Goal: Task Accomplishment & Management: Use online tool/utility

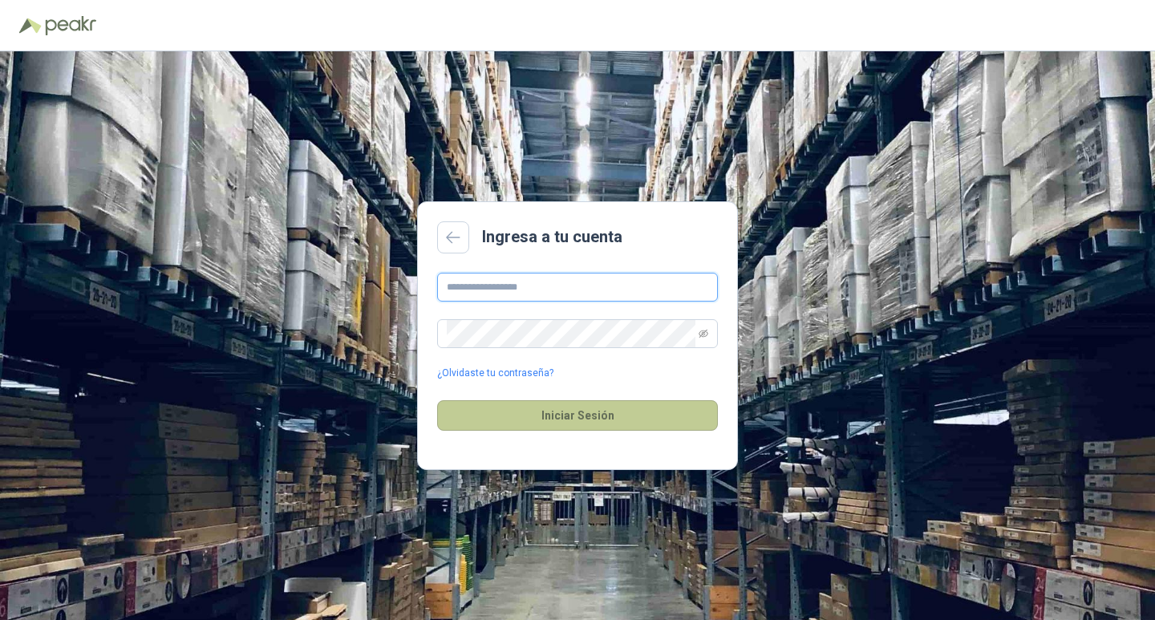
type input "**********"
click at [660, 418] on button "Iniciar Sesión" at bounding box center [577, 415] width 281 height 30
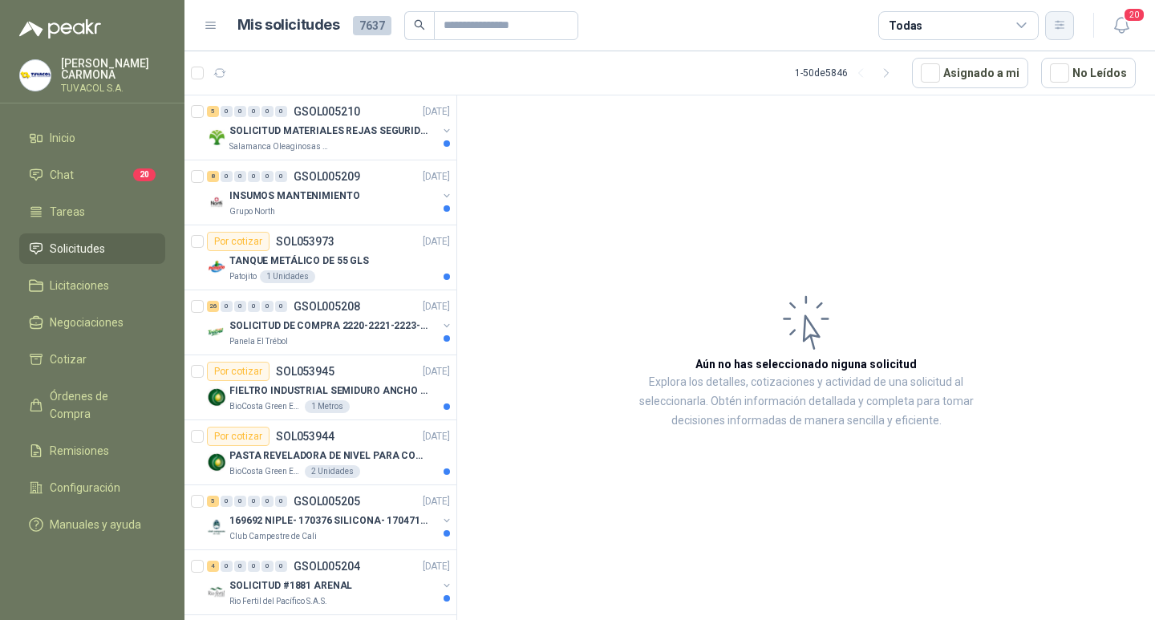
click at [1067, 30] on button "button" at bounding box center [1059, 25] width 29 height 29
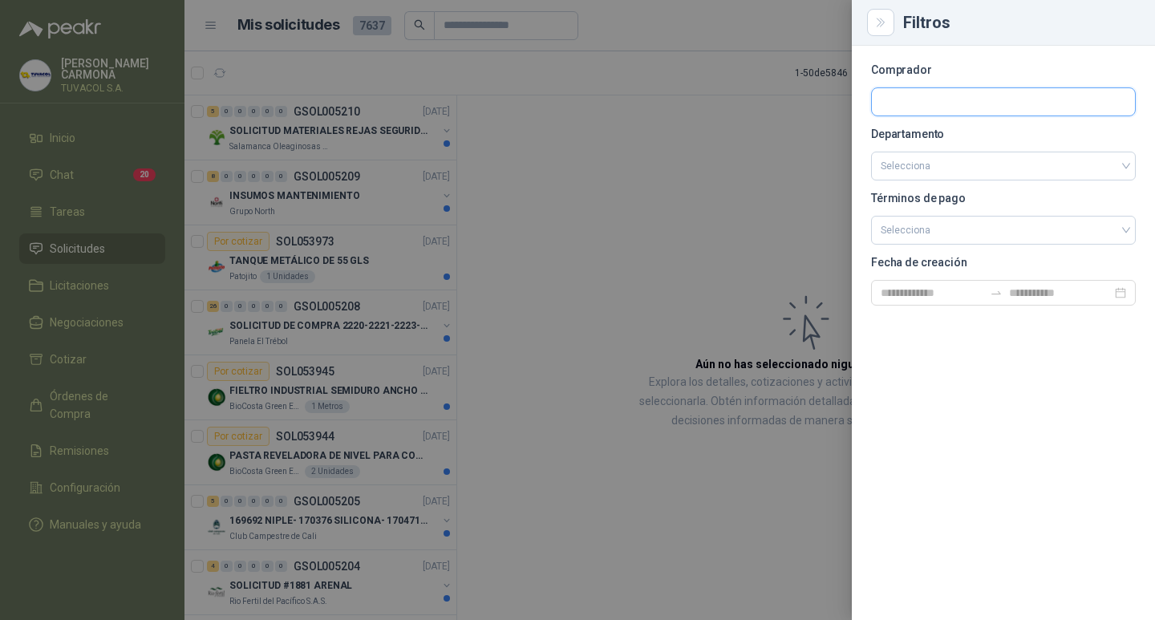
click at [885, 92] on input "text" at bounding box center [1003, 101] width 263 height 27
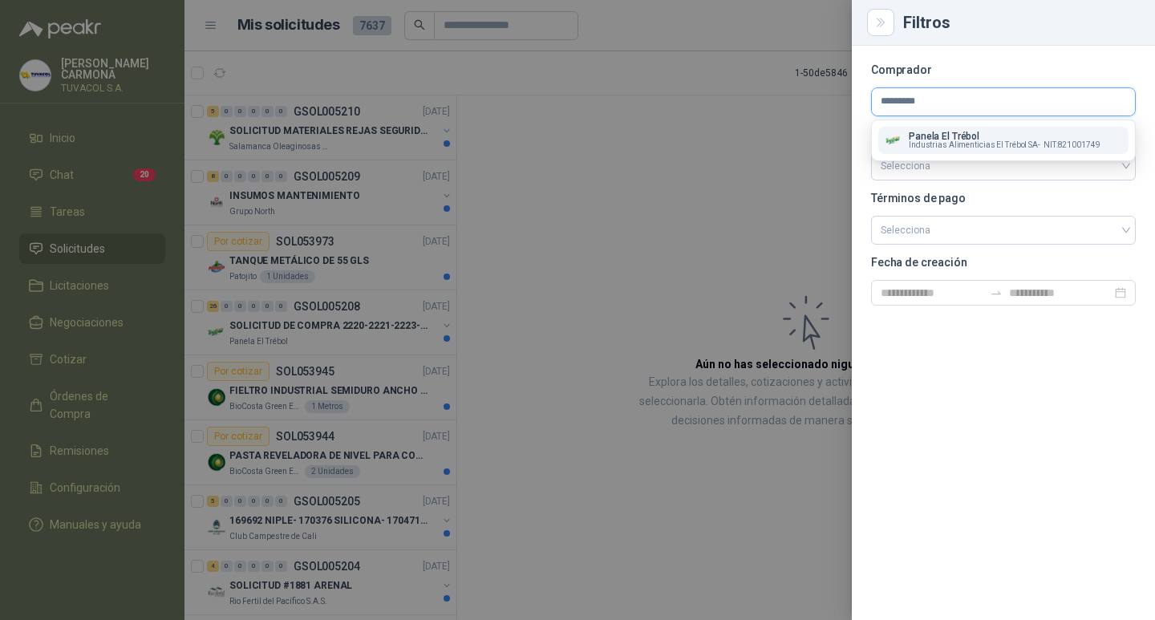
type input "*********"
click at [955, 133] on p "Panela El Trébol" at bounding box center [1005, 137] width 192 height 10
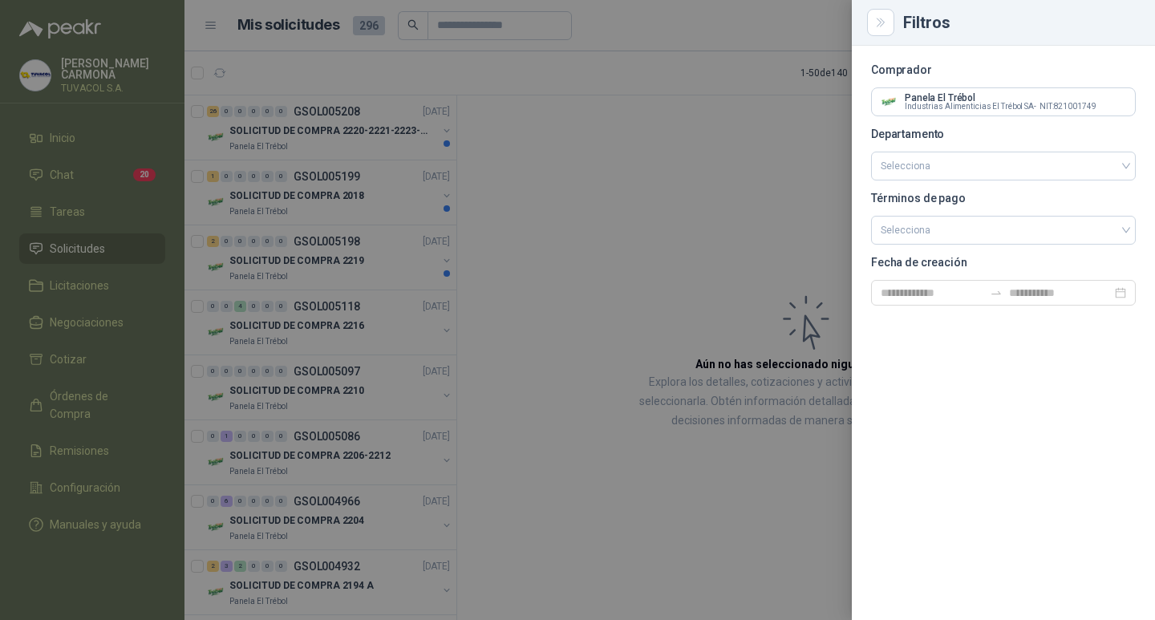
click at [602, 183] on div at bounding box center [577, 310] width 1155 height 620
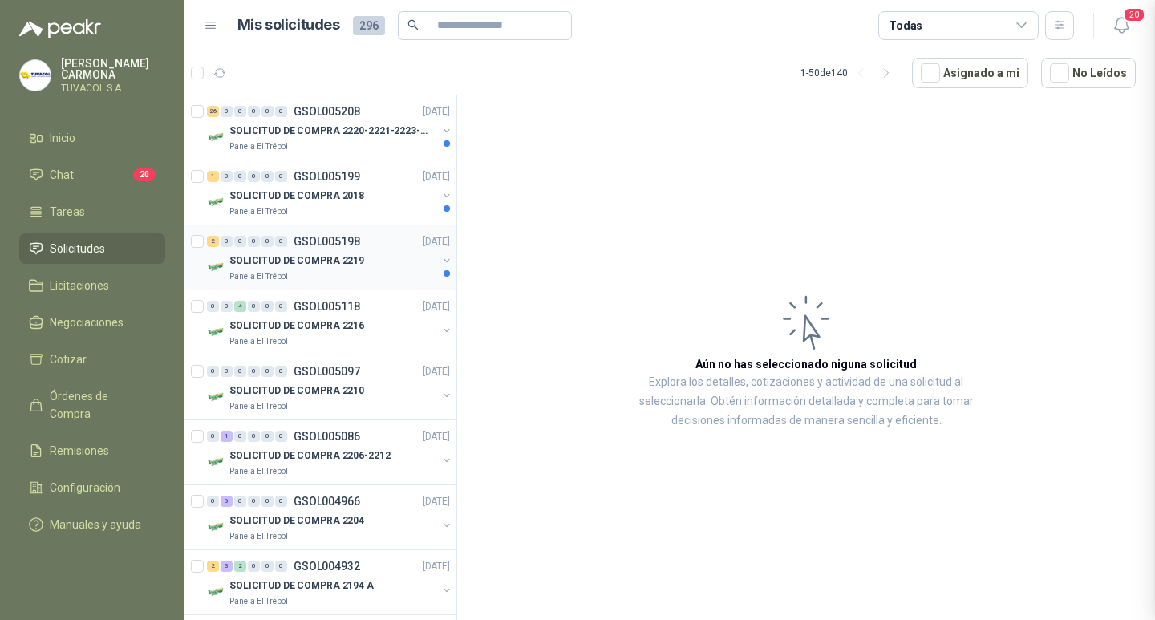
click at [349, 246] on p "GSOL005198" at bounding box center [327, 241] width 67 height 11
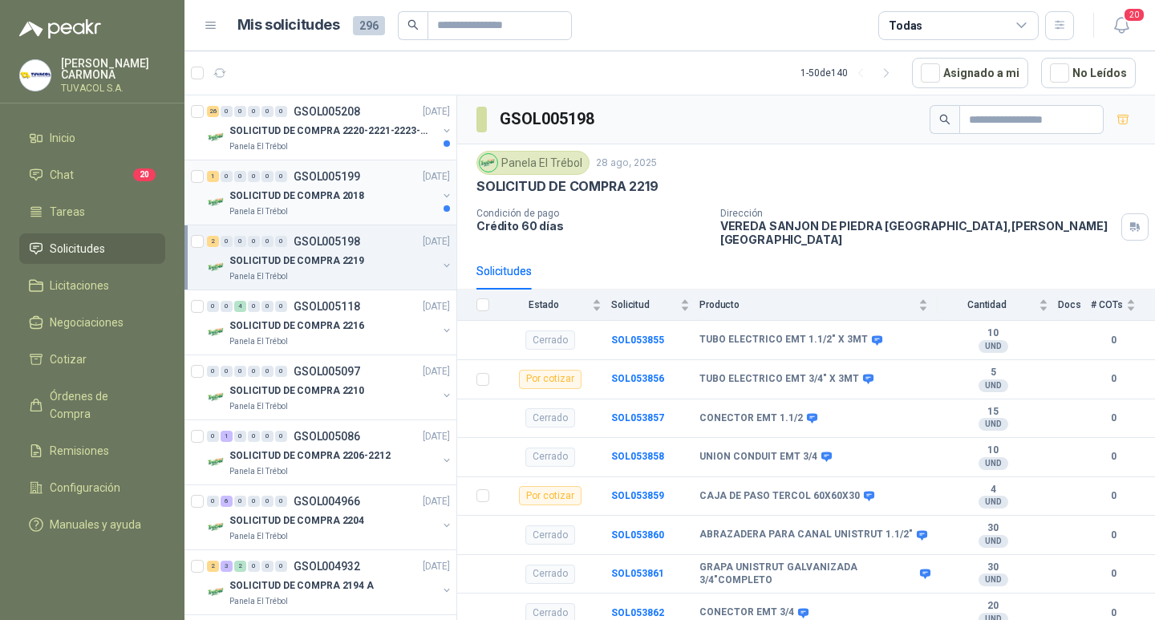
click at [365, 201] on div "SOLICITUD DE COMPRA 2018" at bounding box center [333, 195] width 208 height 19
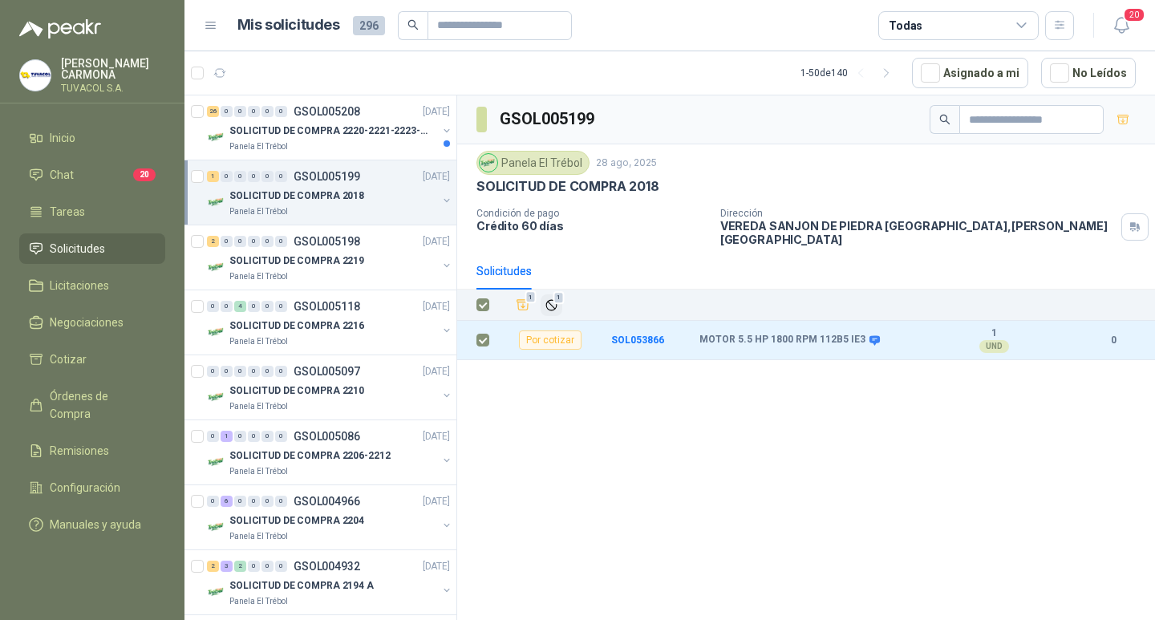
click at [556, 298] on span "1" at bounding box center [558, 297] width 11 height 13
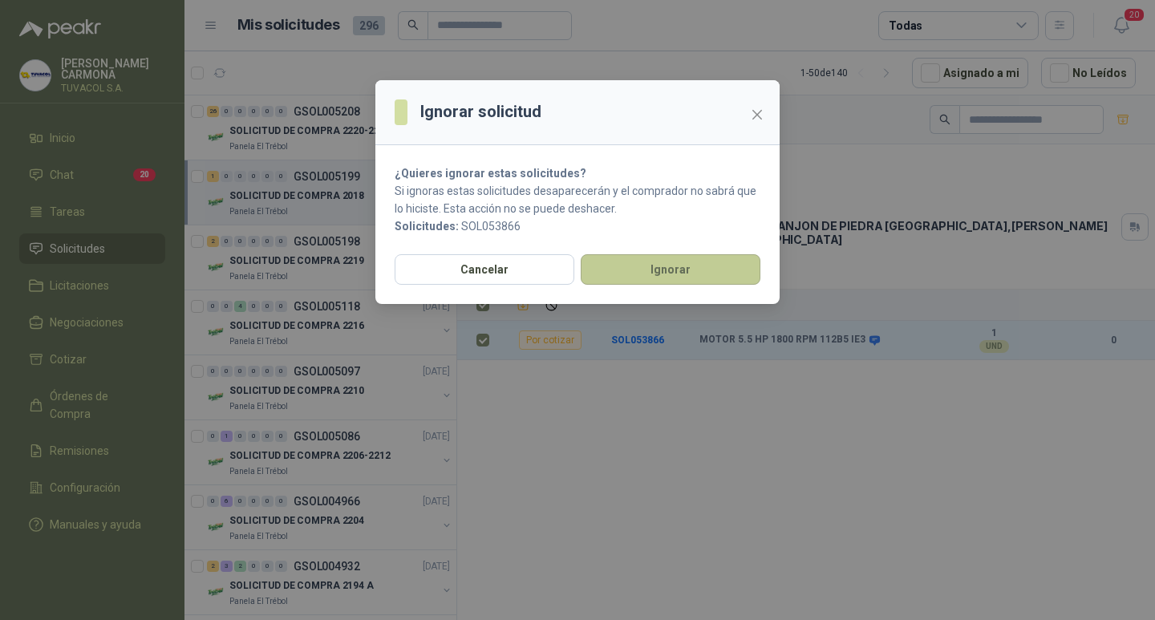
click at [695, 274] on button "Ignorar" at bounding box center [671, 269] width 180 height 30
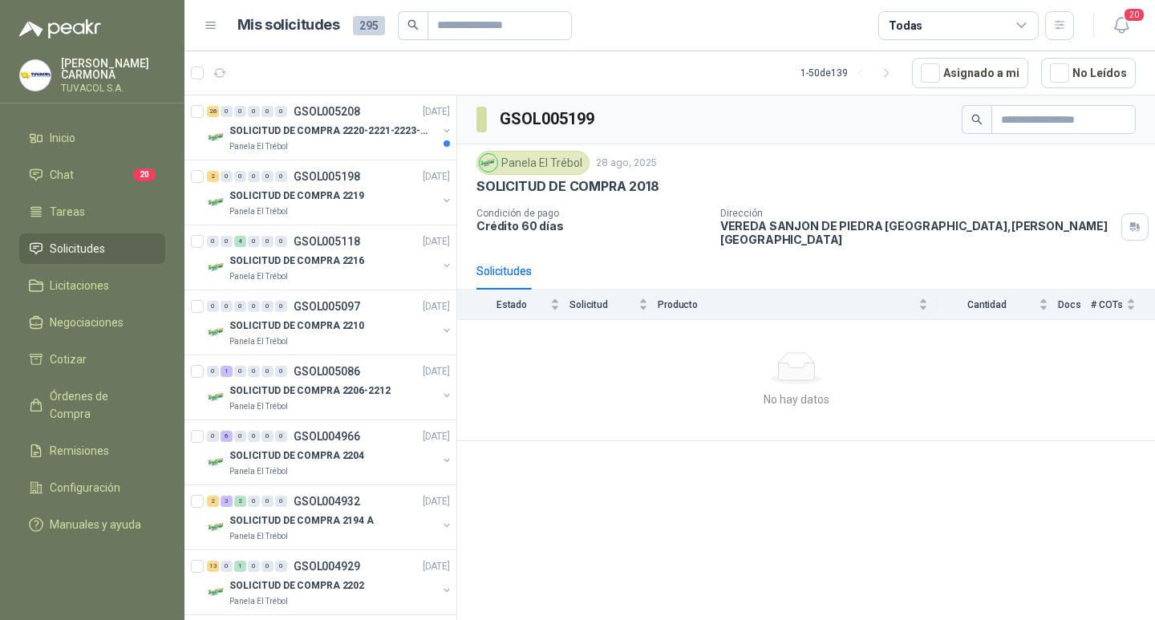
click at [351, 128] on p "SOLICITUD DE COMPRA 2220-2221-2223-2224" at bounding box center [329, 131] width 200 height 15
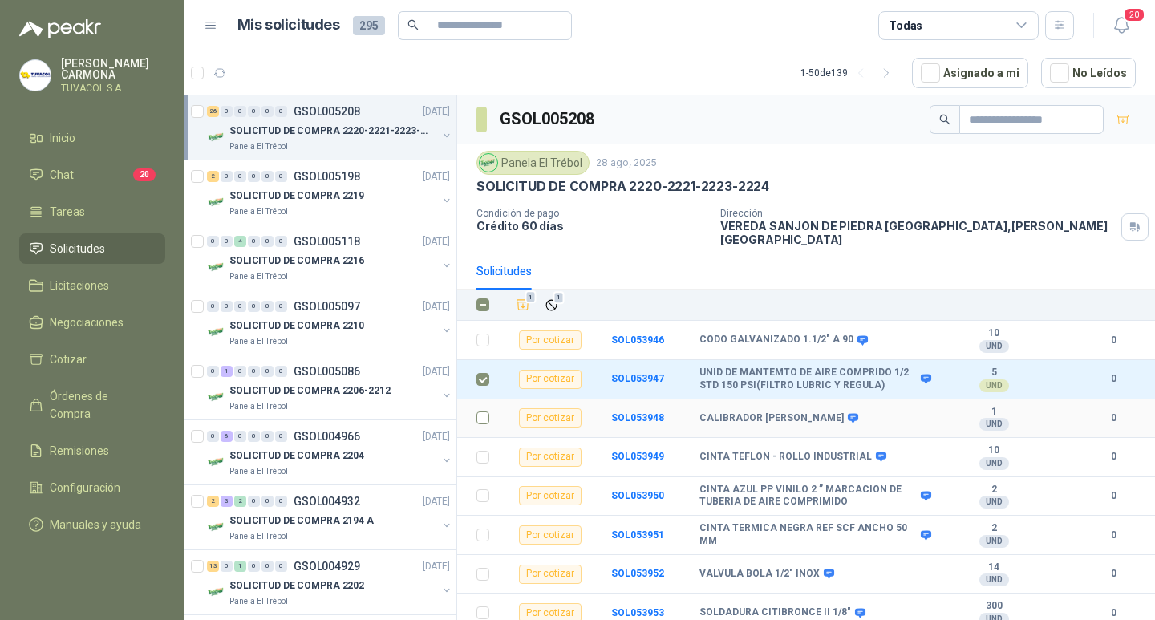
click at [476, 416] on td at bounding box center [478, 418] width 42 height 39
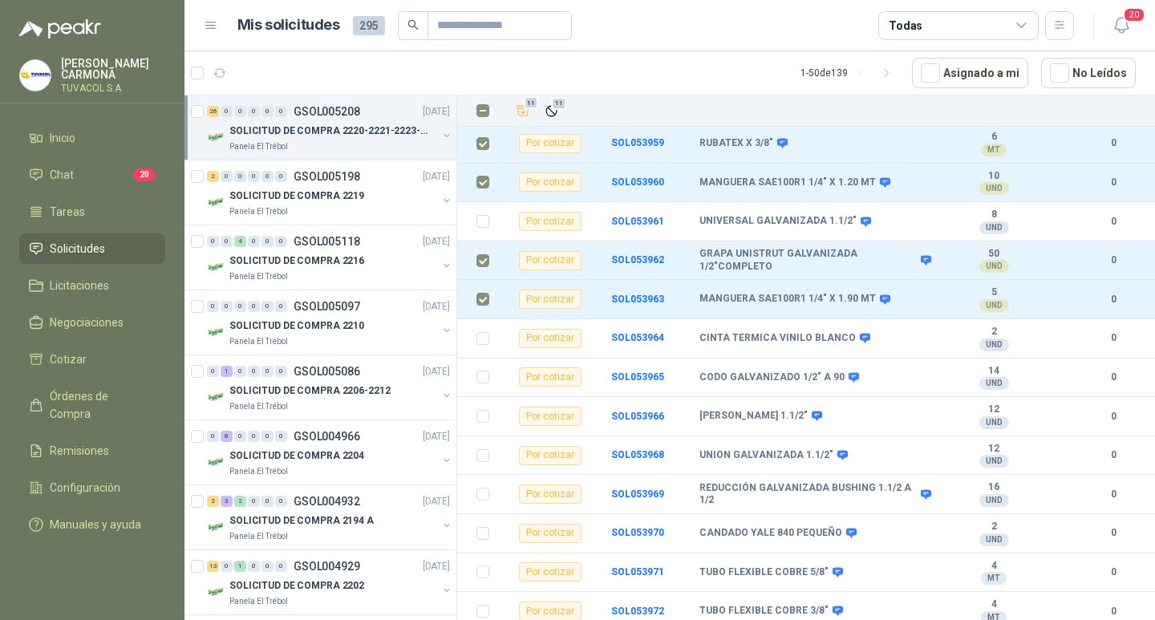
scroll to position [707, 0]
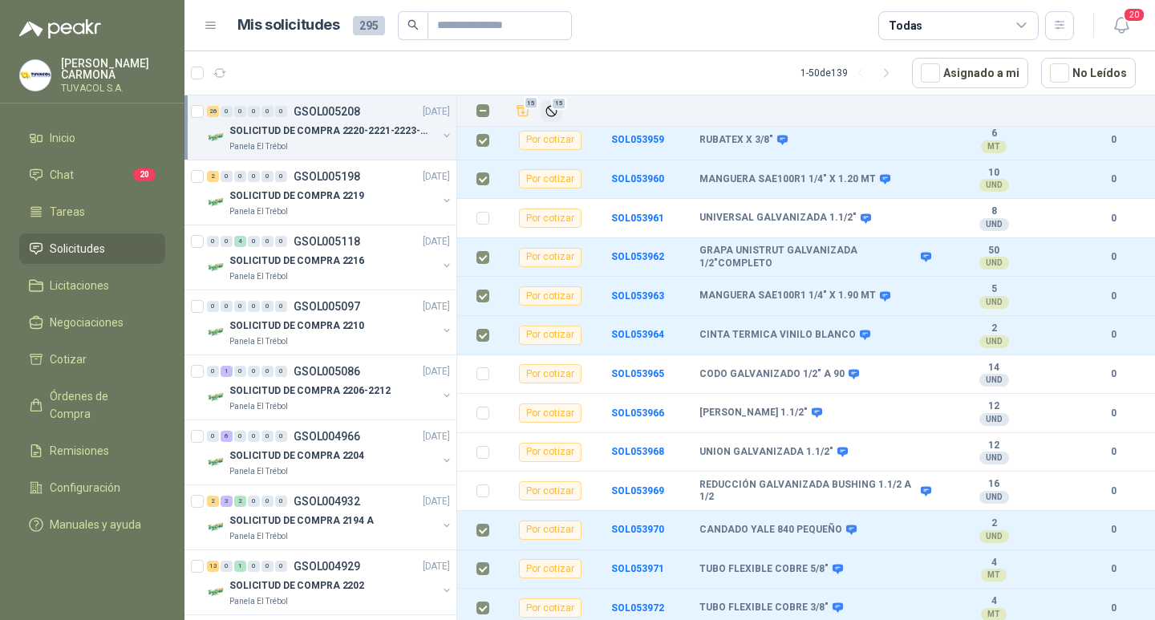
click at [546, 104] on icon "Ignorar" at bounding box center [552, 111] width 14 height 14
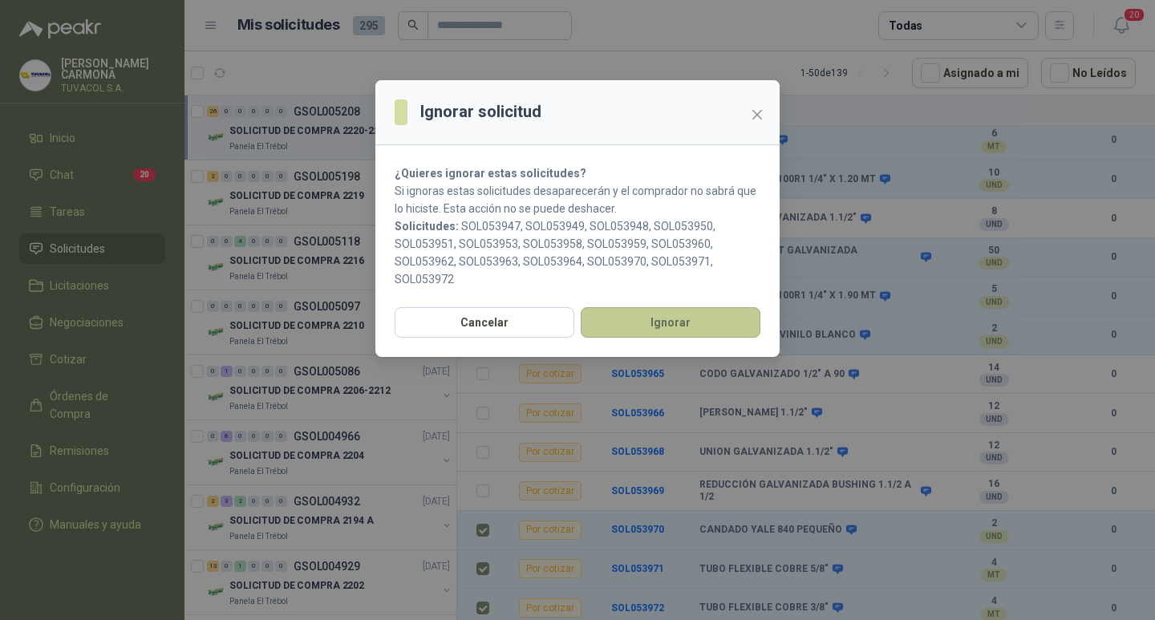
click at [673, 321] on button "Ignorar" at bounding box center [671, 322] width 180 height 30
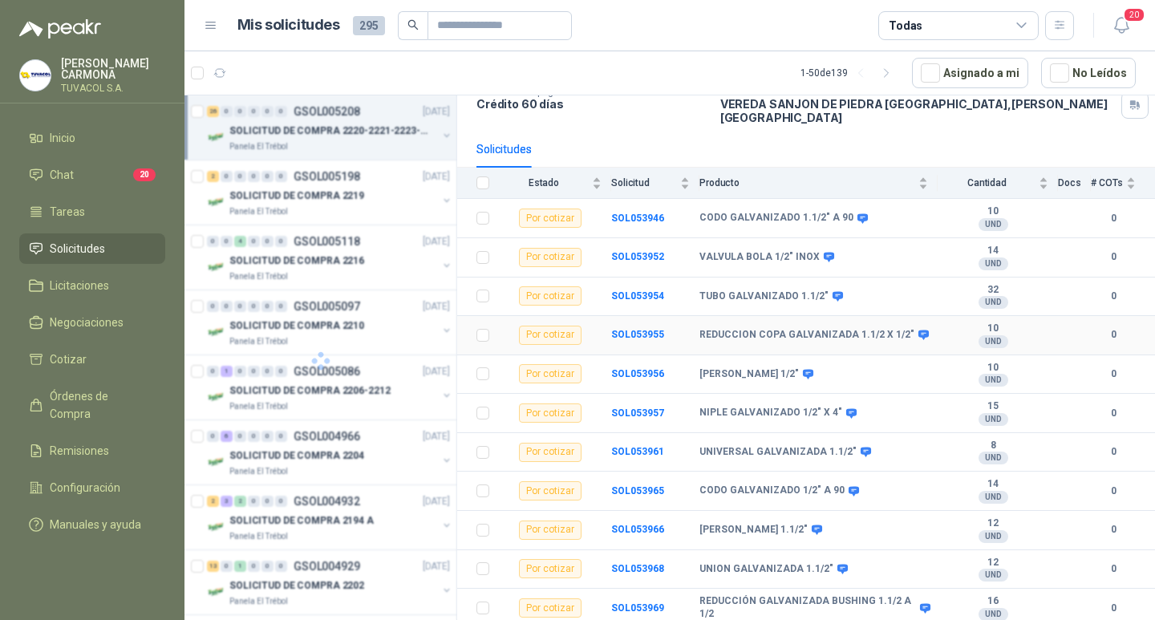
scroll to position [0, 0]
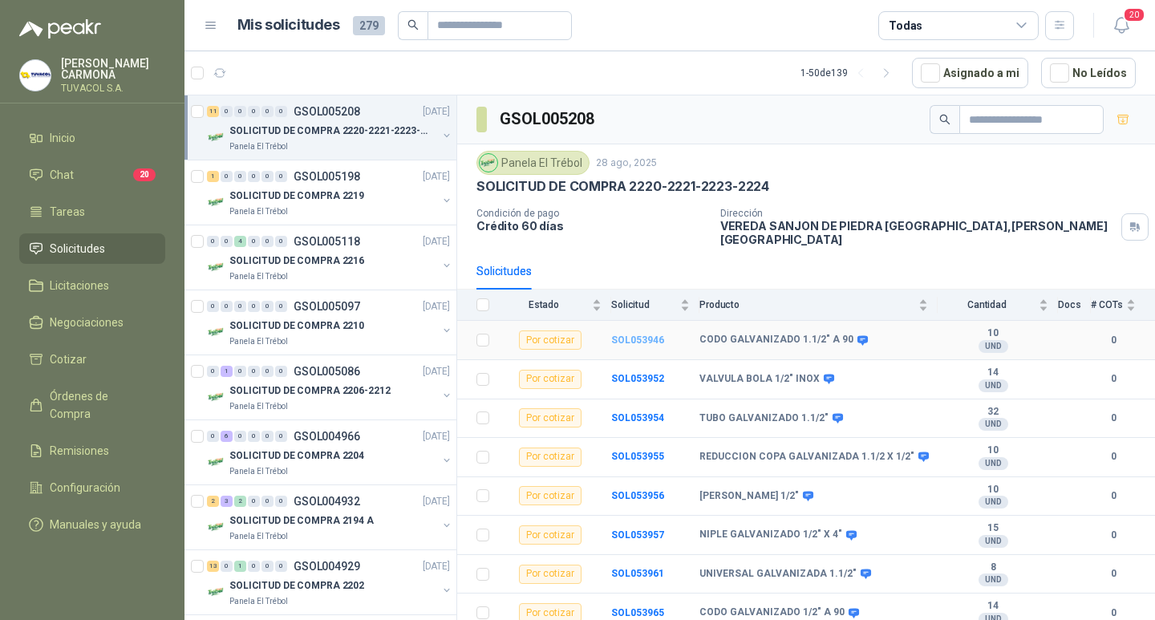
click at [644, 338] on b "SOL053946" at bounding box center [637, 339] width 53 height 11
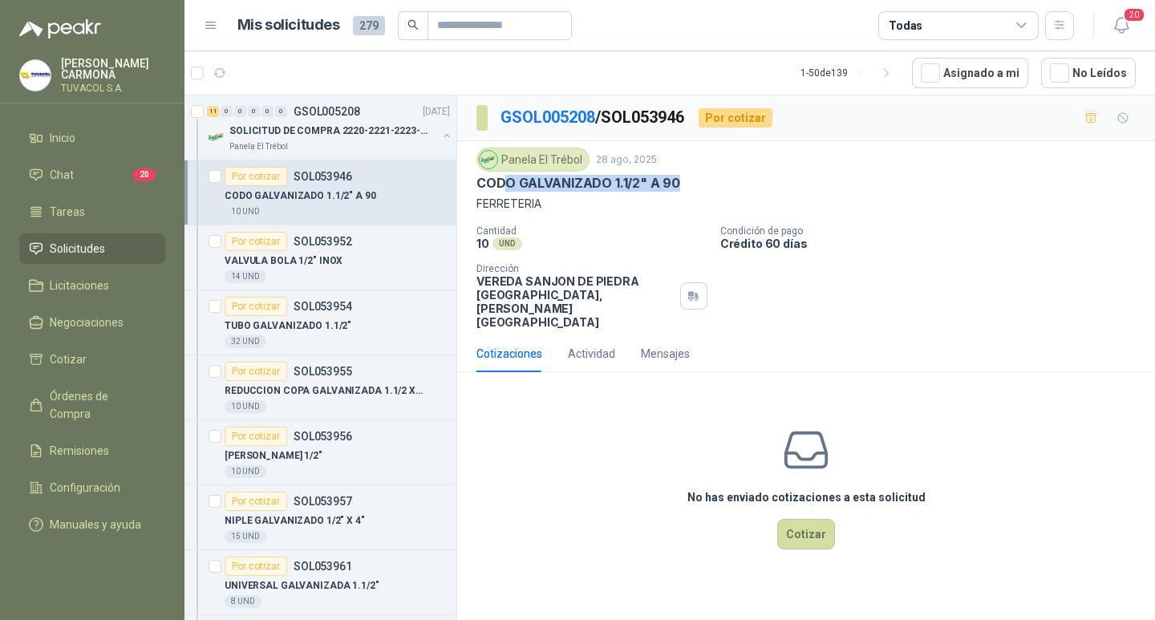
drag, startPoint x: 683, startPoint y: 185, endPoint x: 492, endPoint y: 187, distance: 190.1
click at [493, 187] on div "CODO GALVANIZADO 1.1/2" A 90" at bounding box center [805, 183] width 659 height 17
drag, startPoint x: 478, startPoint y: 184, endPoint x: 679, endPoint y: 185, distance: 200.5
click at [679, 185] on div "CODO GALVANIZADO 1.1/2" A 90" at bounding box center [805, 183] width 659 height 17
copy p "CODO GALVANIZADO 1.1/2" A 90"
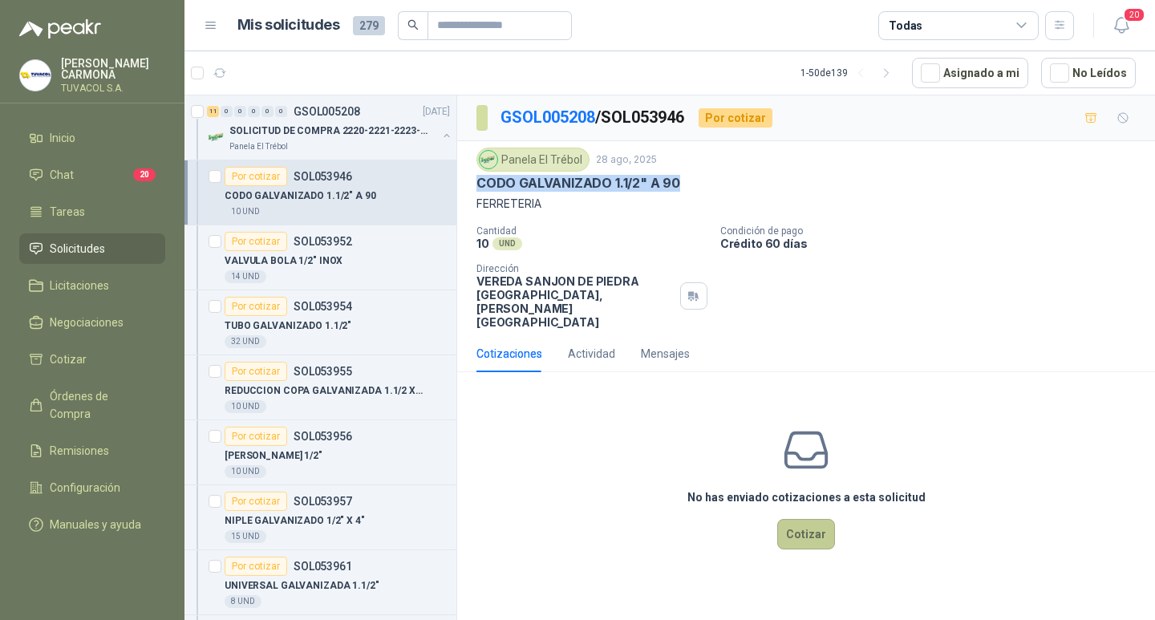
click at [793, 532] on button "Cotizar" at bounding box center [806, 534] width 58 height 30
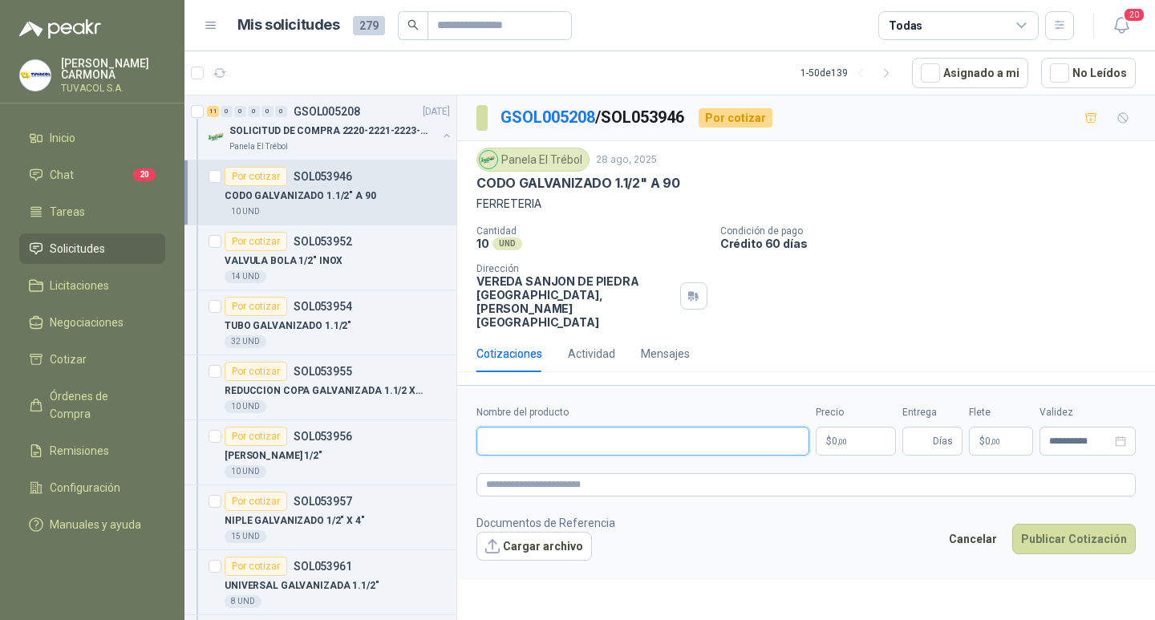
click at [690, 450] on input "Nombre del producto" at bounding box center [642, 441] width 333 height 29
paste input "**********"
type input "**********"
click at [837, 446] on span ",00" at bounding box center [842, 441] width 10 height 9
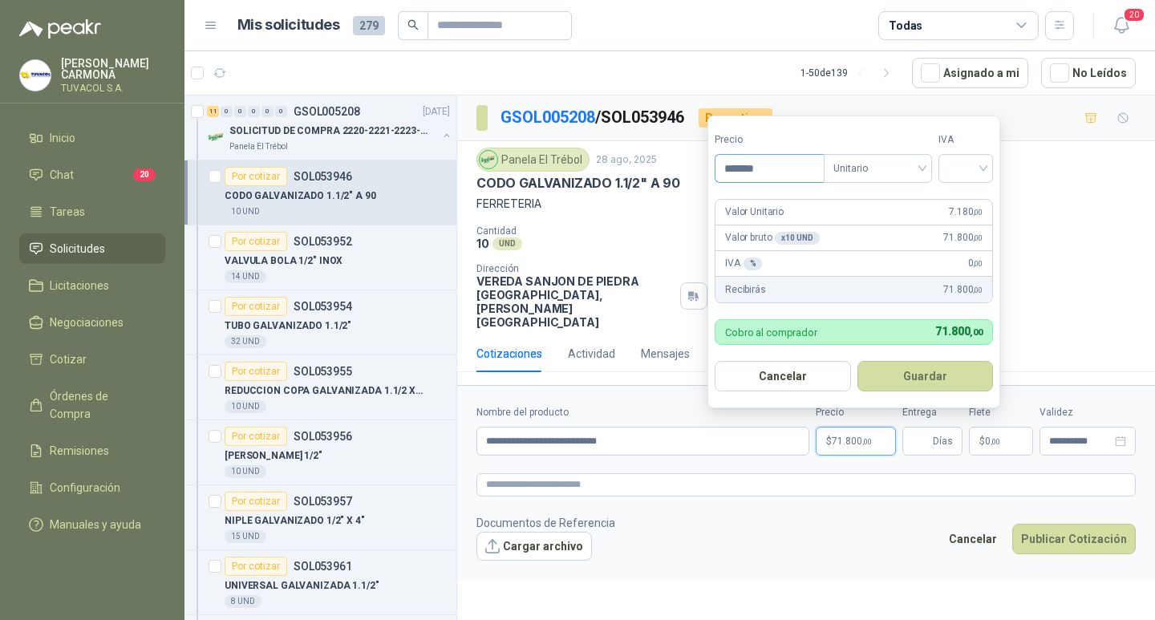
type input "*******"
click at [968, 169] on input "search" at bounding box center [965, 167] width 35 height 24
click at [977, 203] on div "19%" at bounding box center [969, 201] width 30 height 18
click at [950, 370] on button "Guardar" at bounding box center [928, 376] width 138 height 30
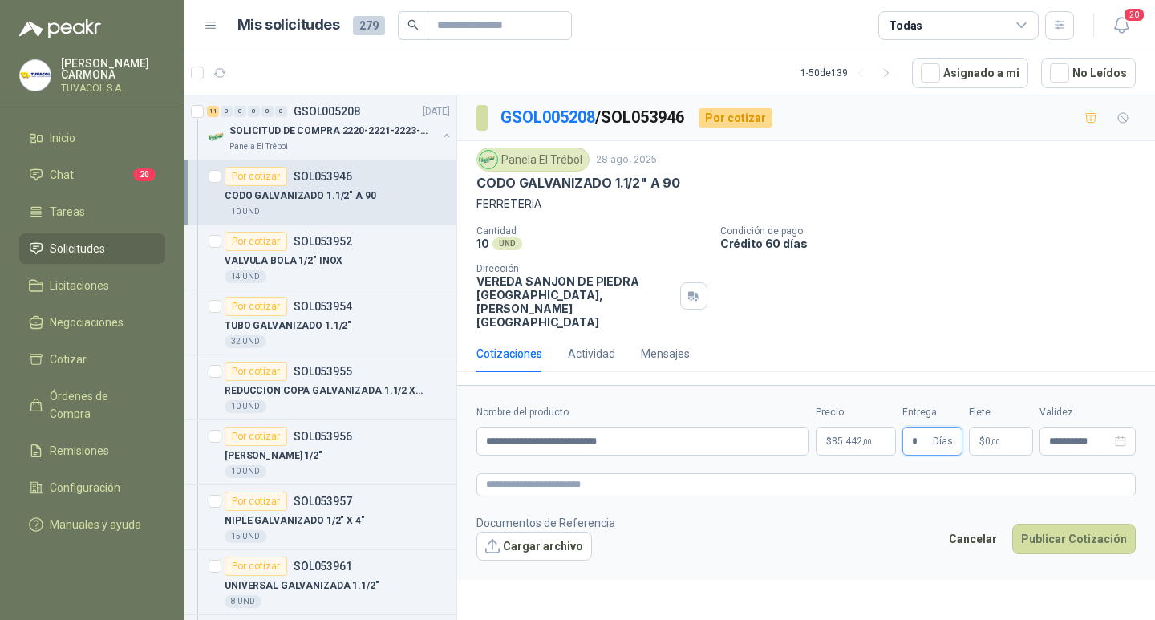
type input "*"
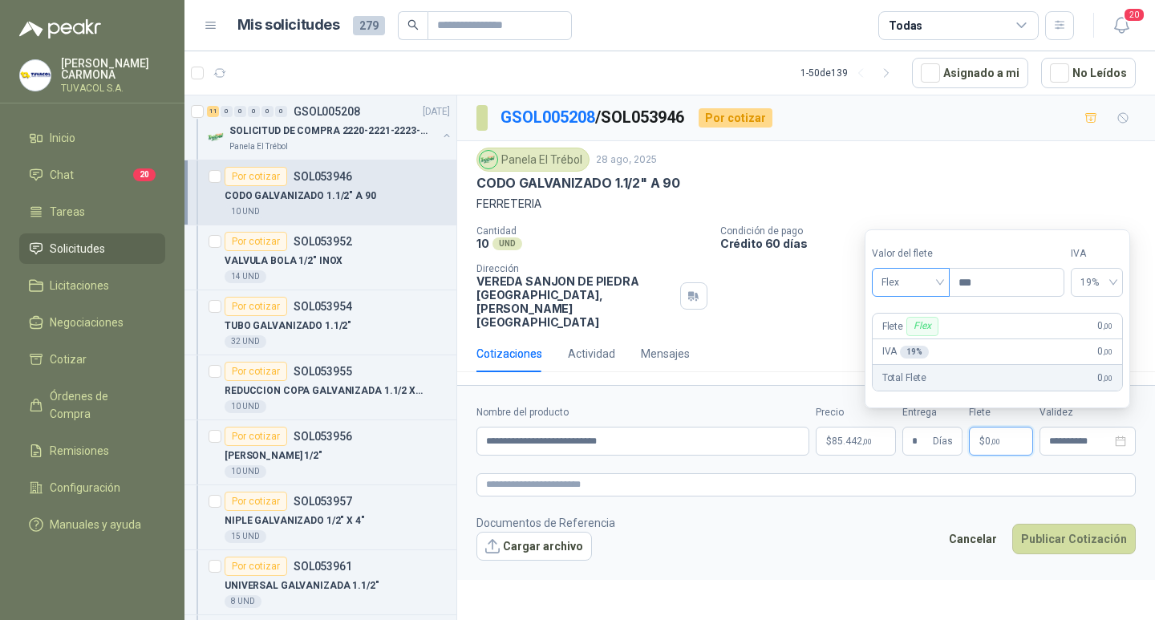
click at [899, 279] on span "Flex" at bounding box center [910, 282] width 59 height 24
click at [907, 343] on div "Incluido" at bounding box center [912, 342] width 55 height 18
click at [1081, 545] on button "Publicar Cotización" at bounding box center [1074, 539] width 124 height 30
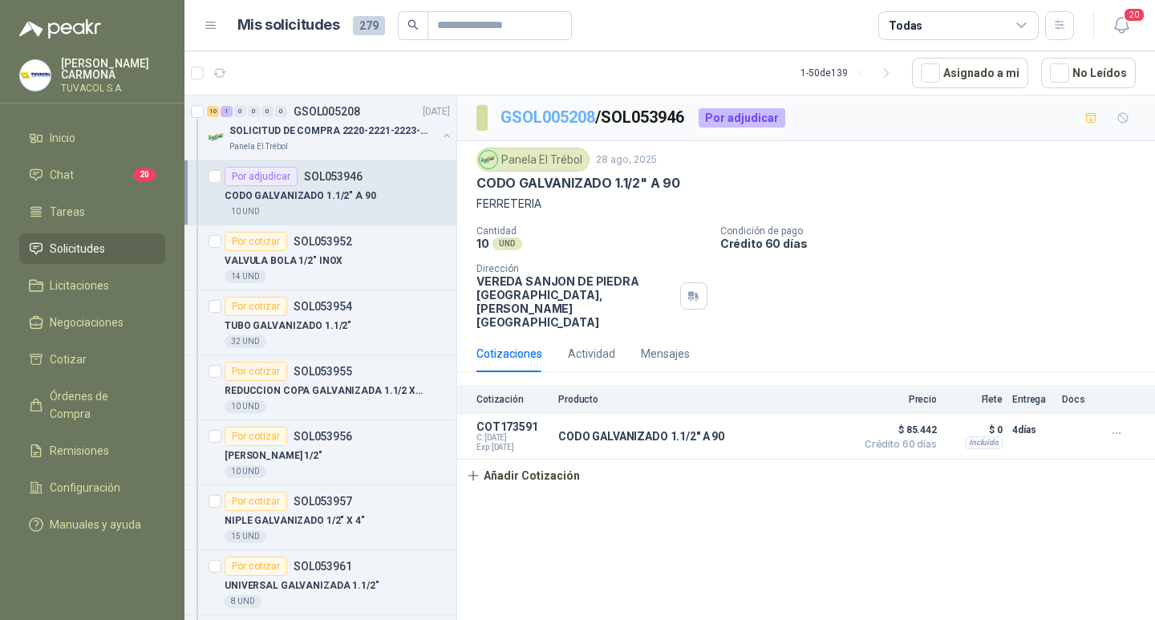
click at [517, 114] on link "GSOL005208" at bounding box center [547, 116] width 95 height 19
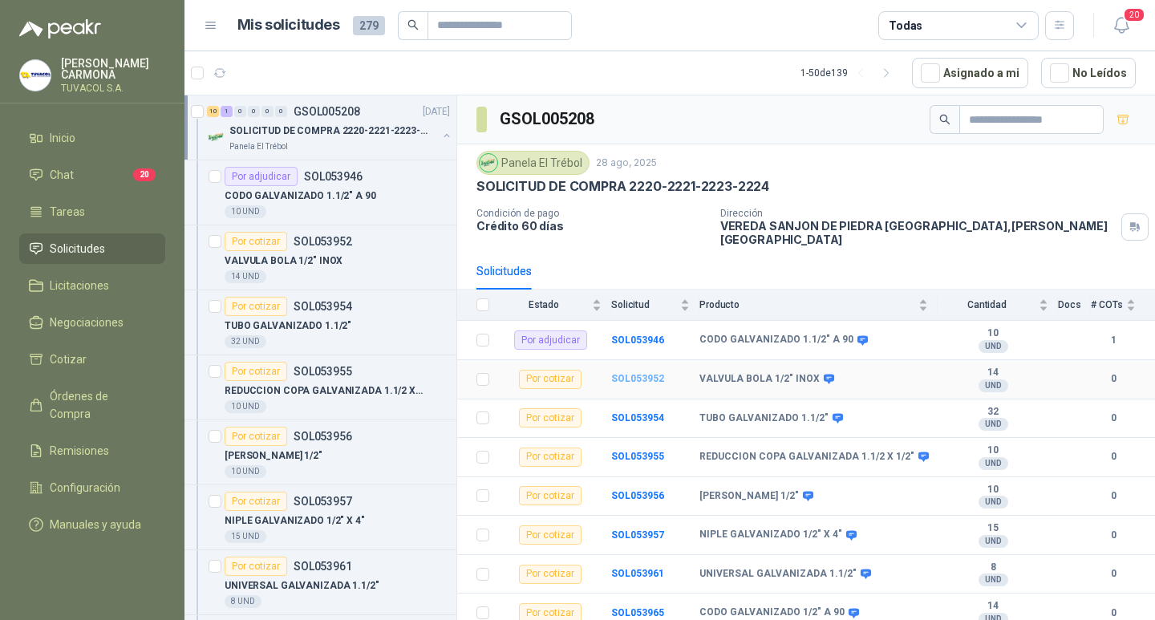
click at [646, 374] on b "SOL053952" at bounding box center [637, 378] width 53 height 11
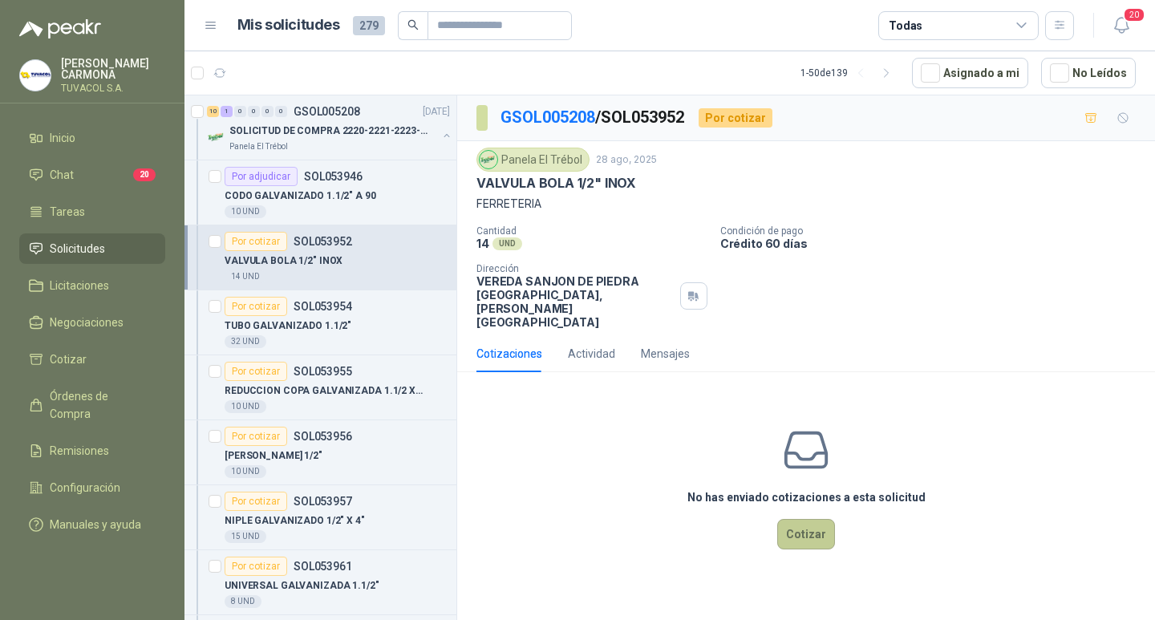
click at [804, 533] on button "Cotizar" at bounding box center [806, 534] width 58 height 30
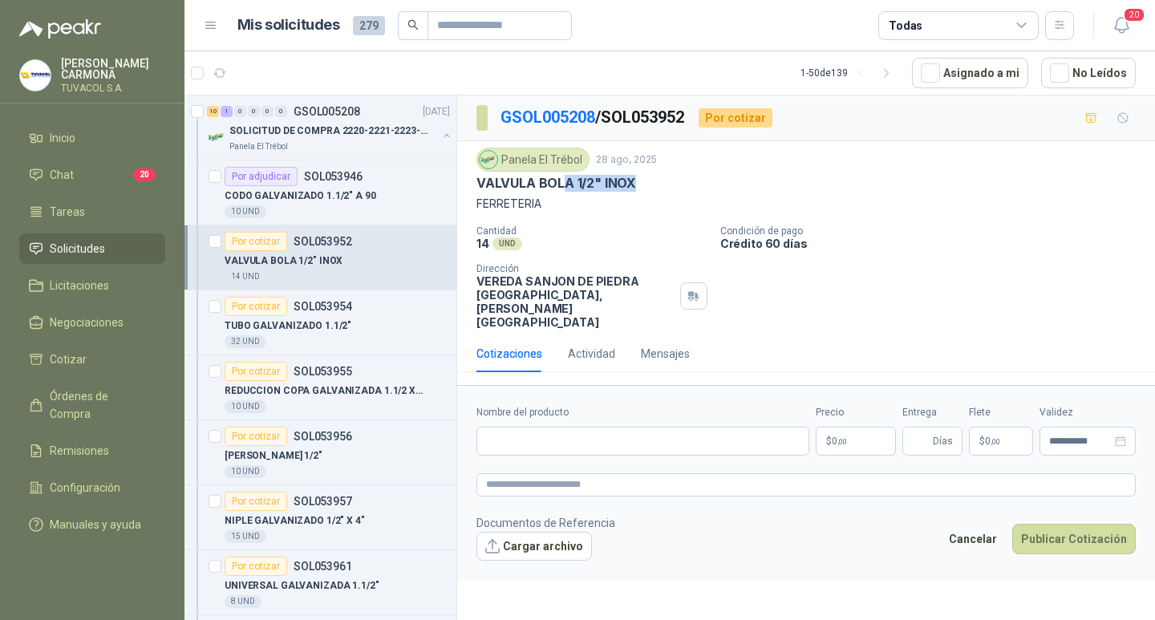
drag, startPoint x: 640, startPoint y: 181, endPoint x: 501, endPoint y: 181, distance: 138.8
click at [501, 181] on div "VALVULA BOLA 1/2" INOX" at bounding box center [805, 183] width 659 height 17
drag, startPoint x: 476, startPoint y: 185, endPoint x: 640, endPoint y: 185, distance: 163.6
click at [640, 185] on div "VALVULA BOLA 1/2" INOX" at bounding box center [805, 183] width 659 height 17
copy p "VALVULA BOLA 1/2" INOX"
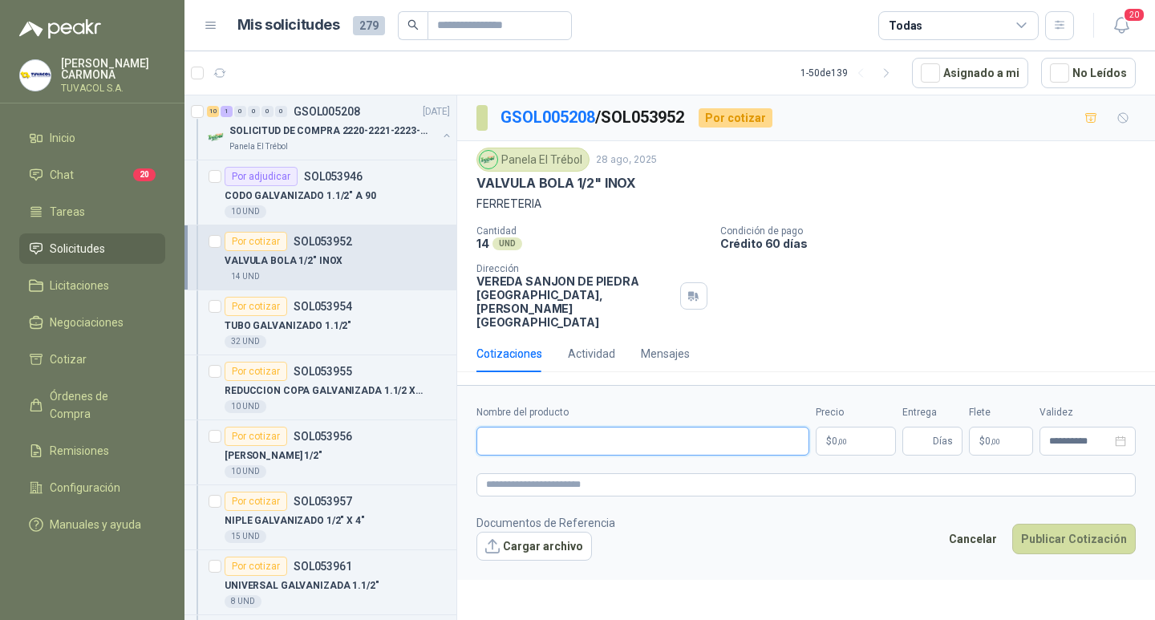
drag, startPoint x: 675, startPoint y: 448, endPoint x: 694, endPoint y: 449, distance: 18.5
click at [676, 448] on input "Nombre del producto" at bounding box center [642, 441] width 333 height 29
paste input "**********"
type input "**********"
click at [851, 448] on p "$ 0 ,00" at bounding box center [856, 441] width 80 height 29
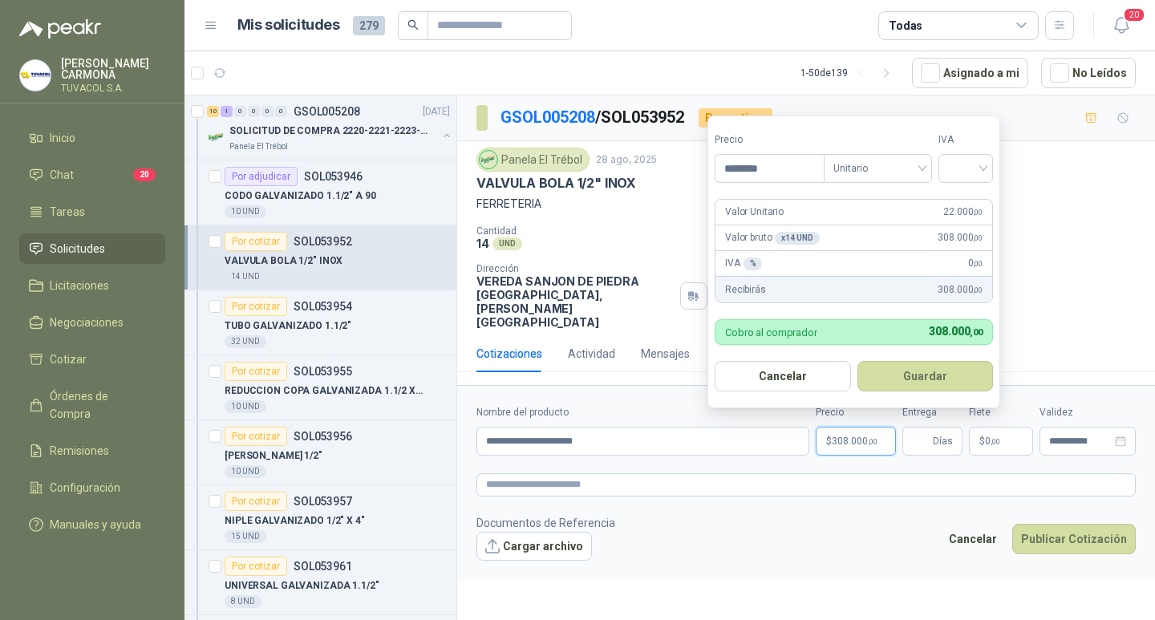
type input "********"
click at [958, 167] on input "search" at bounding box center [965, 167] width 35 height 24
click at [956, 196] on div "19%" at bounding box center [969, 201] width 30 height 18
click at [926, 379] on button "Guardar" at bounding box center [928, 376] width 138 height 30
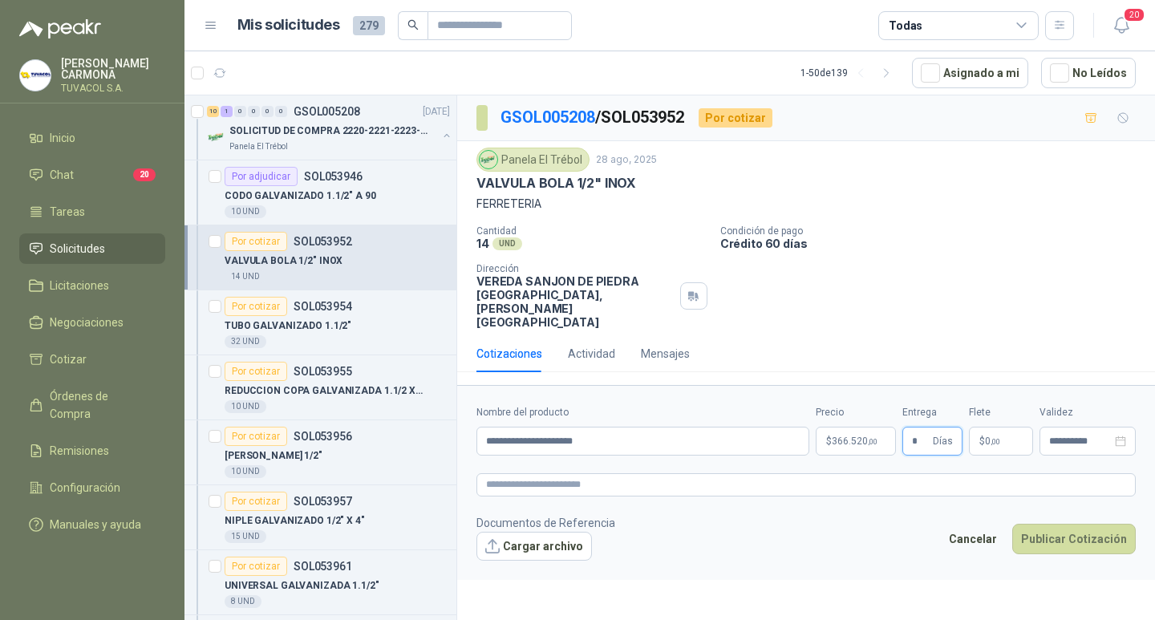
type input "*"
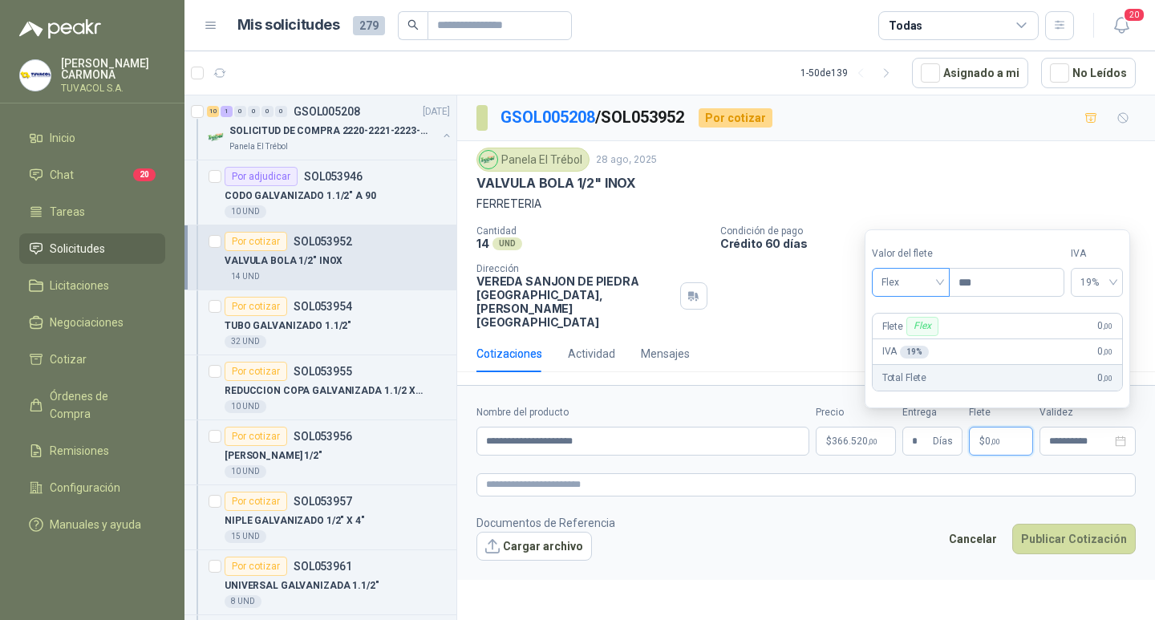
click at [897, 281] on span "Flex" at bounding box center [910, 282] width 59 height 24
click at [896, 340] on div "Incluido" at bounding box center [912, 342] width 55 height 18
click at [1090, 553] on button "Publicar Cotización" at bounding box center [1074, 539] width 124 height 30
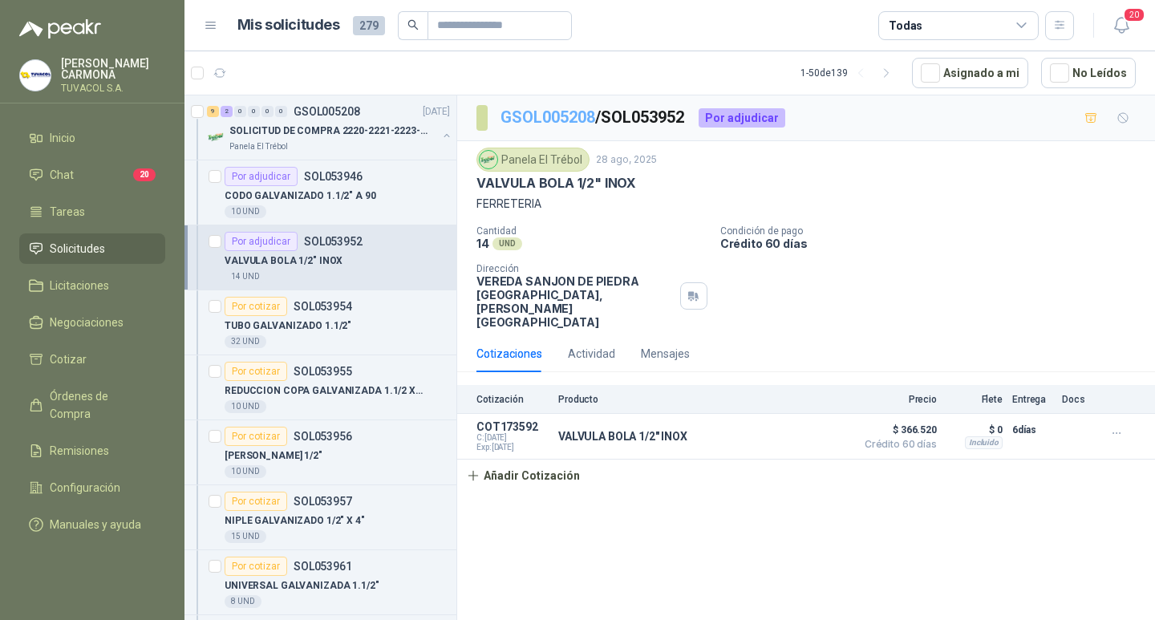
click at [533, 107] on link "GSOL005208" at bounding box center [547, 116] width 95 height 19
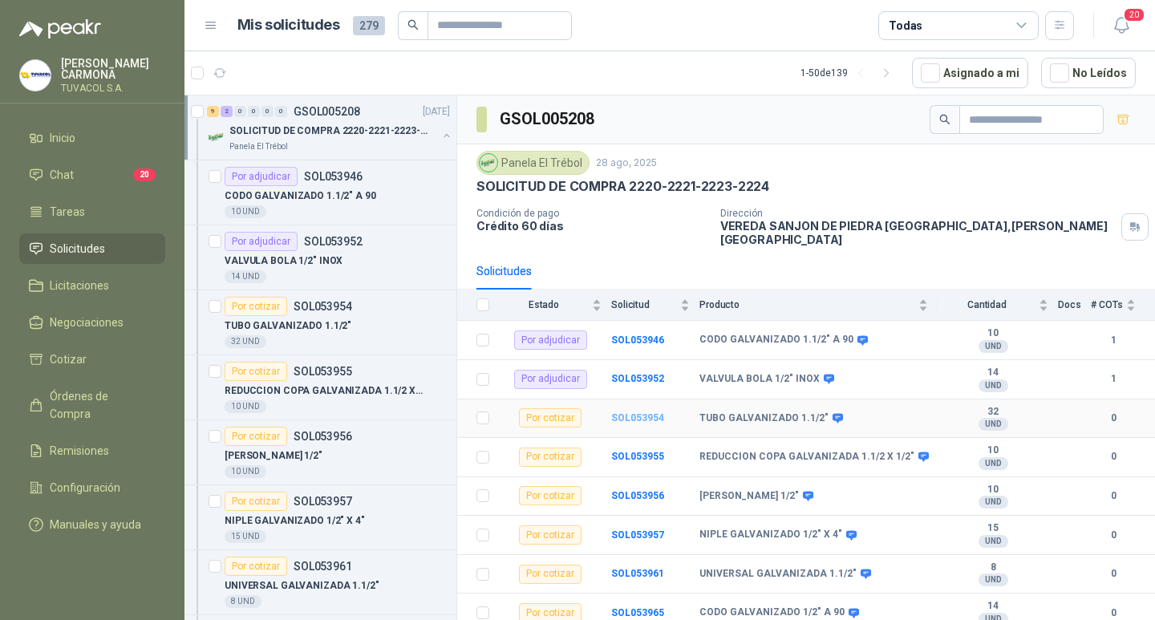
click at [651, 412] on b "SOL053954" at bounding box center [637, 417] width 53 height 11
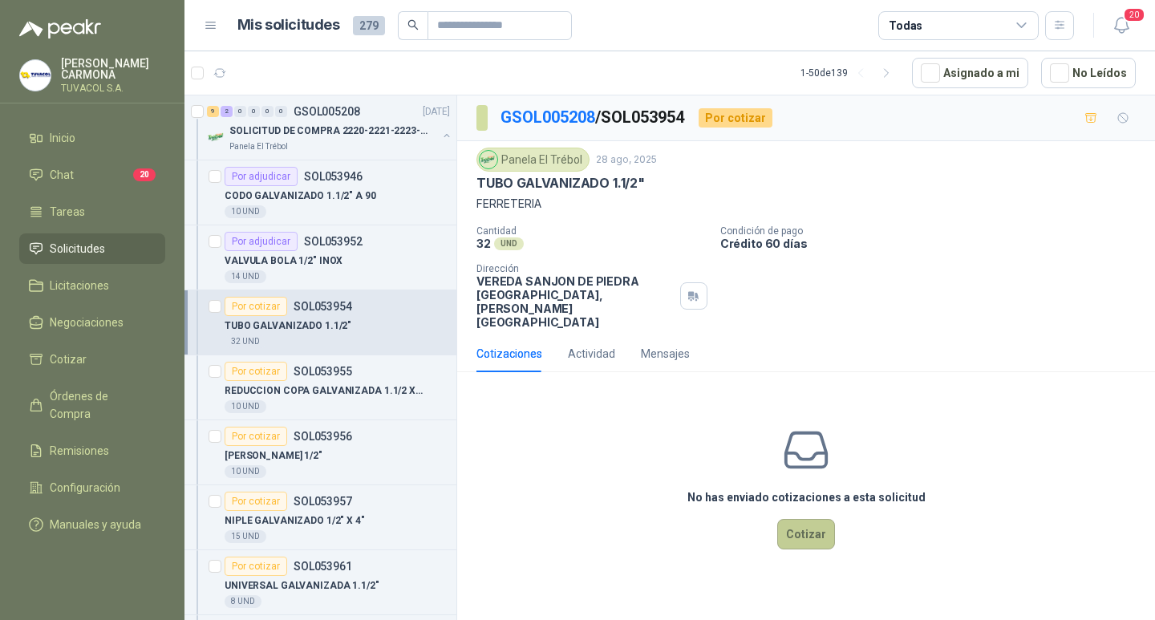
click at [818, 542] on button "Cotizar" at bounding box center [806, 534] width 58 height 30
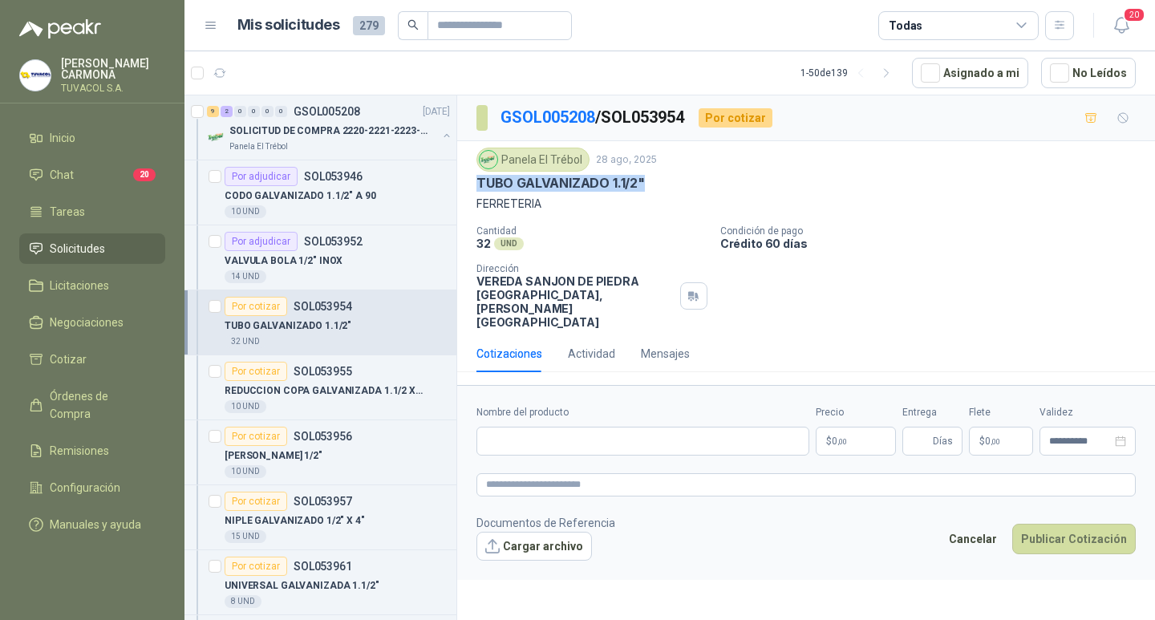
drag, startPoint x: 649, startPoint y: 181, endPoint x: 472, endPoint y: 180, distance: 177.3
click at [472, 180] on div "Panela El Trébol [DATE] TUBO GALVANIZADO 1.1/2" FERRETERIA Cantidad 32 UND  Co…" at bounding box center [806, 238] width 698 height 194
copy p "TUBO GALVANIZADO 1.1/2""
drag, startPoint x: 719, startPoint y: 441, endPoint x: 744, endPoint y: 444, distance: 25.1
click at [719, 441] on input "Nombre del producto" at bounding box center [642, 441] width 333 height 29
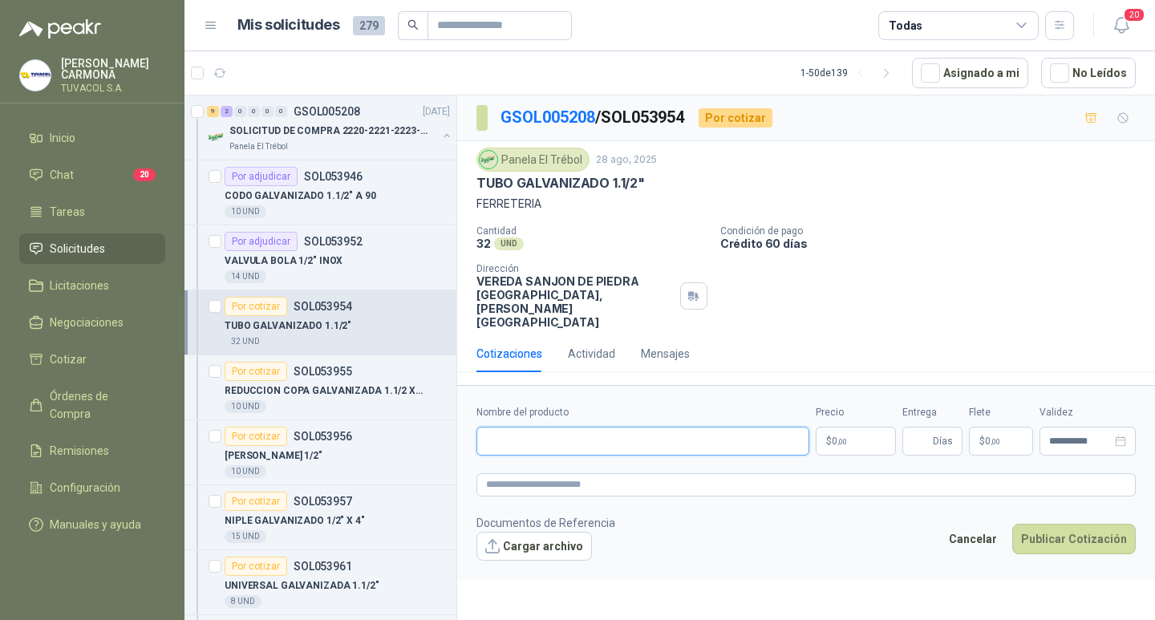
paste input "**********"
type input "**********"
click at [841, 446] on span ",00" at bounding box center [842, 441] width 10 height 9
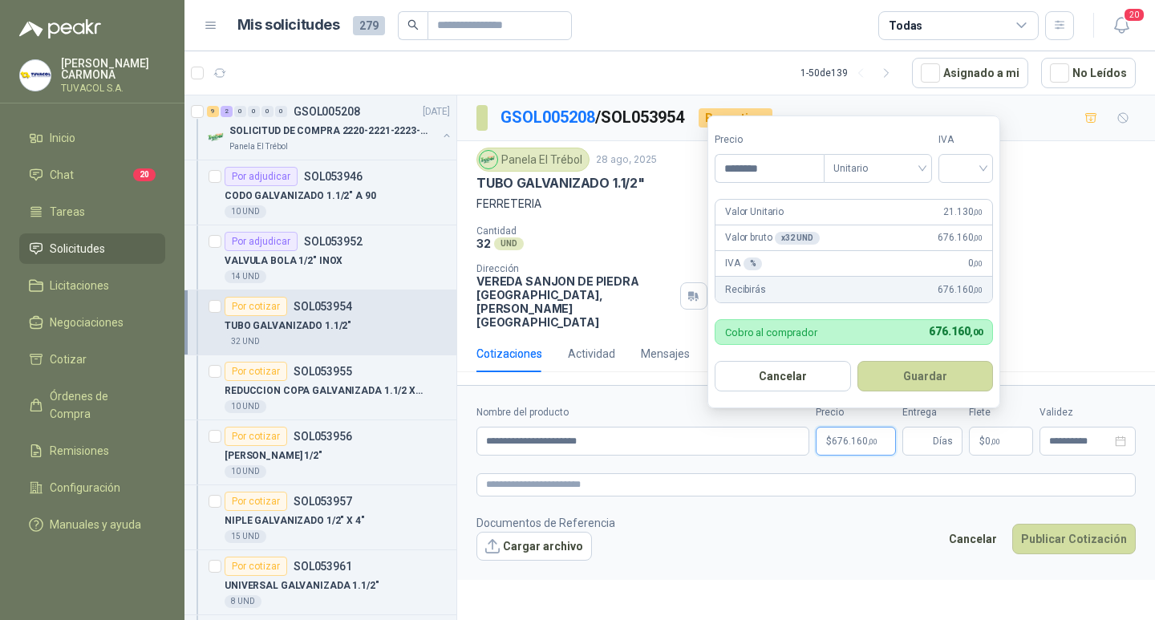
type input "********"
click at [979, 176] on input "search" at bounding box center [965, 167] width 35 height 24
click at [976, 201] on div "19%" at bounding box center [969, 201] width 30 height 18
click at [927, 378] on button "Guardar" at bounding box center [928, 376] width 138 height 30
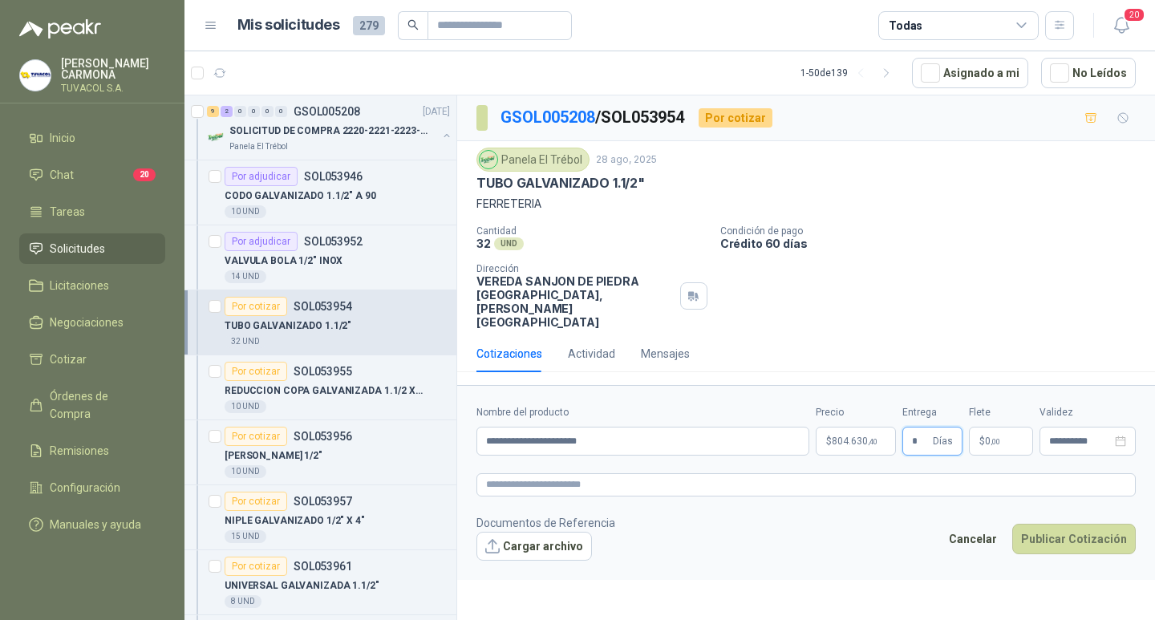
type input "*"
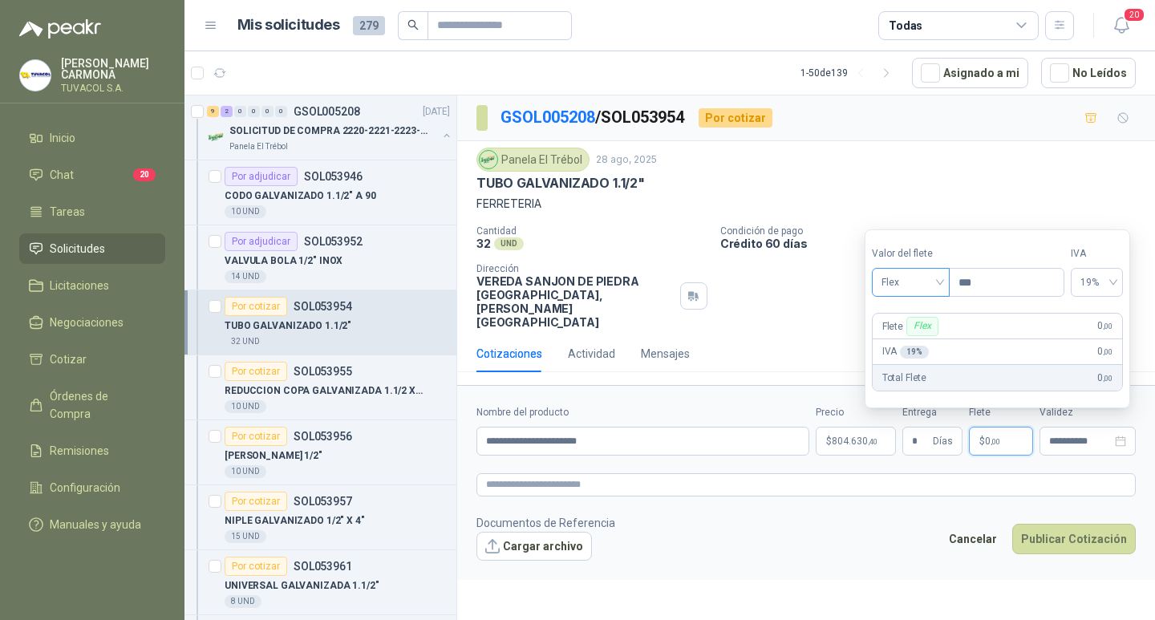
click at [915, 286] on span "Flex" at bounding box center [910, 282] width 59 height 24
click at [911, 338] on div "Incluido" at bounding box center [912, 342] width 55 height 18
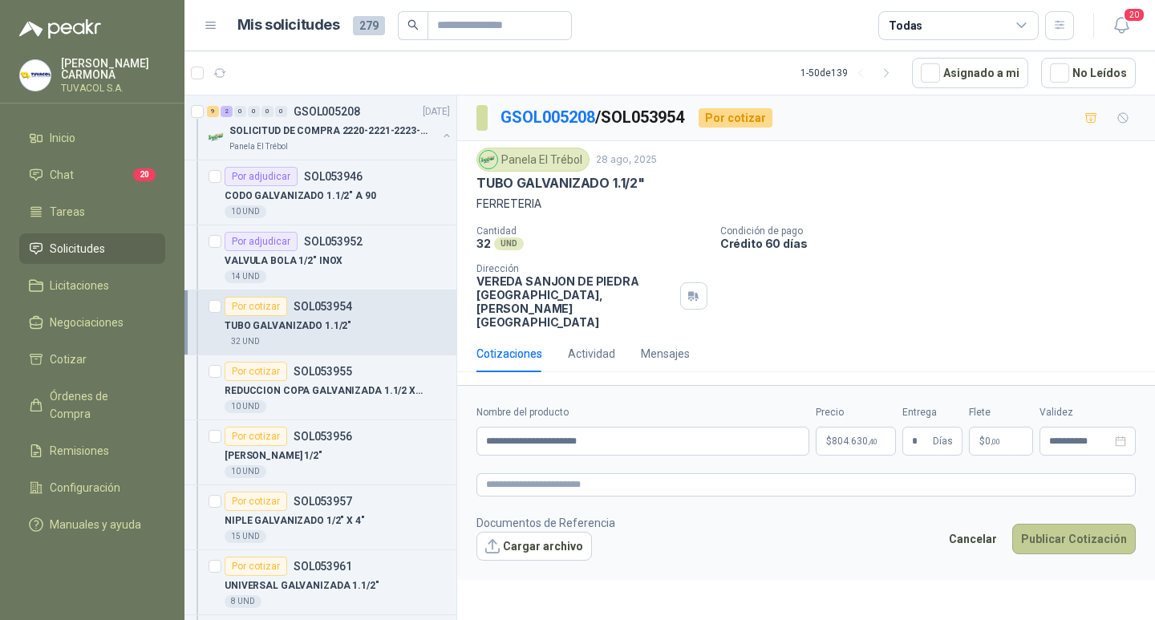
click at [1093, 553] on button "Publicar Cotización" at bounding box center [1074, 539] width 124 height 30
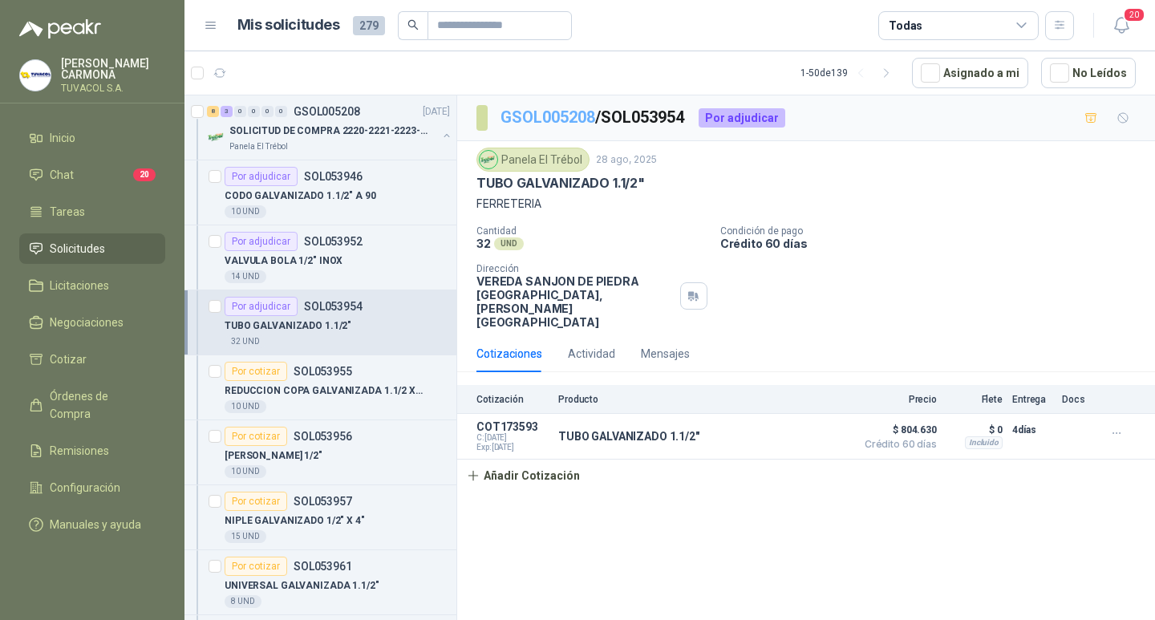
click at [555, 115] on link "GSOL005208" at bounding box center [547, 116] width 95 height 19
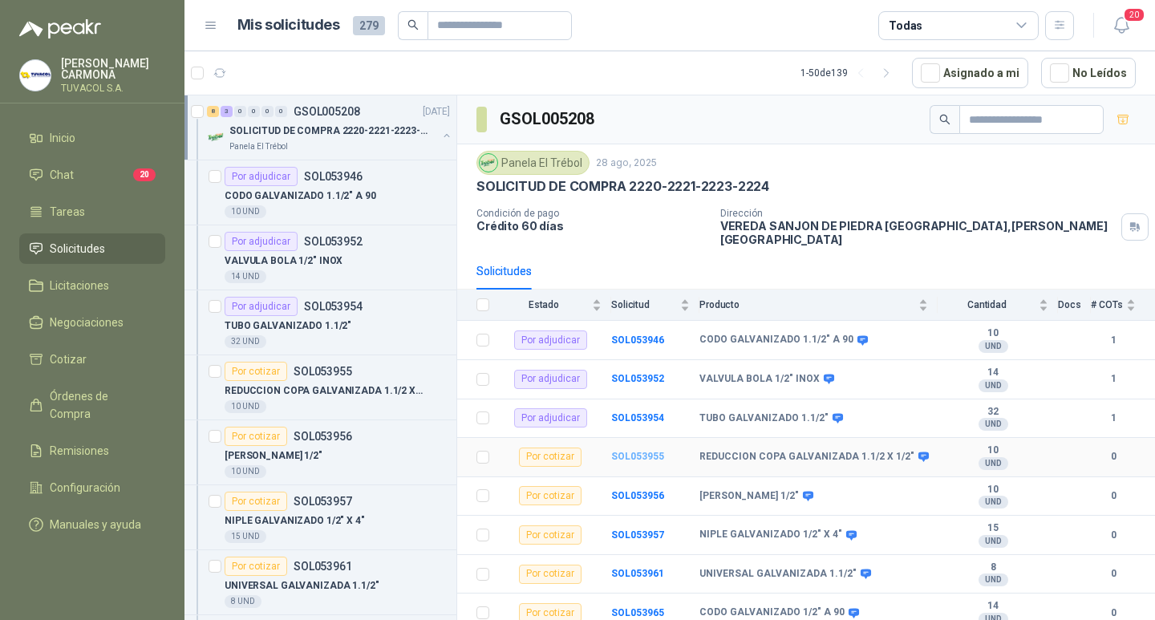
click at [645, 455] on b "SOL053955" at bounding box center [637, 456] width 53 height 11
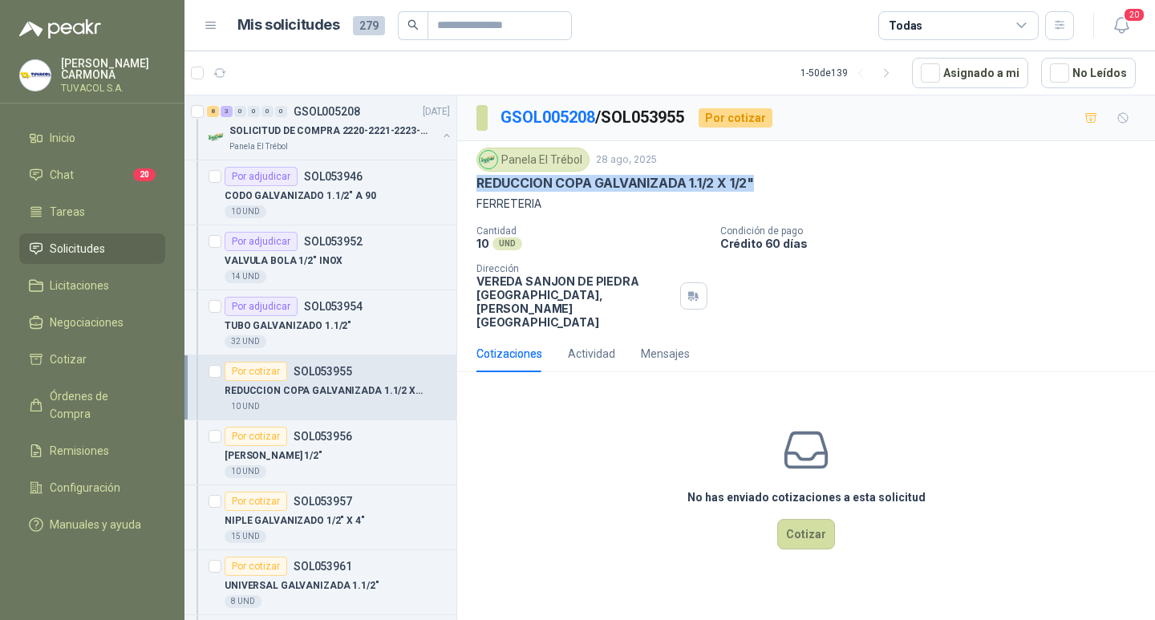
drag, startPoint x: 756, startPoint y: 182, endPoint x: 480, endPoint y: 186, distance: 276.7
click at [480, 185] on div "REDUCCION COPA GALVANIZADA 1.1/2 X 1/2"" at bounding box center [805, 183] width 659 height 17
copy p "REDUCCION COPA GALVANIZADA 1.1/2 X 1/2""
click at [808, 525] on button "Cotizar" at bounding box center [806, 534] width 58 height 30
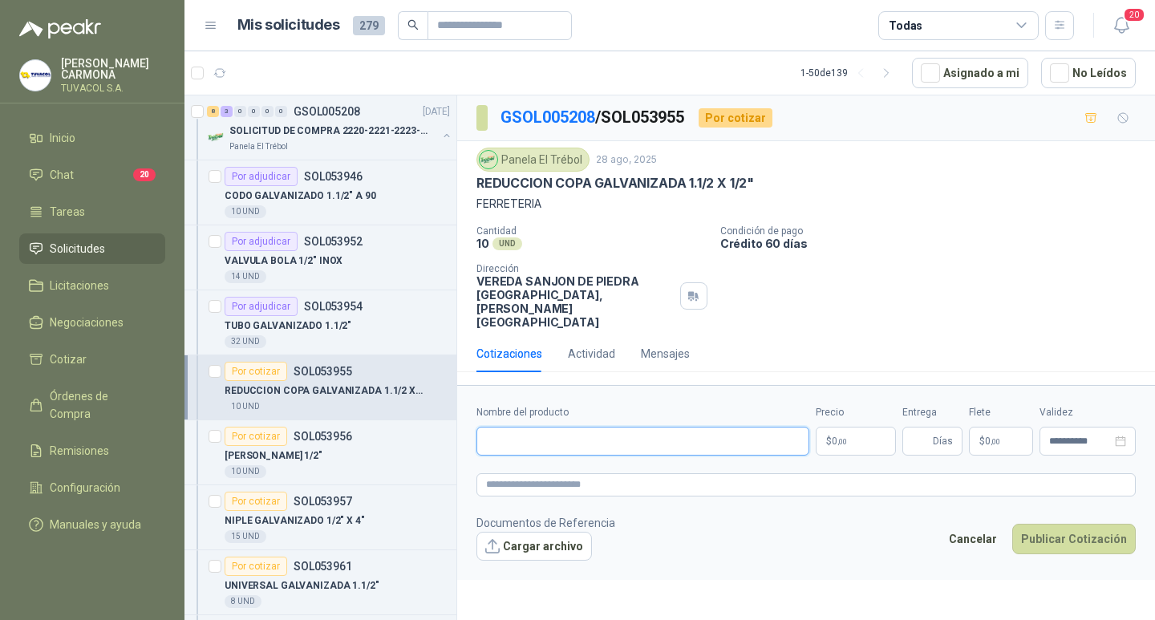
drag, startPoint x: 693, startPoint y: 438, endPoint x: 701, endPoint y: 449, distance: 13.8
click at [693, 438] on input "Nombre del producto" at bounding box center [642, 441] width 333 height 29
paste input "**********"
type input "**********"
click at [848, 456] on p "$ 0 ,00" at bounding box center [856, 441] width 80 height 29
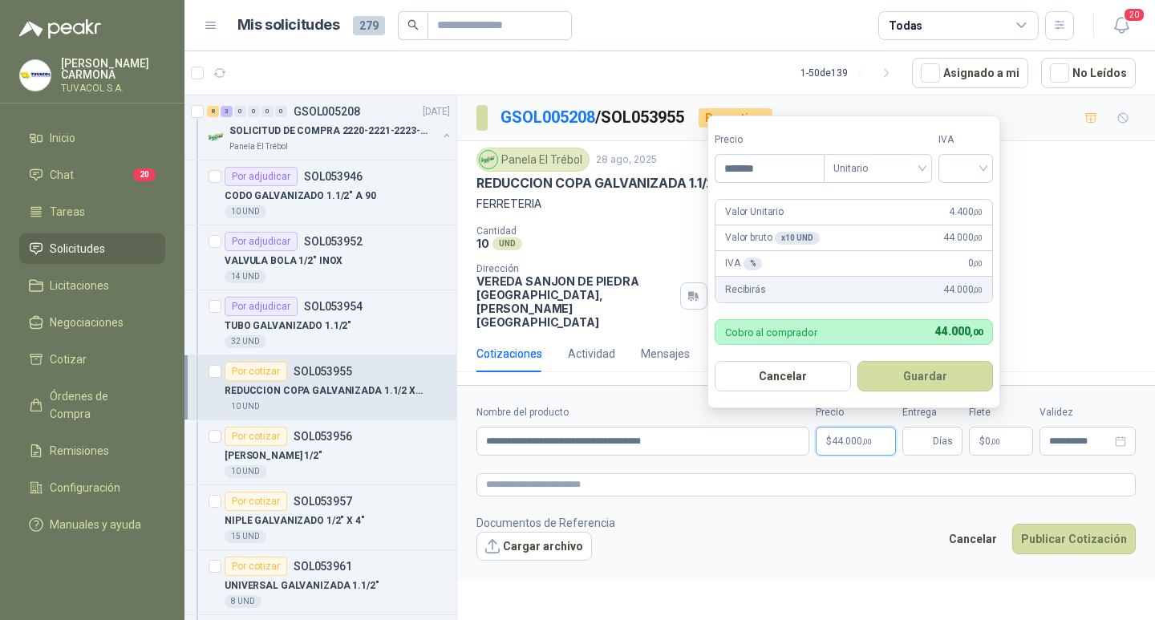
type input "*******"
click at [977, 140] on label "IVA" at bounding box center [965, 139] width 55 height 15
click at [971, 168] on input "search" at bounding box center [965, 167] width 35 height 24
click at [966, 199] on div "19%" at bounding box center [969, 201] width 30 height 18
click at [934, 369] on button "Guardar" at bounding box center [928, 376] width 138 height 30
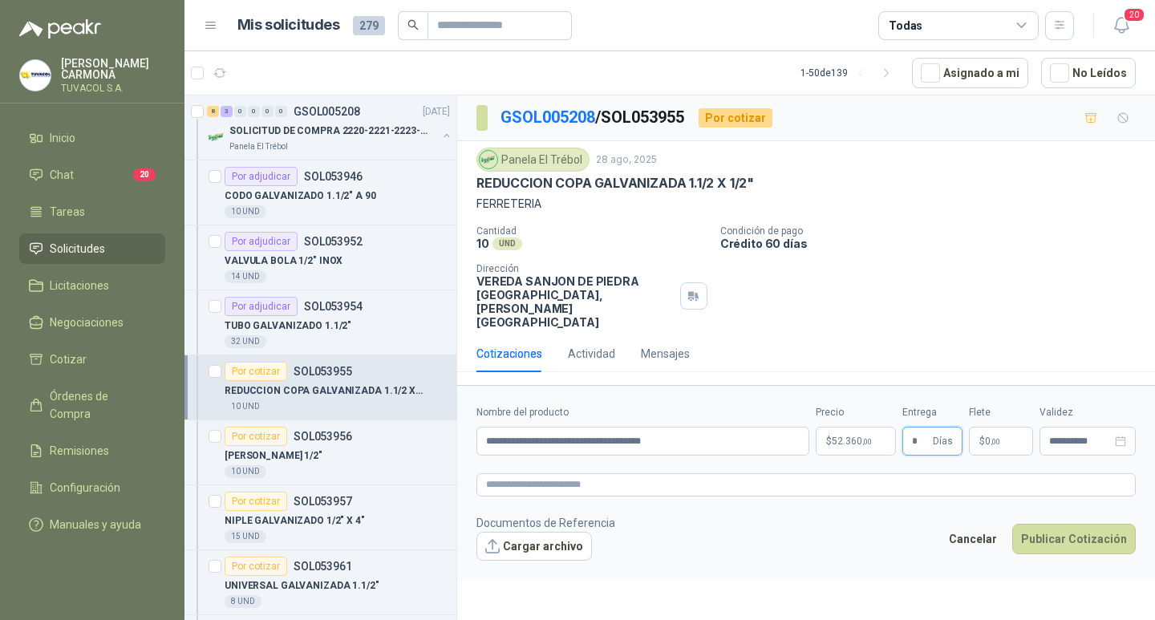
type input "*"
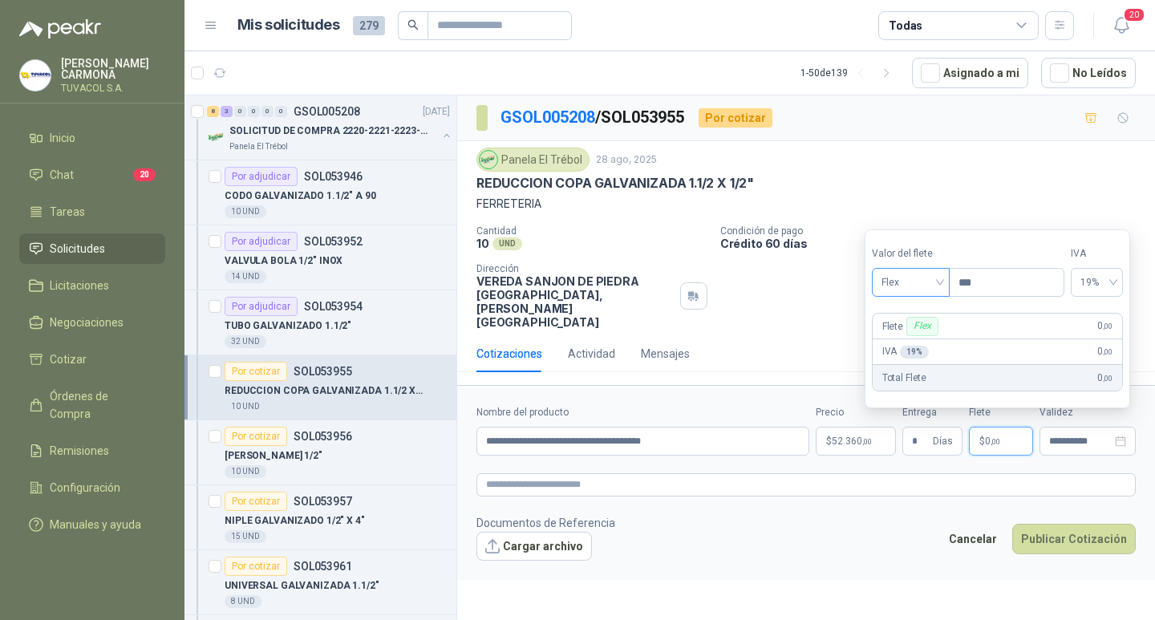
click at [918, 274] on span "Flex" at bounding box center [910, 282] width 59 height 24
click at [910, 338] on div "Incluido" at bounding box center [912, 342] width 55 height 18
click at [1067, 545] on button "Publicar Cotización" at bounding box center [1074, 539] width 124 height 30
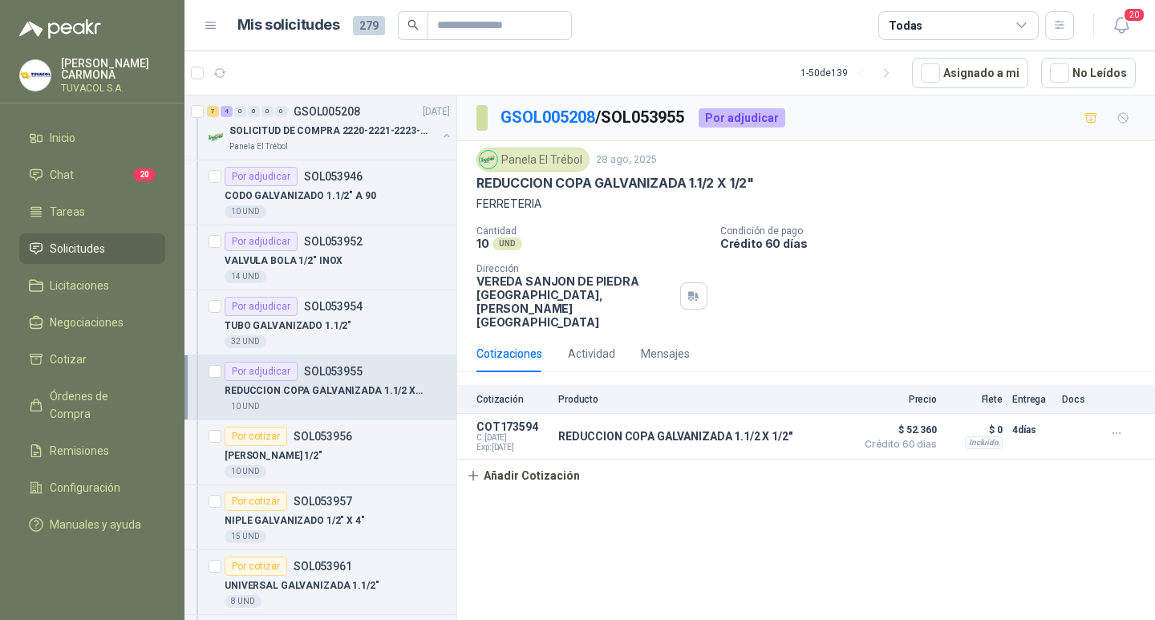
click at [565, 107] on p "GSOL005208 / SOL053955" at bounding box center [592, 117] width 185 height 25
click at [562, 118] on link "GSOL005208" at bounding box center [547, 116] width 95 height 19
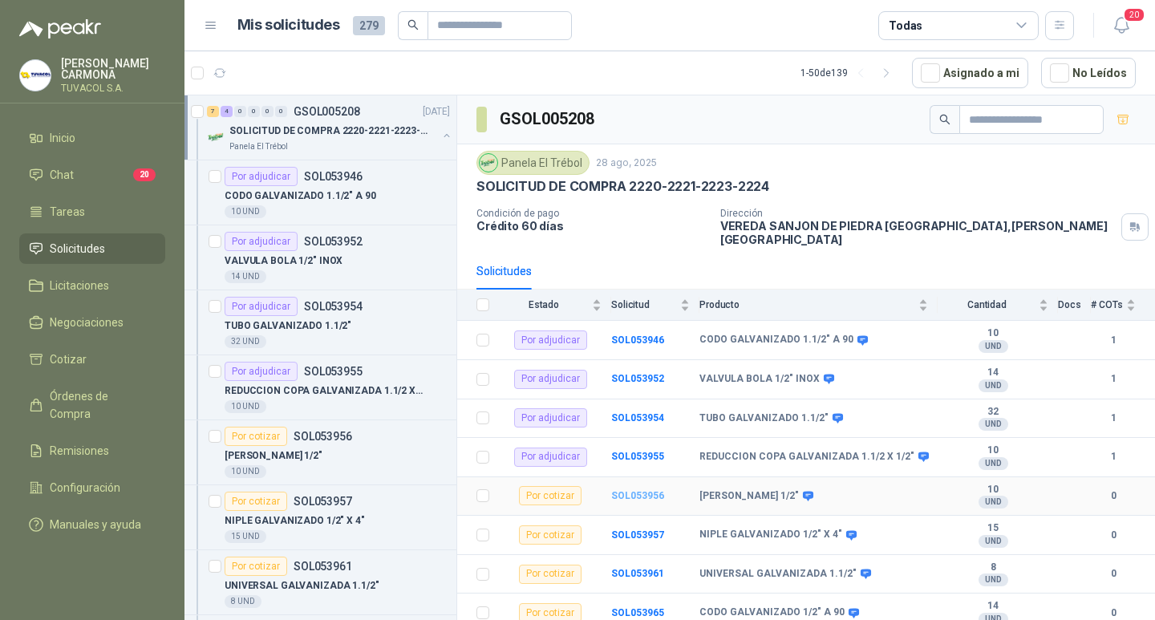
click at [640, 493] on b "SOL053956" at bounding box center [637, 495] width 53 height 11
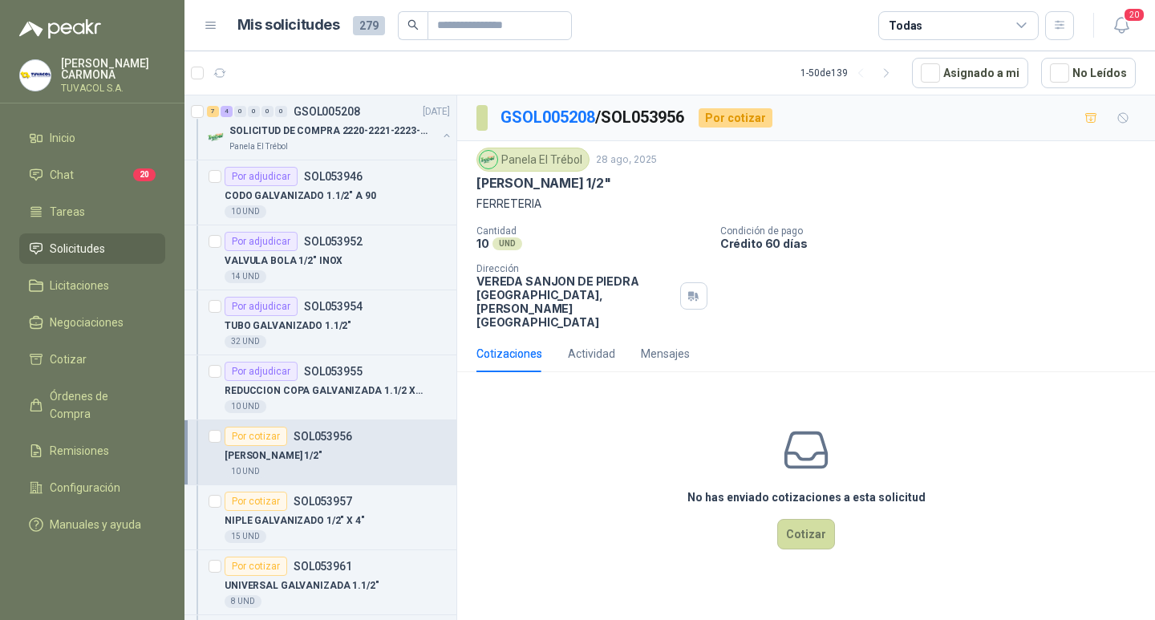
drag, startPoint x: 622, startPoint y: 180, endPoint x: 472, endPoint y: 179, distance: 150.8
click at [472, 179] on div "Panela El Trébol [DATE] TEE GALVANIZADA 1/2" FERRETERIA Cantidad 10 UND  Condi…" at bounding box center [806, 238] width 698 height 194
copy p "[PERSON_NAME] 1/2""
click at [819, 545] on button "Cotizar" at bounding box center [806, 534] width 58 height 30
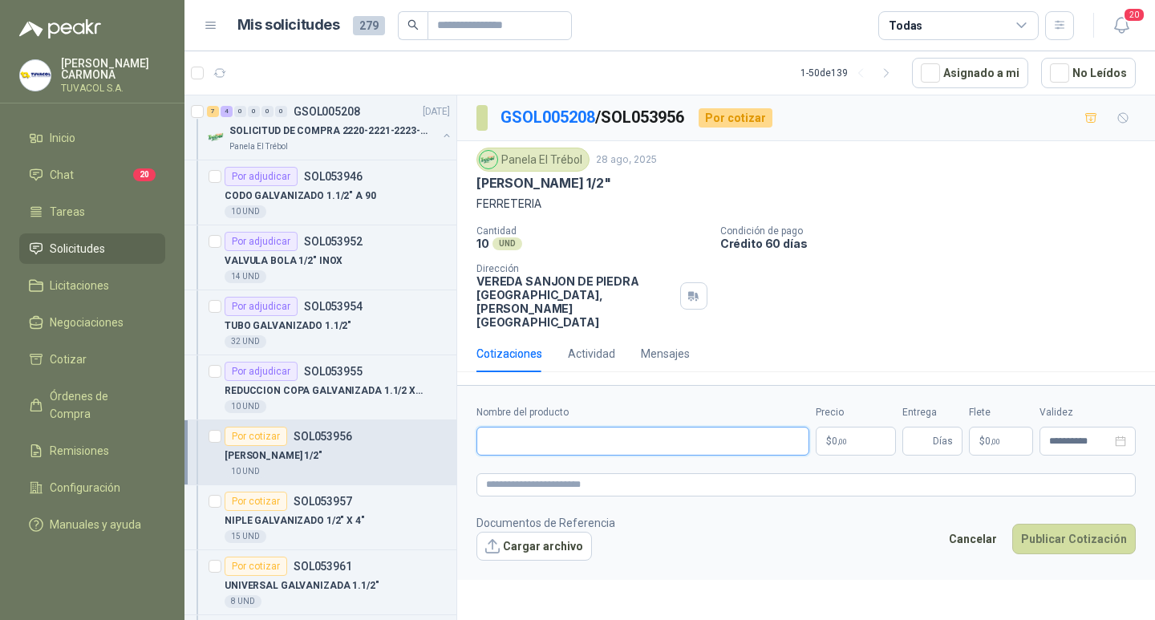
click at [674, 452] on input "Nombre del producto" at bounding box center [642, 441] width 333 height 29
paste input "**********"
type input "**********"
click at [830, 452] on p "$ 0 ,00" at bounding box center [856, 441] width 80 height 29
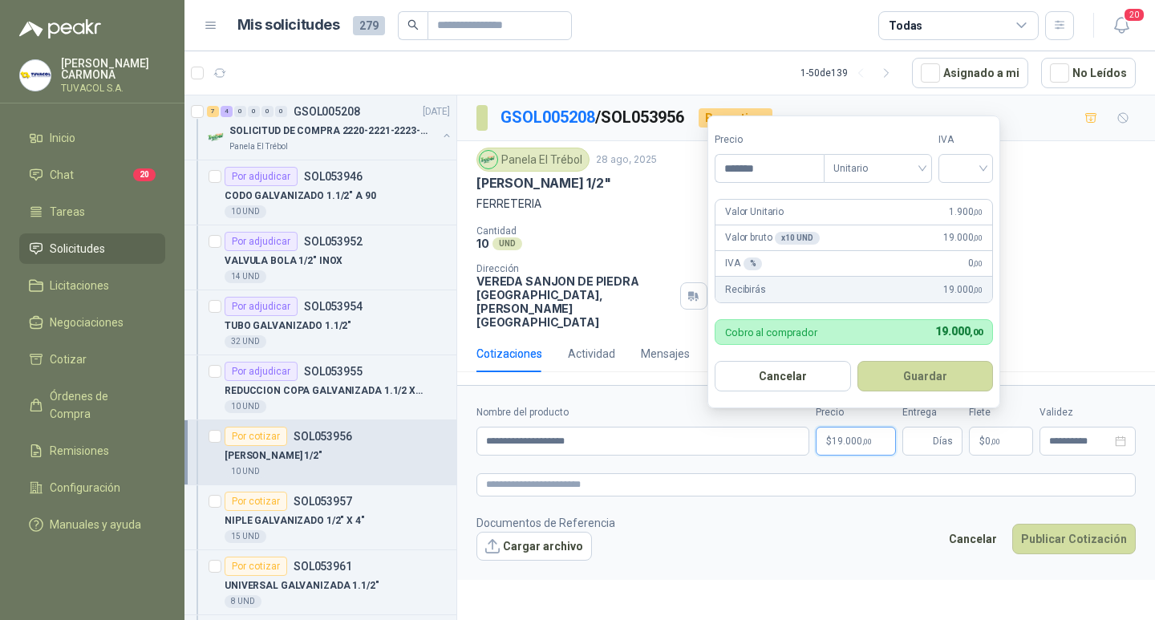
type input "*******"
click at [972, 163] on input "search" at bounding box center [965, 167] width 35 height 24
click at [971, 200] on div "19%" at bounding box center [969, 201] width 30 height 18
click at [930, 366] on button "Guardar" at bounding box center [928, 376] width 138 height 30
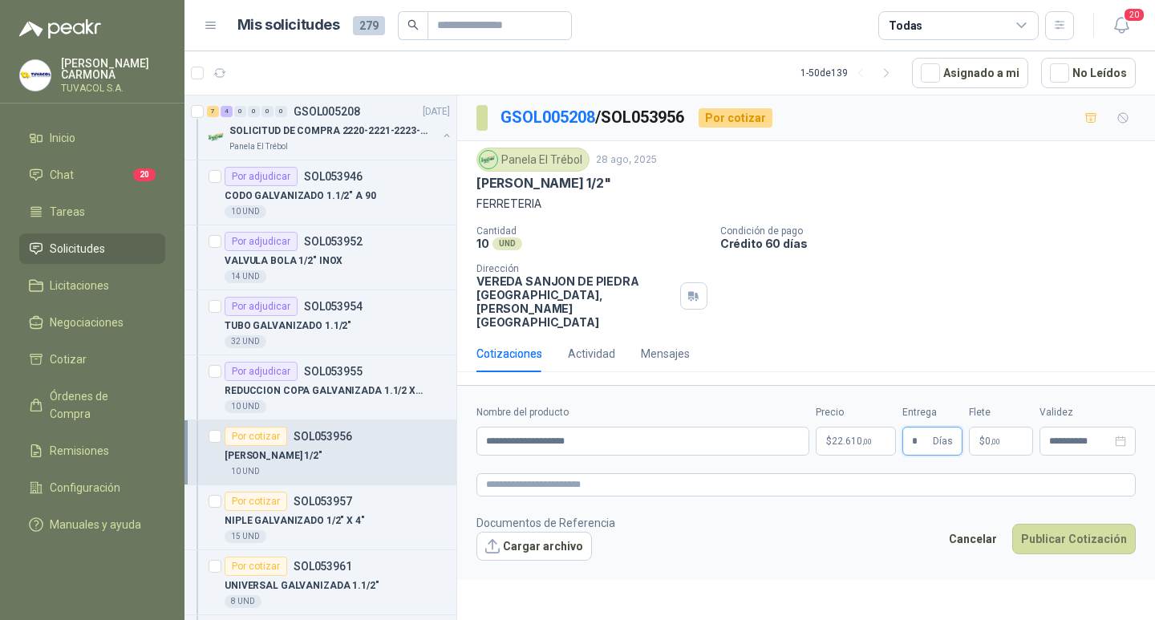
type input "*"
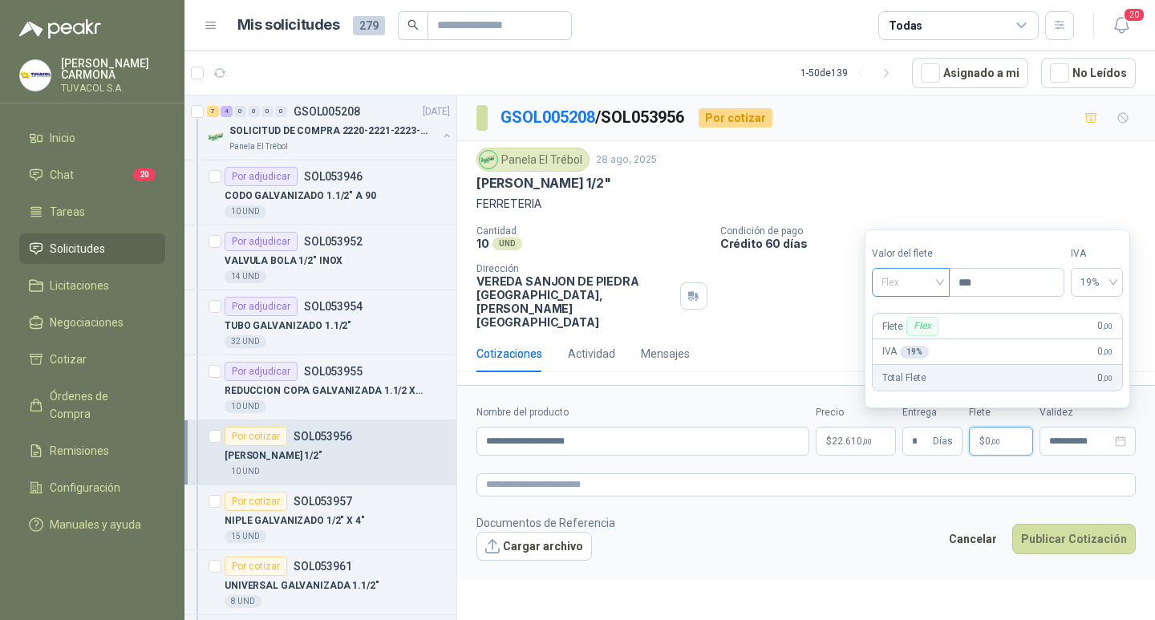
click at [920, 282] on span "Flex" at bounding box center [910, 282] width 59 height 24
click at [923, 340] on div "Incluido" at bounding box center [912, 342] width 55 height 18
click at [1063, 541] on button "Publicar Cotización" at bounding box center [1074, 539] width 124 height 30
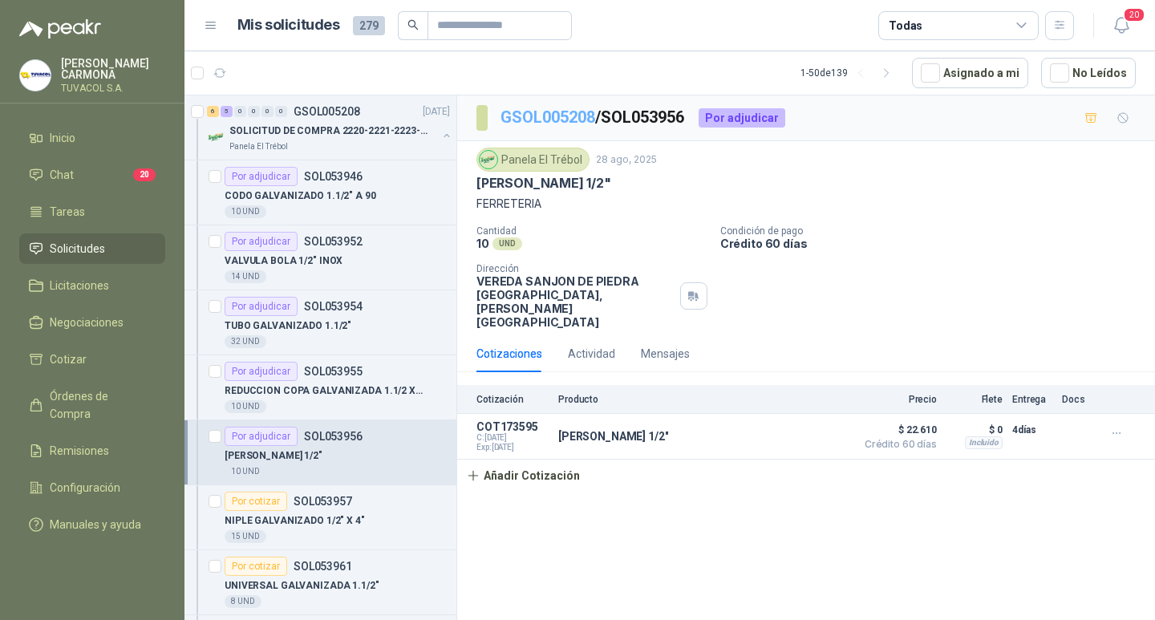
click at [573, 125] on link "GSOL005208" at bounding box center [547, 116] width 95 height 19
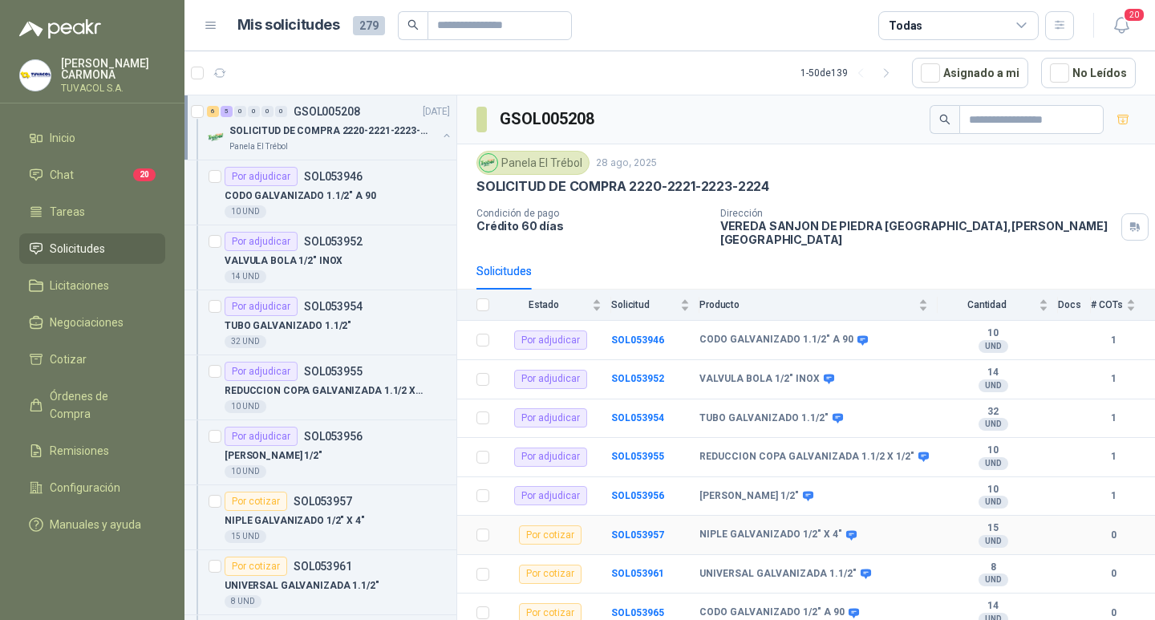
scroll to position [122, 0]
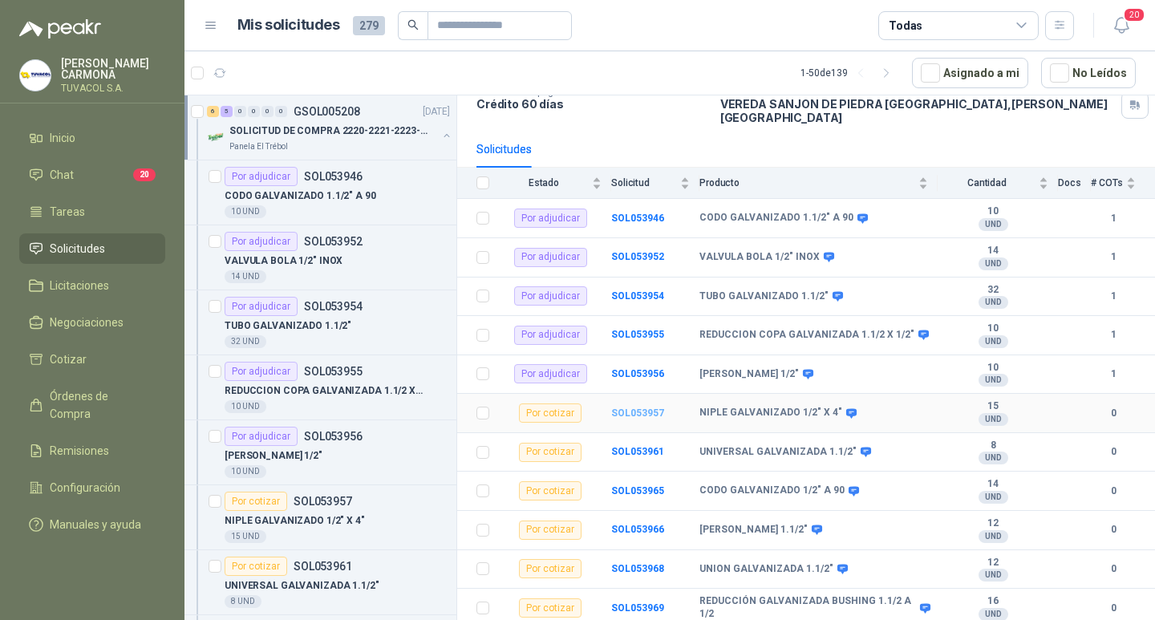
click at [654, 408] on b "SOL053957" at bounding box center [637, 412] width 53 height 11
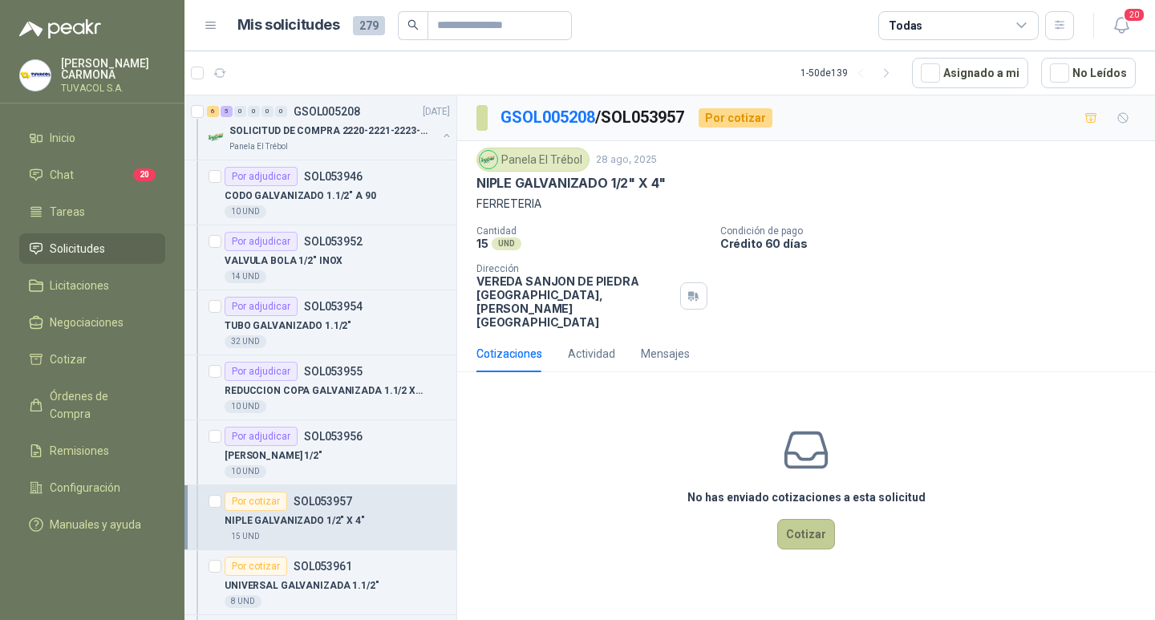
click at [812, 541] on button "Cotizar" at bounding box center [806, 534] width 58 height 30
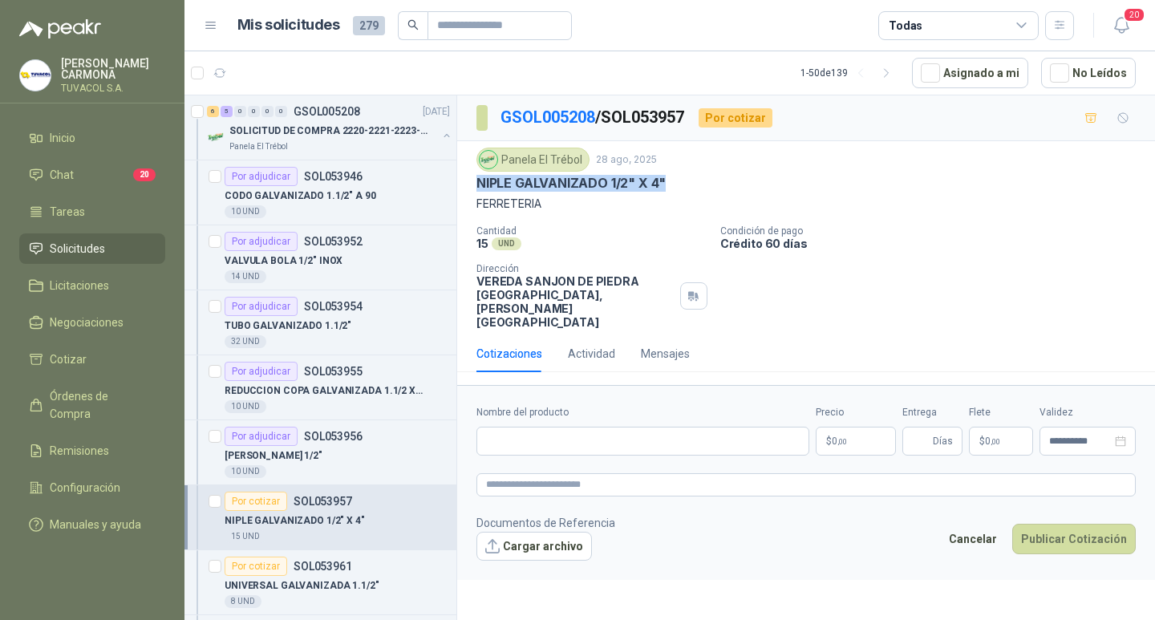
drag, startPoint x: 676, startPoint y: 180, endPoint x: 476, endPoint y: 188, distance: 200.7
click at [476, 188] on div "Panela El Trébol [DATE] NIPLE GALVANIZADO 1/2" X 4" FERRETERIA Cantidad 15 UND …" at bounding box center [806, 238] width 698 height 194
copy p "NIPLE GALVANIZADO 1/2" X 4""
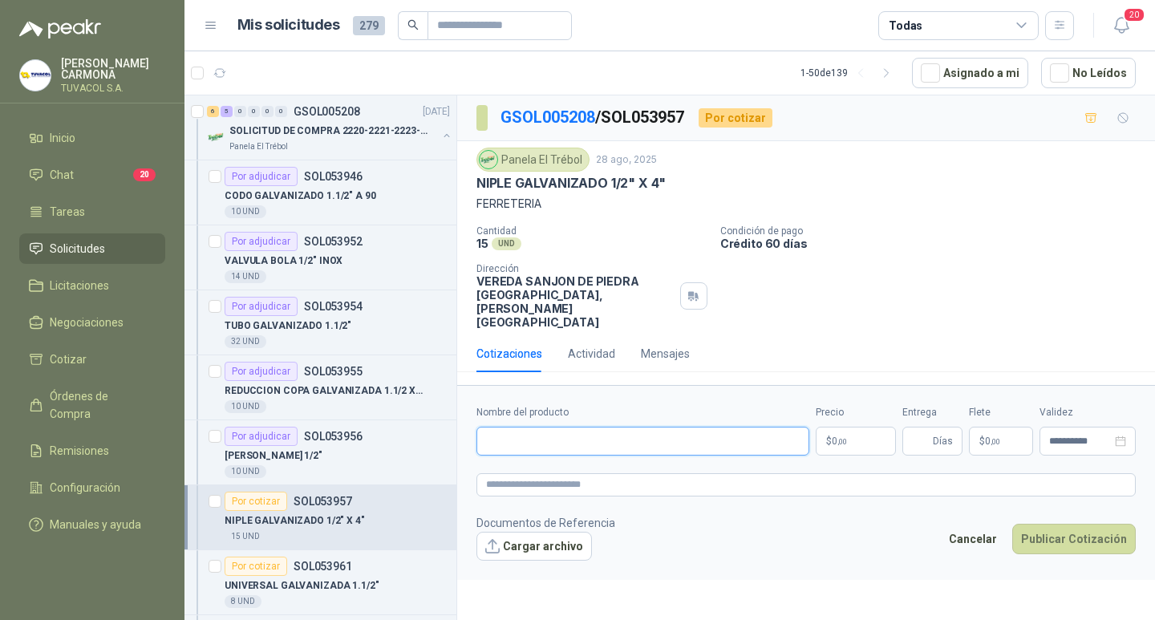
drag, startPoint x: 665, startPoint y: 454, endPoint x: 749, endPoint y: 452, distance: 84.2
click at [665, 454] on input "Nombre del producto" at bounding box center [642, 441] width 333 height 29
paste input "**********"
type input "**********"
click at [842, 446] on span ",00" at bounding box center [842, 441] width 10 height 9
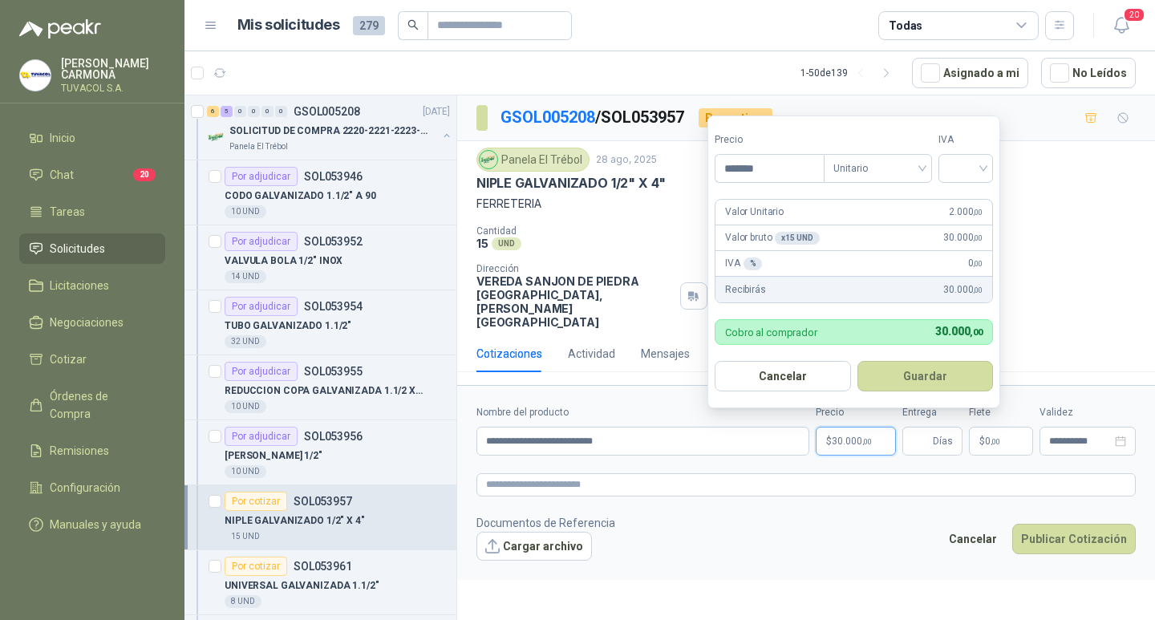
type input "*******"
click at [990, 156] on div at bounding box center [965, 168] width 55 height 29
click at [971, 199] on div "19%" at bounding box center [969, 201] width 30 height 18
click at [934, 380] on button "Guardar" at bounding box center [928, 376] width 138 height 30
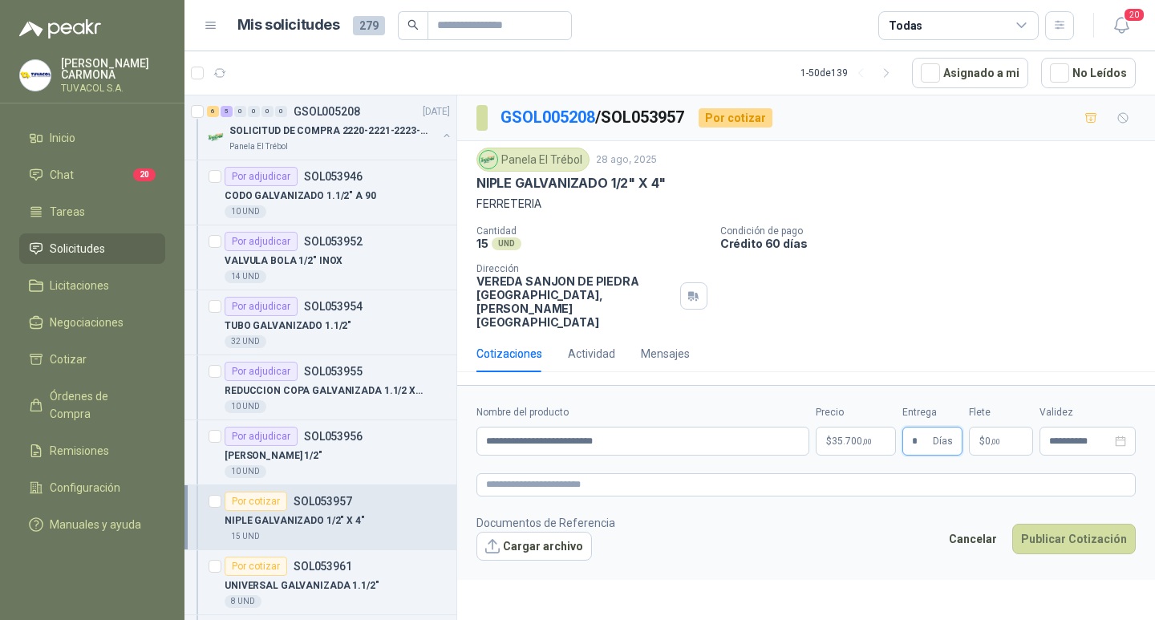
type input "*"
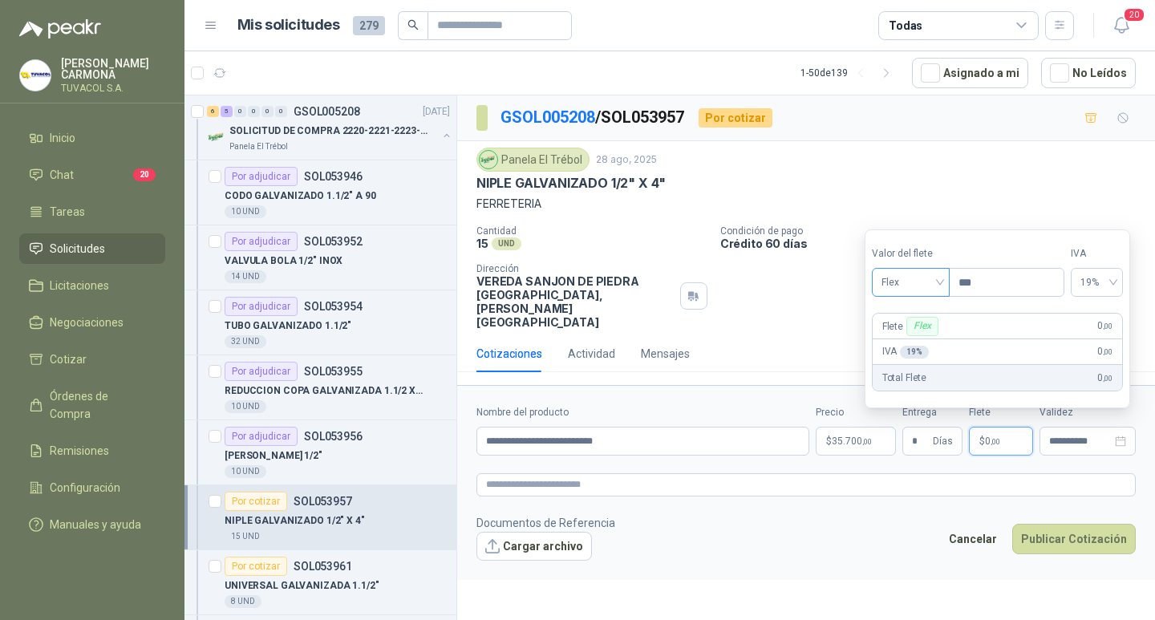
click at [895, 285] on span "Flex" at bounding box center [910, 282] width 59 height 24
click at [908, 338] on div "Incluido" at bounding box center [912, 342] width 55 height 18
click at [1085, 545] on button "Publicar Cotización" at bounding box center [1074, 539] width 124 height 30
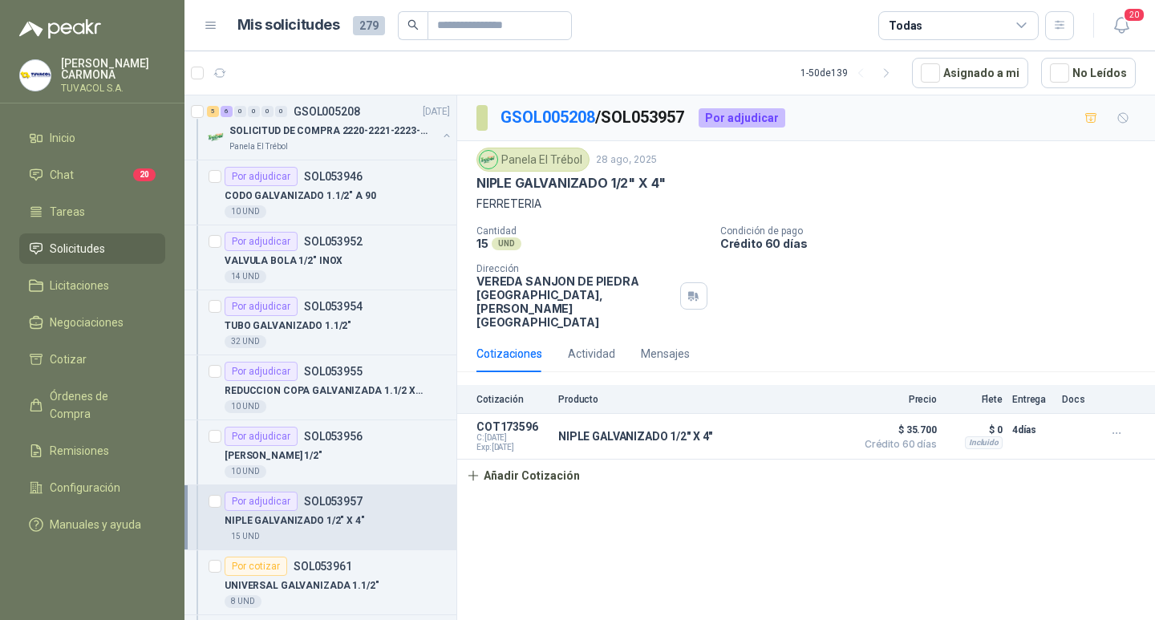
click at [557, 97] on div "GSOL005208 / SOL053957 Por adjudicar" at bounding box center [806, 118] width 698 height 46
click at [562, 112] on link "GSOL005208" at bounding box center [547, 116] width 95 height 19
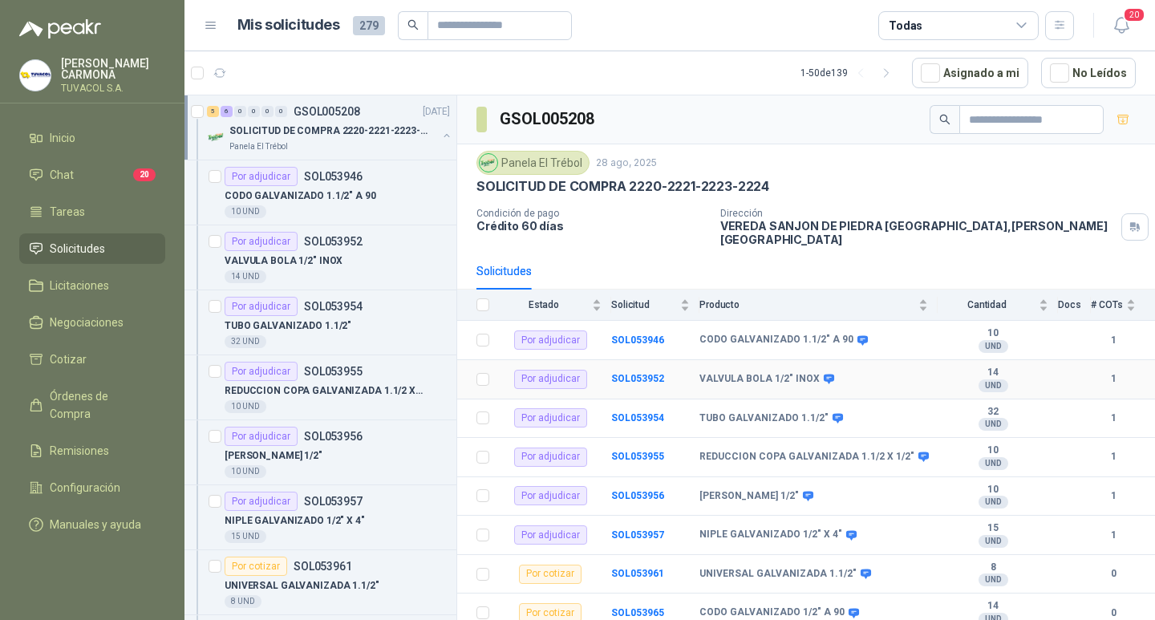
scroll to position [122, 0]
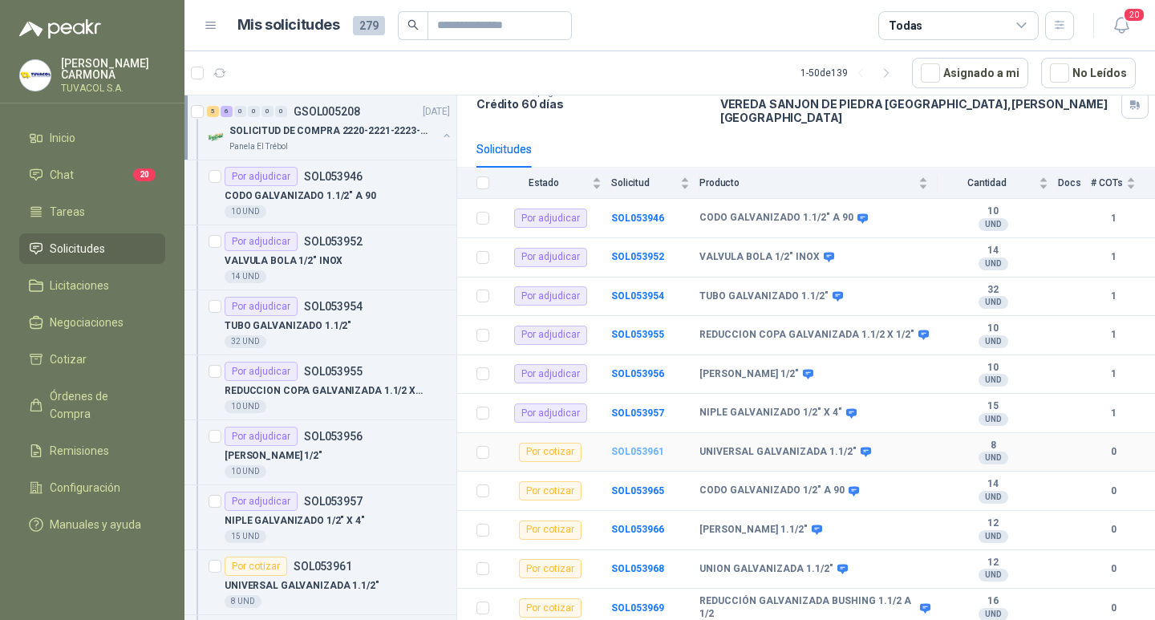
click at [649, 448] on b "SOL053961" at bounding box center [637, 451] width 53 height 11
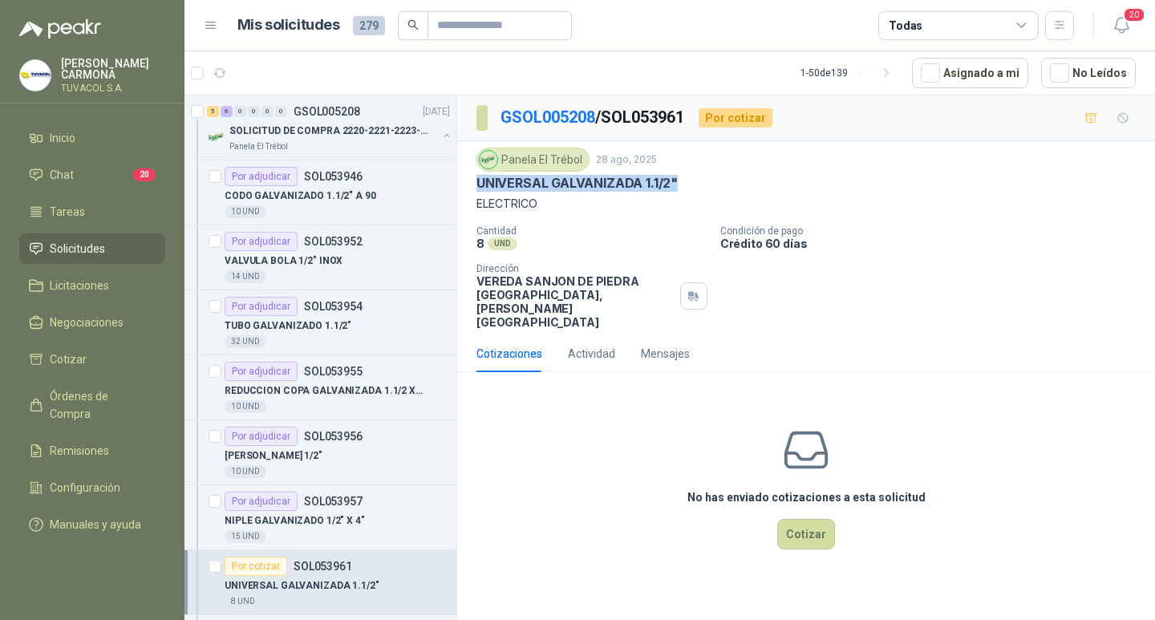
drag, startPoint x: 680, startPoint y: 187, endPoint x: 478, endPoint y: 190, distance: 202.1
click at [478, 190] on div "UNIVERSAL GALVANIZADA 1.1/2"" at bounding box center [805, 183] width 659 height 17
copy p "UNIVERSAL GALVANIZADA 1.1/2""
click at [817, 549] on button "Cotizar" at bounding box center [806, 534] width 58 height 30
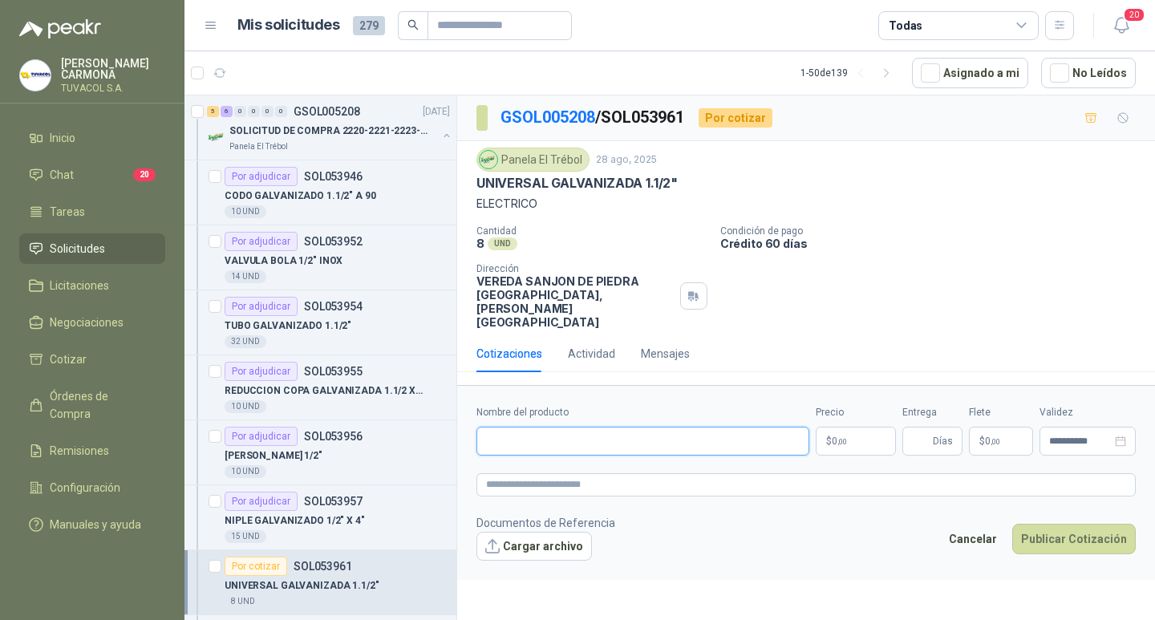
click at [735, 456] on input "Nombre del producto" at bounding box center [642, 441] width 333 height 29
paste input "**********"
type input "**********"
click at [832, 446] on span "0 ,00" at bounding box center [839, 441] width 15 height 10
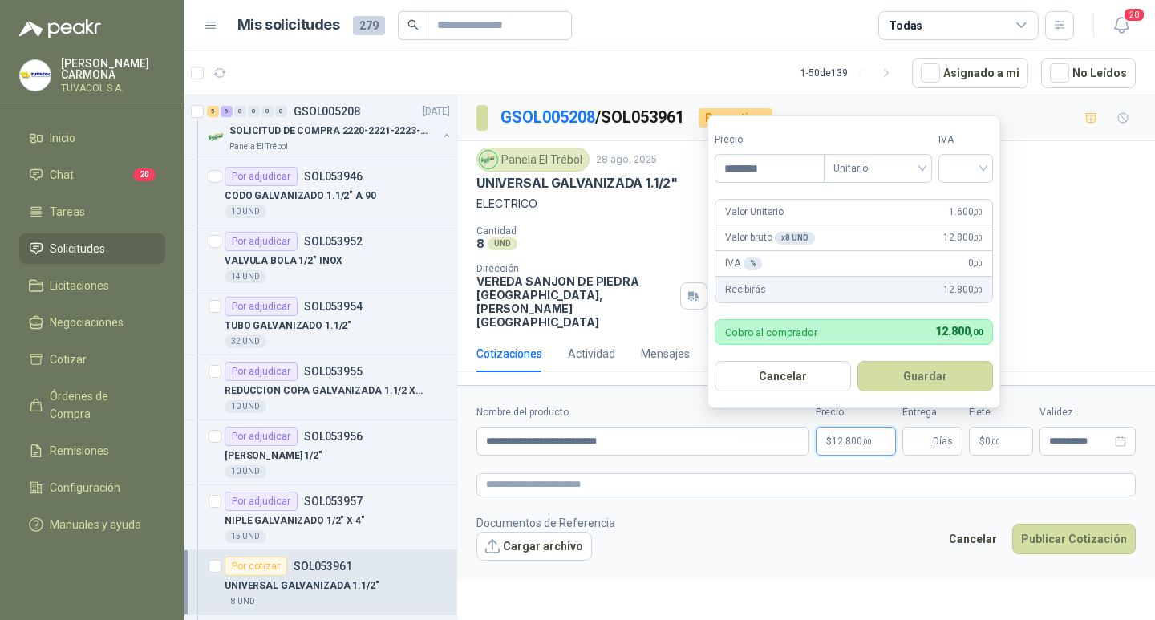
type input "********"
click at [971, 171] on input "search" at bounding box center [965, 167] width 35 height 24
click at [971, 201] on div "19%" at bounding box center [969, 201] width 30 height 18
click at [942, 368] on button "Guardar" at bounding box center [928, 376] width 138 height 30
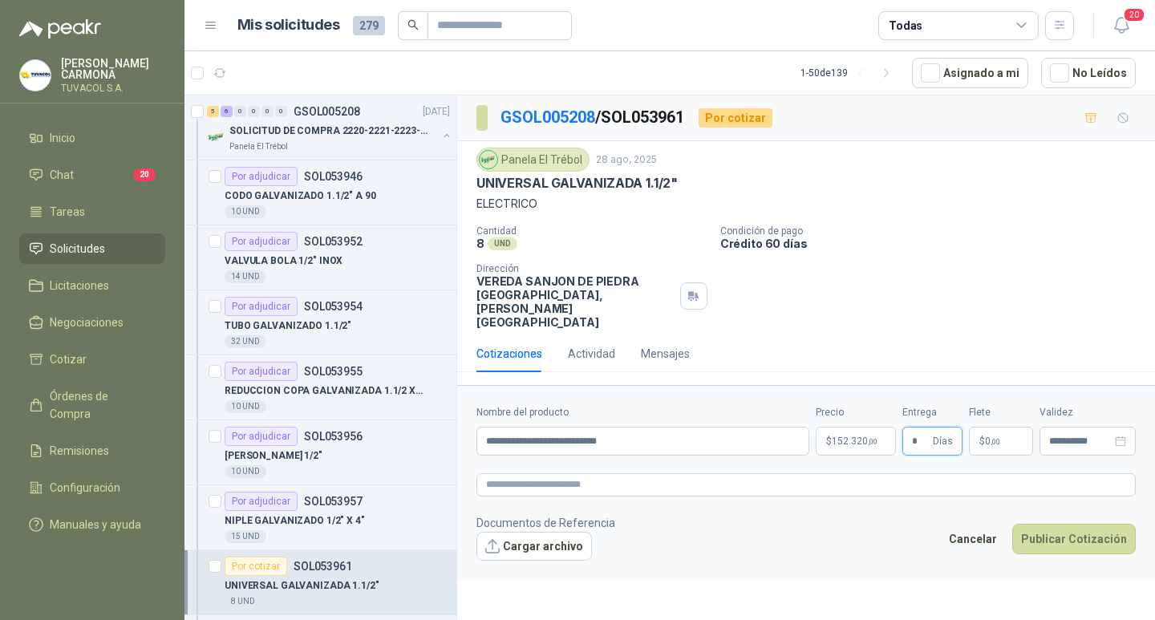
type input "*"
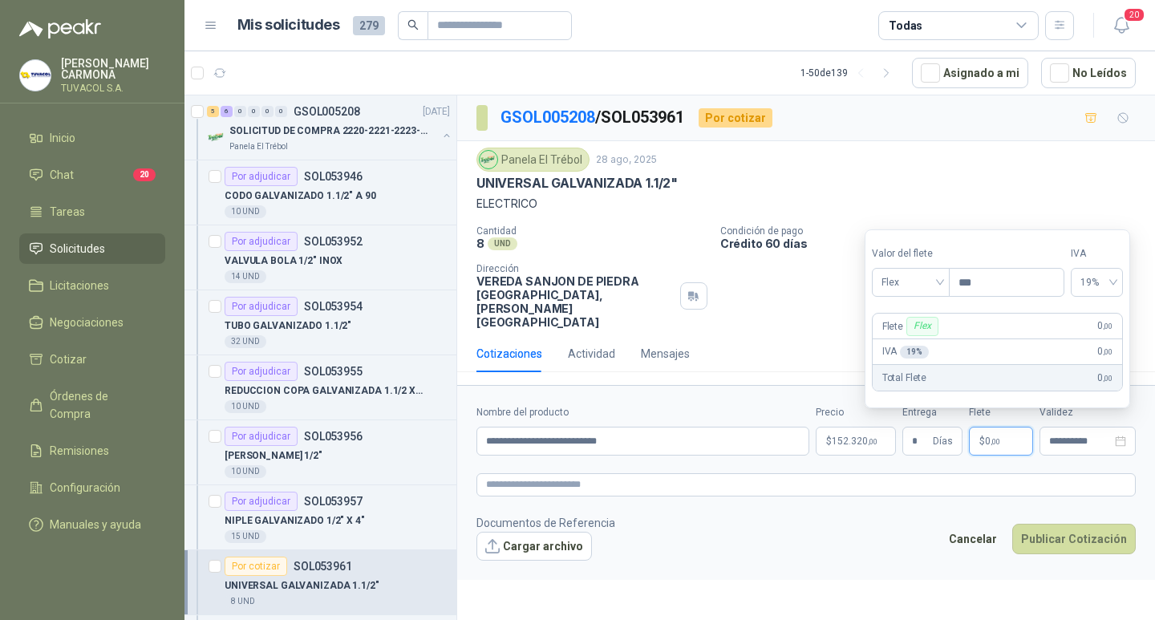
click at [911, 263] on div "Valor [PERSON_NAME] Flex" at bounding box center [910, 271] width 77 height 51
click at [915, 279] on span "Flex" at bounding box center [910, 282] width 59 height 24
click at [915, 338] on div "Incluido" at bounding box center [912, 342] width 55 height 18
click at [1069, 561] on div "Cancelar Publicar Cotización" at bounding box center [1038, 542] width 196 height 37
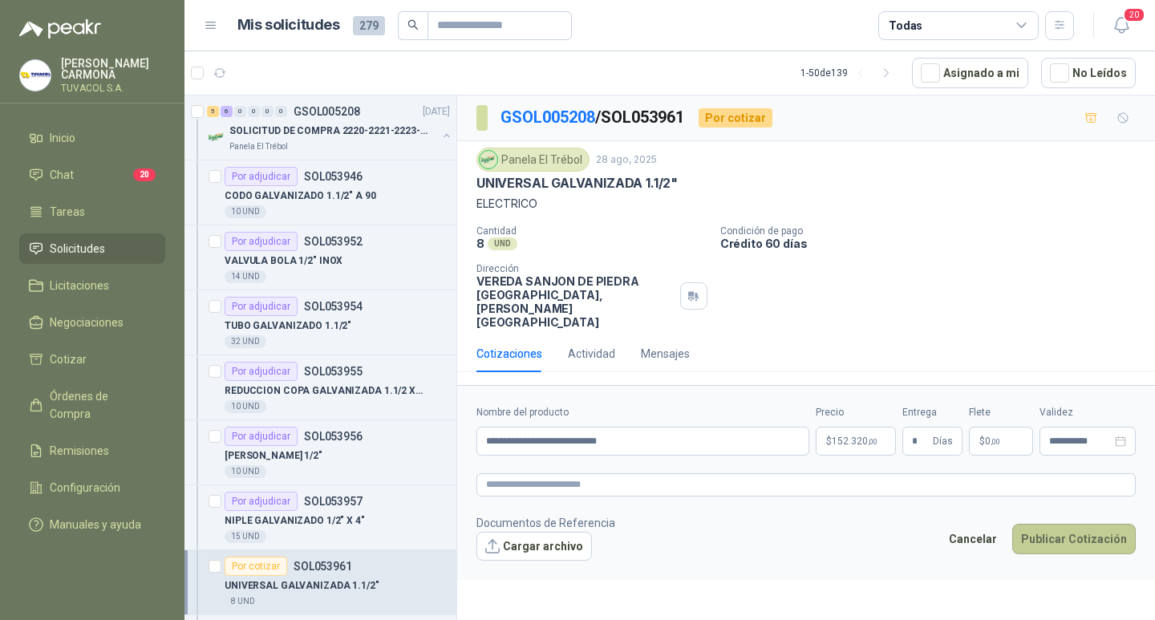
click at [1068, 553] on button "Publicar Cotización" at bounding box center [1074, 539] width 124 height 30
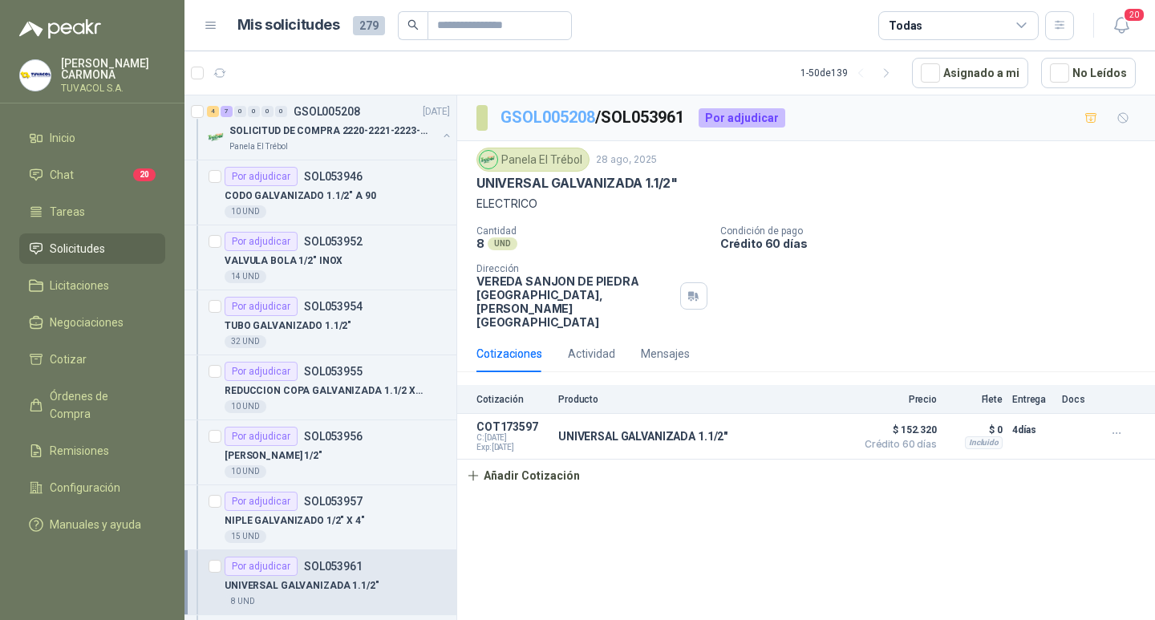
click at [576, 112] on link "GSOL005208" at bounding box center [547, 116] width 95 height 19
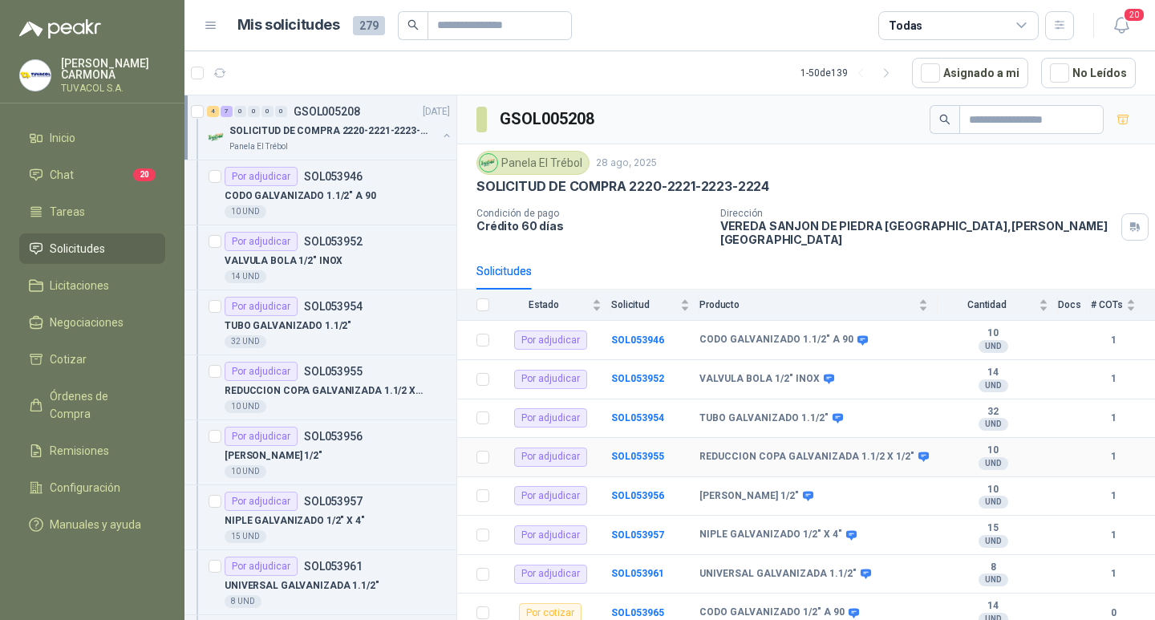
scroll to position [122, 0]
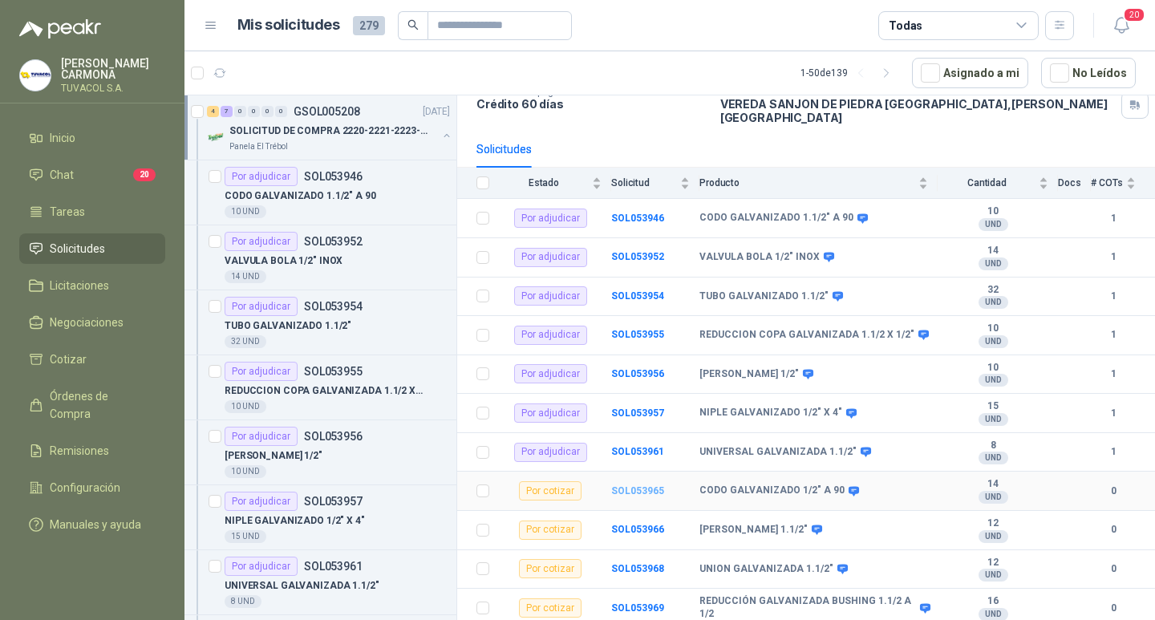
click at [645, 485] on b "SOL053965" at bounding box center [637, 490] width 53 height 11
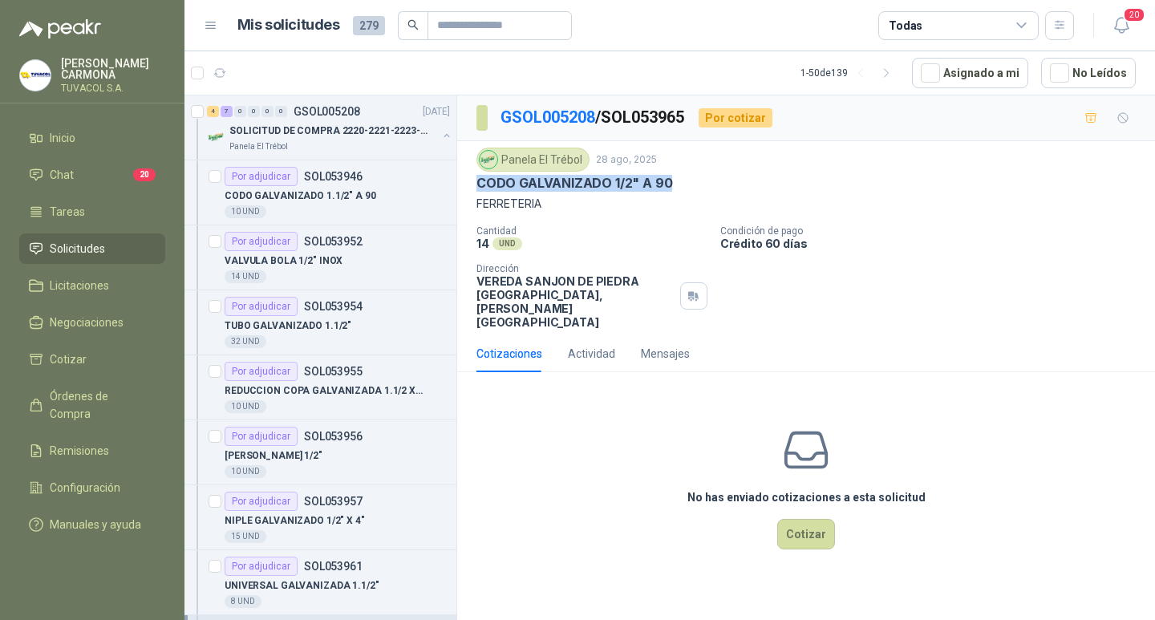
drag, startPoint x: 675, startPoint y: 183, endPoint x: 474, endPoint y: 182, distance: 201.3
click at [474, 182] on div "Panela El Trébol [DATE] CODO GALVANIZADO 1/2" A 90 FERRETERIA Cantidad 14 UND …" at bounding box center [806, 238] width 698 height 194
copy p "CODO GALVANIZADO 1/2" A 90"
click at [807, 537] on button "Cotizar" at bounding box center [806, 534] width 58 height 30
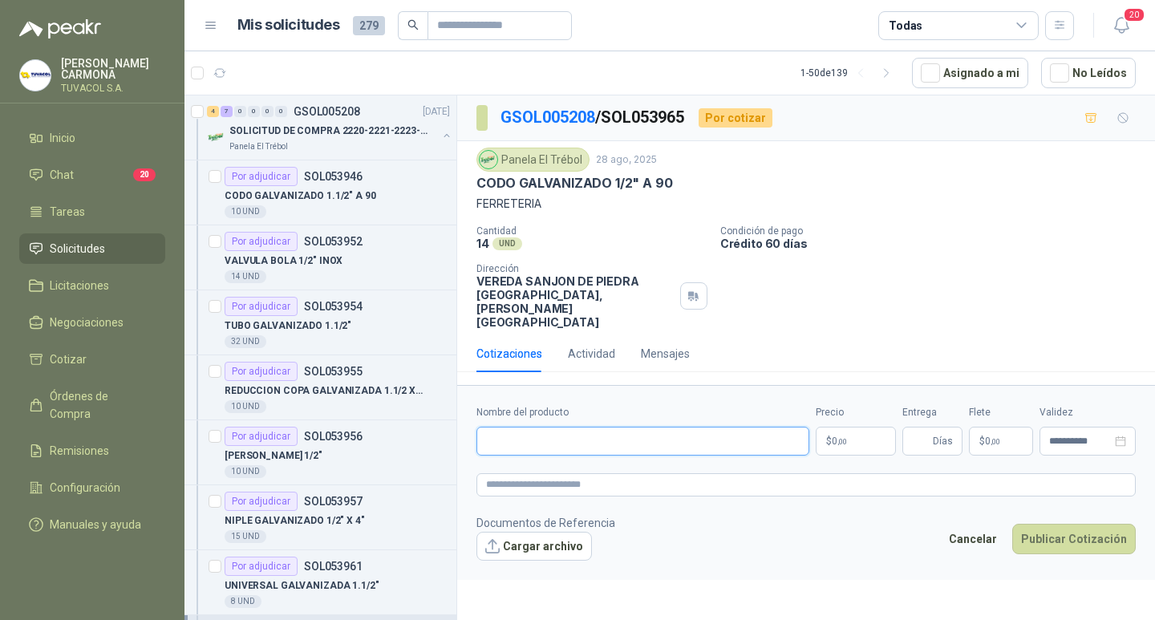
drag, startPoint x: 709, startPoint y: 448, endPoint x: 730, endPoint y: 448, distance: 20.9
click at [709, 448] on input "Nombre del producto" at bounding box center [642, 441] width 333 height 29
paste input "**********"
type input "**********"
click at [851, 449] on p "$ 0 ,00" at bounding box center [856, 441] width 80 height 29
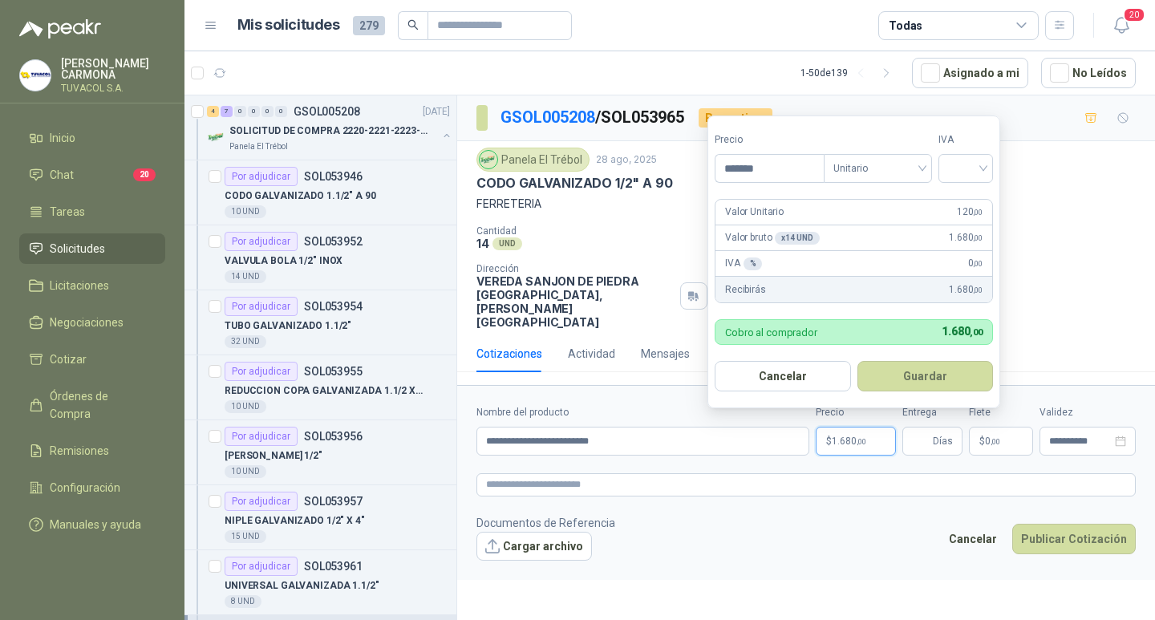
type input "*******"
click at [972, 156] on input "search" at bounding box center [965, 167] width 35 height 24
click at [966, 197] on div "19%" at bounding box center [969, 201] width 30 height 18
click at [916, 366] on button "Guardar" at bounding box center [928, 376] width 138 height 30
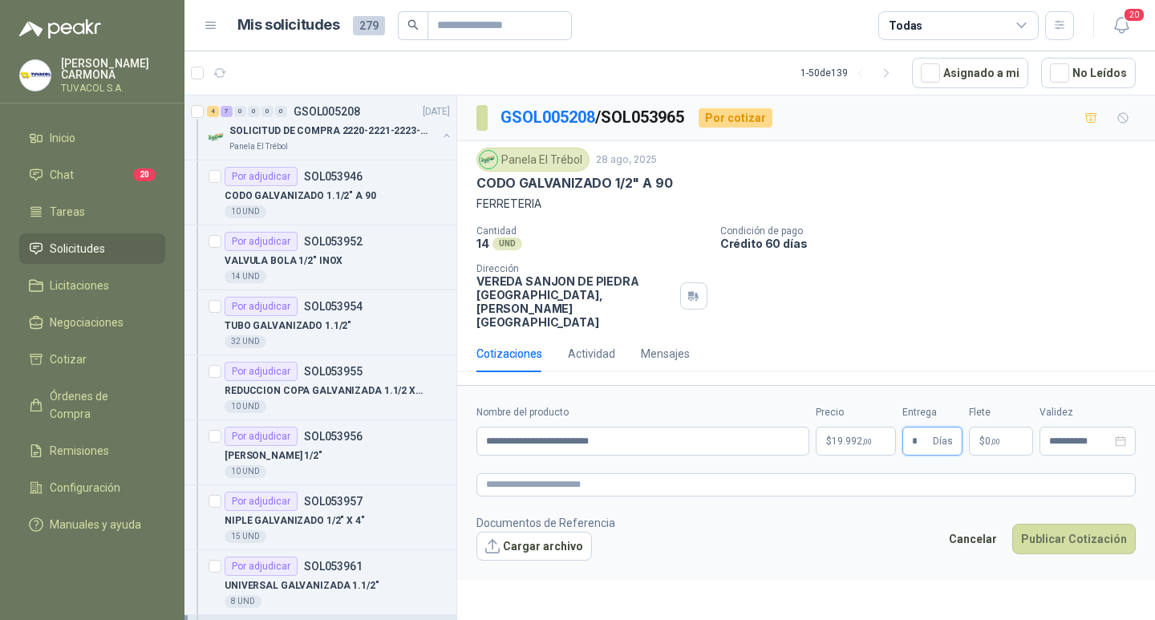
type input "*"
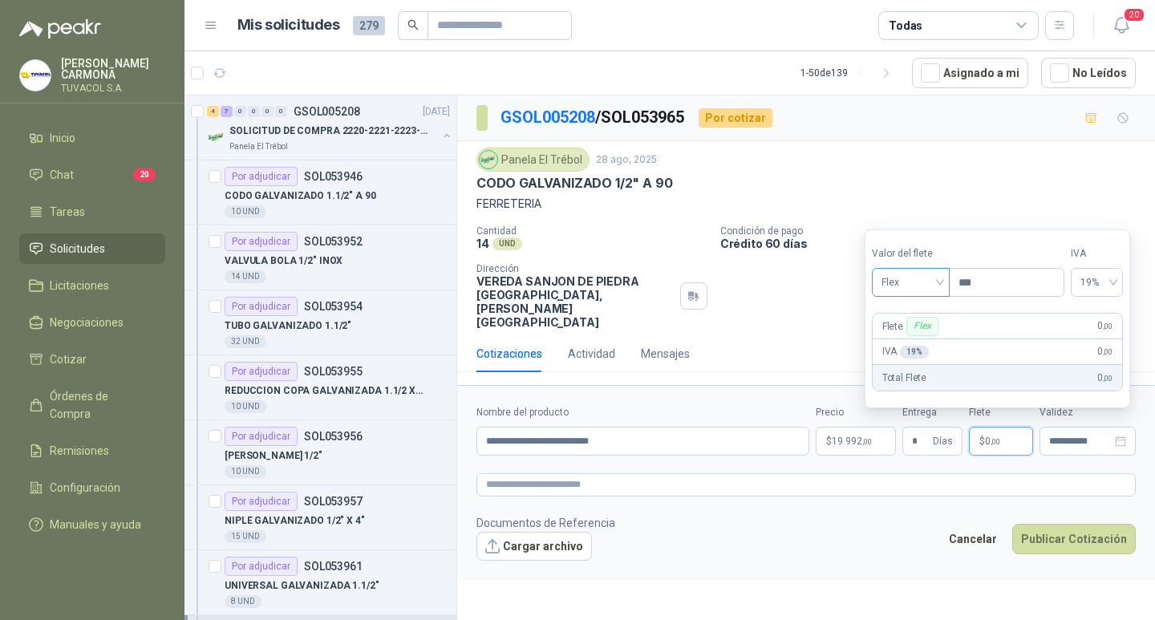
click at [907, 285] on span "Flex" at bounding box center [910, 282] width 59 height 24
click at [910, 338] on div "Incluido" at bounding box center [912, 342] width 55 height 18
click at [1068, 537] on button "Publicar Cotización" at bounding box center [1074, 539] width 124 height 30
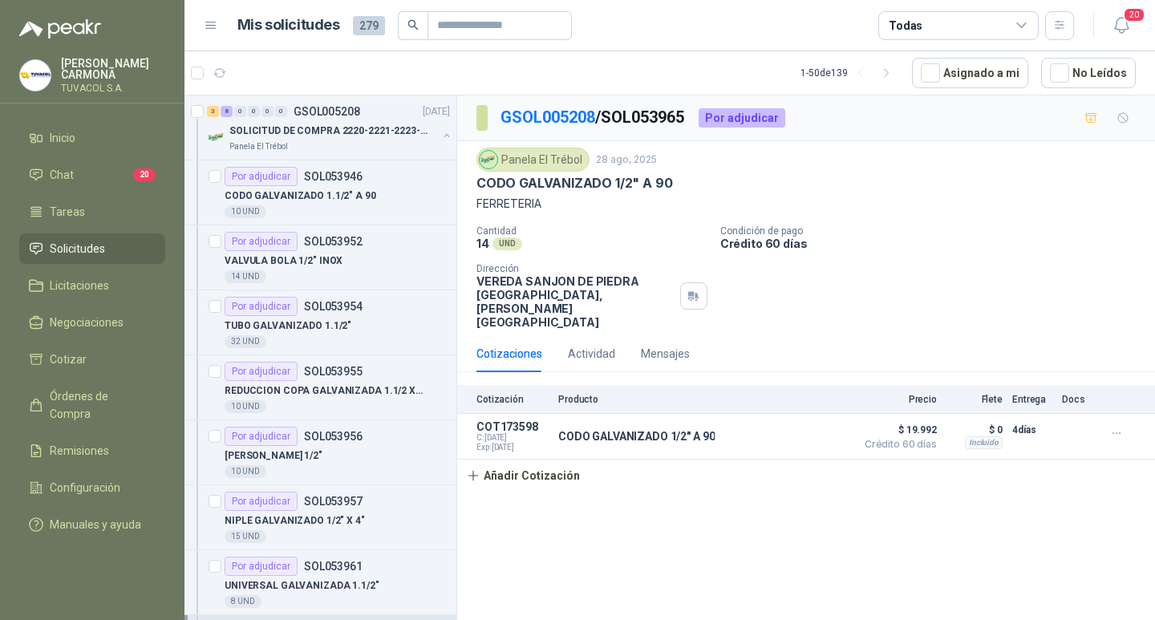
click at [529, 107] on p "GSOL005208 / SOL053965" at bounding box center [592, 117] width 185 height 25
click at [533, 120] on link "GSOL005208" at bounding box center [547, 116] width 95 height 19
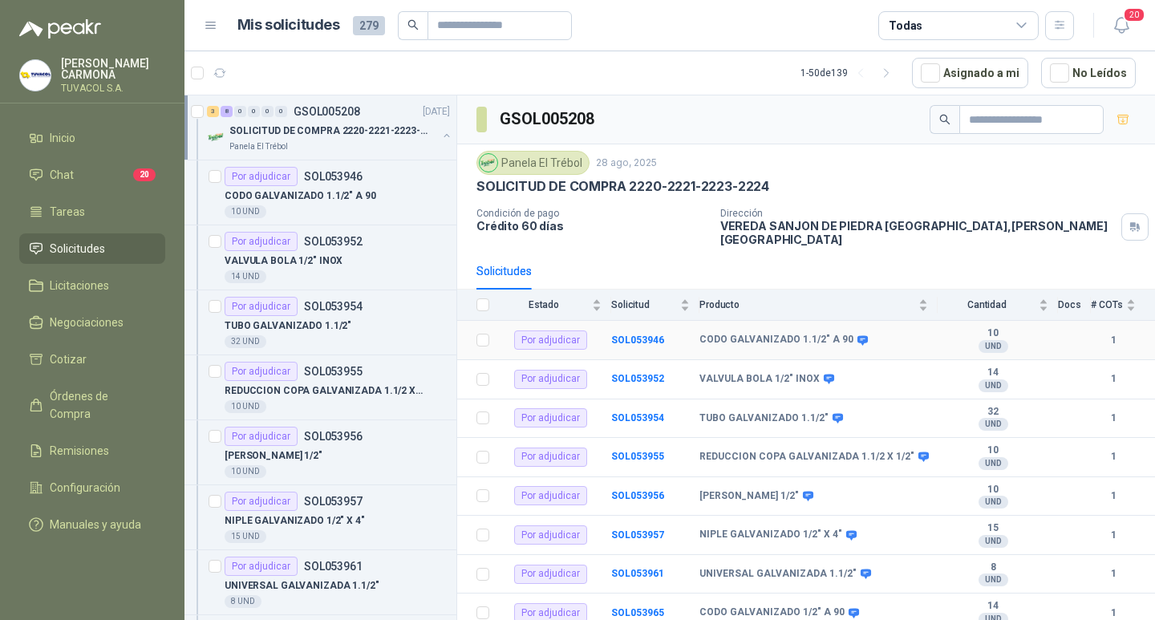
scroll to position [122, 0]
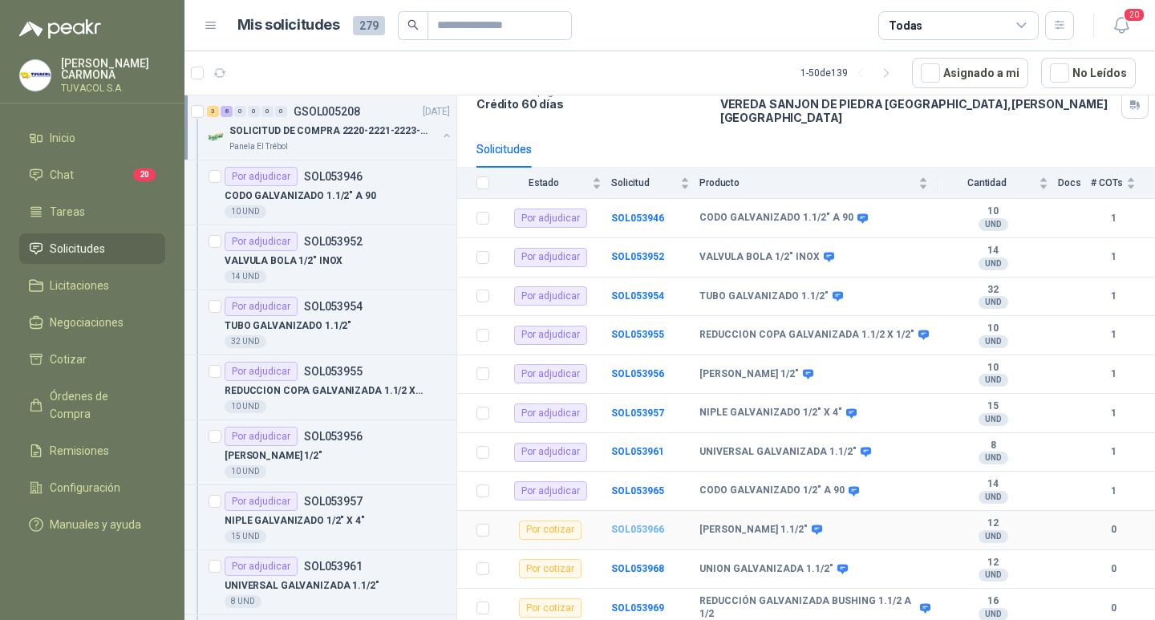
click at [635, 526] on b "SOL053966" at bounding box center [637, 529] width 53 height 11
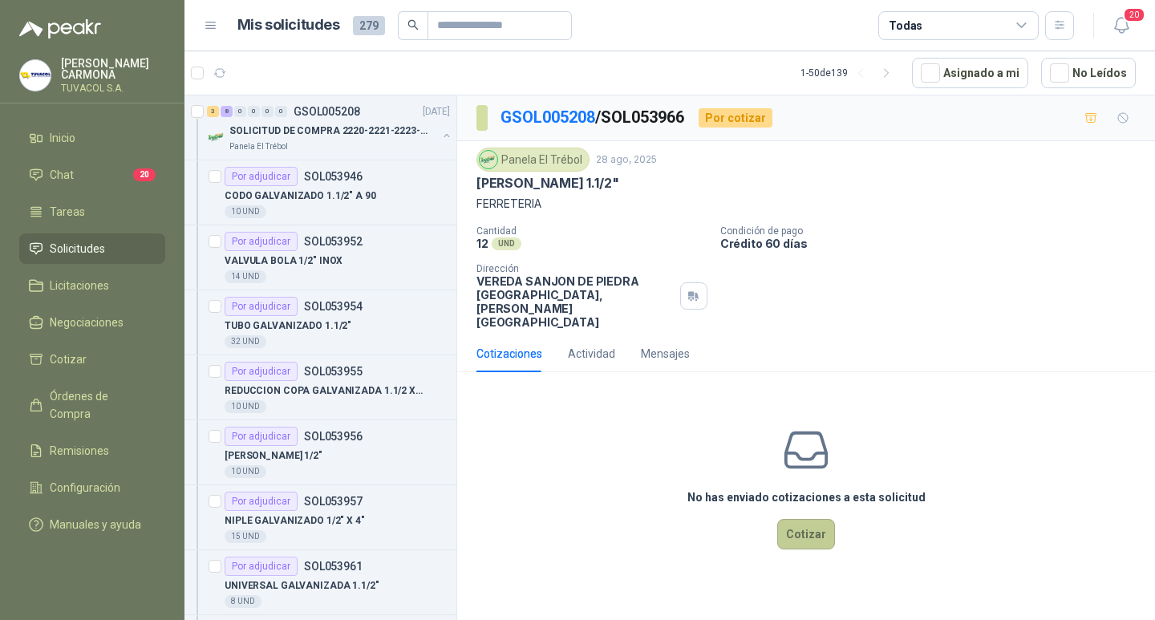
click at [796, 538] on button "Cotizar" at bounding box center [806, 534] width 58 height 30
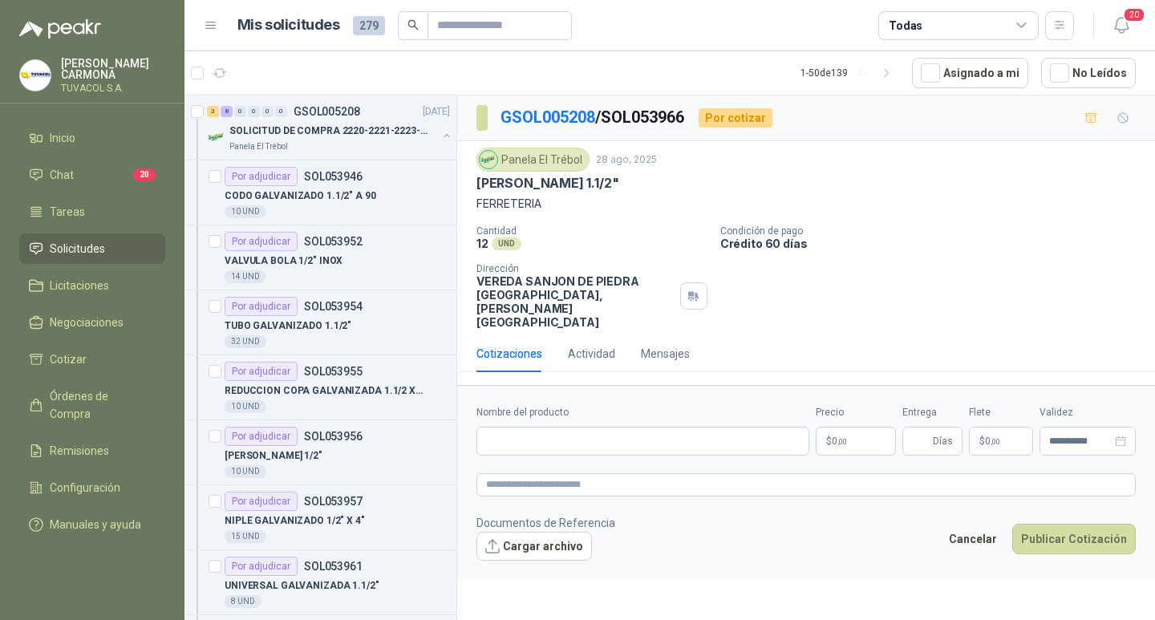
drag, startPoint x: 634, startPoint y: 184, endPoint x: 473, endPoint y: 182, distance: 160.4
click at [473, 182] on div "Panela El Trébol [DATE] TEE GALVANIZADA 1.1/2" FERRETERIA Cantidad 12 UND  Con…" at bounding box center [806, 238] width 698 height 194
copy p "[PERSON_NAME] 1.1/2""
click at [688, 455] on input "Nombre del producto" at bounding box center [642, 441] width 333 height 29
paste input "**********"
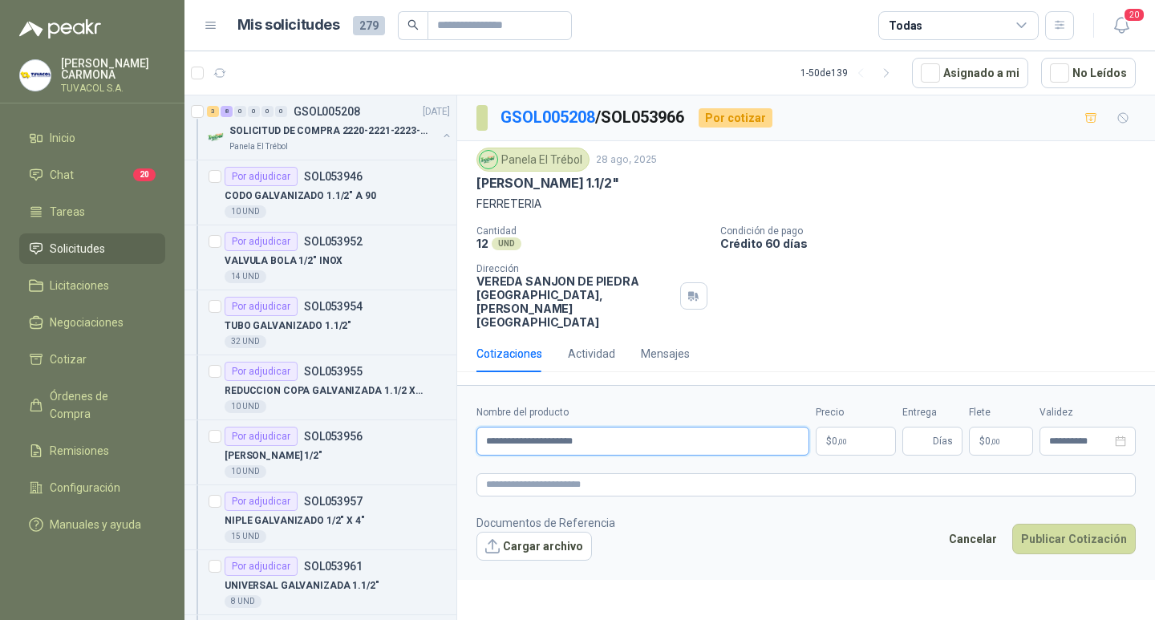
type input "**********"
click at [844, 453] on p "$ 0 ,00" at bounding box center [856, 441] width 80 height 29
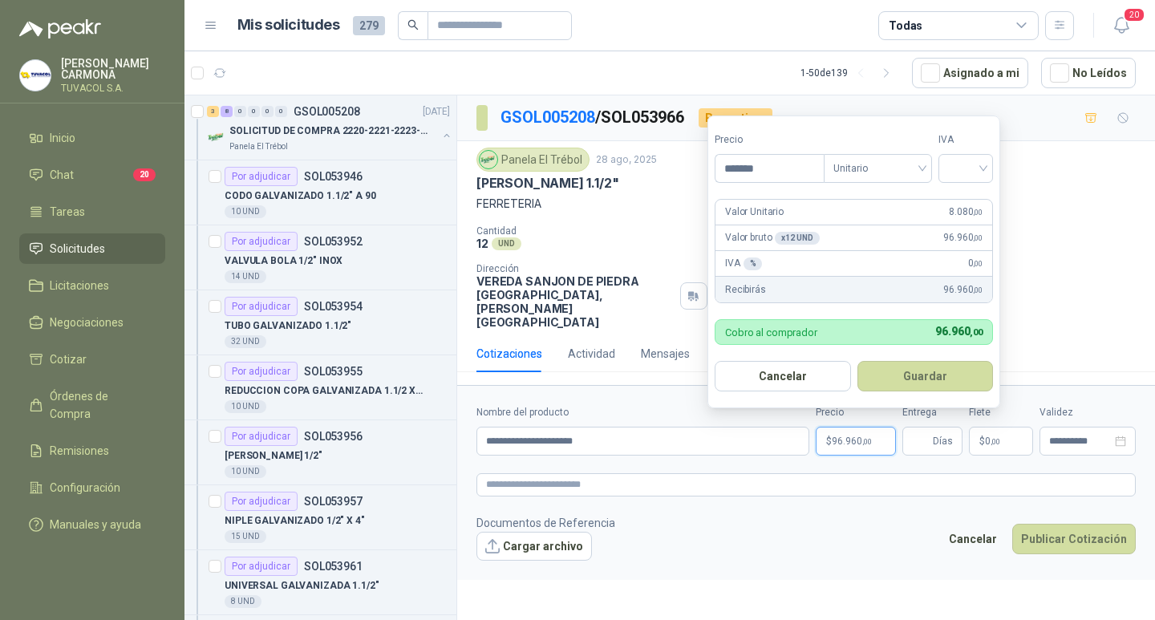
type input "*******"
click at [983, 163] on input "search" at bounding box center [965, 167] width 35 height 24
click at [972, 200] on div "19%" at bounding box center [969, 201] width 30 height 18
click at [935, 381] on button "Guardar" at bounding box center [928, 376] width 138 height 30
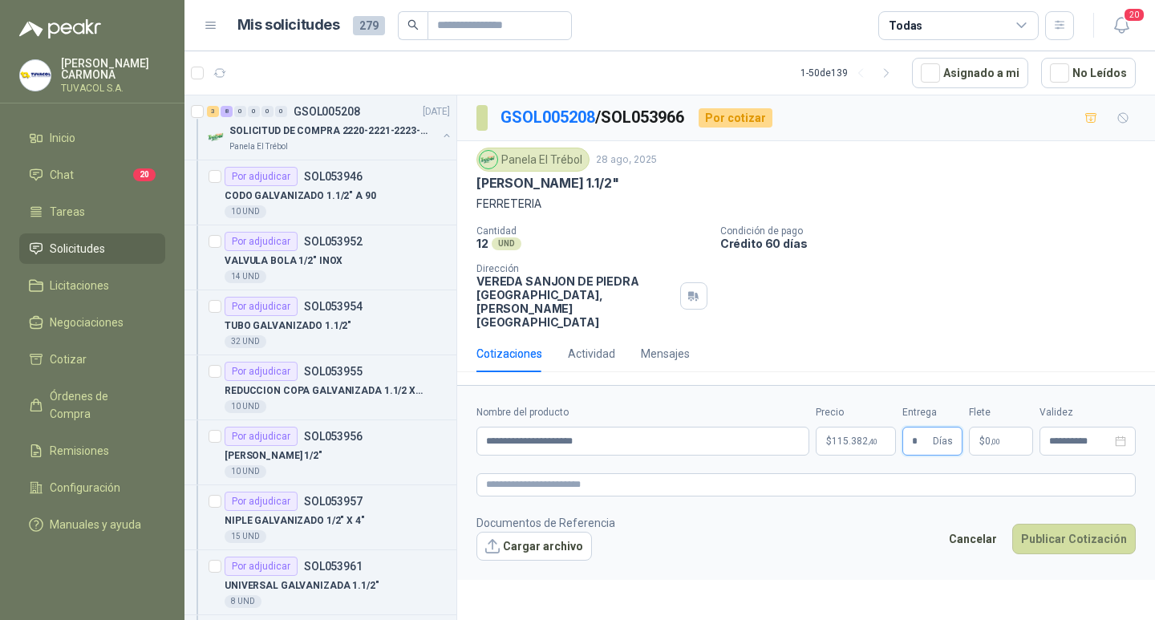
type input "*"
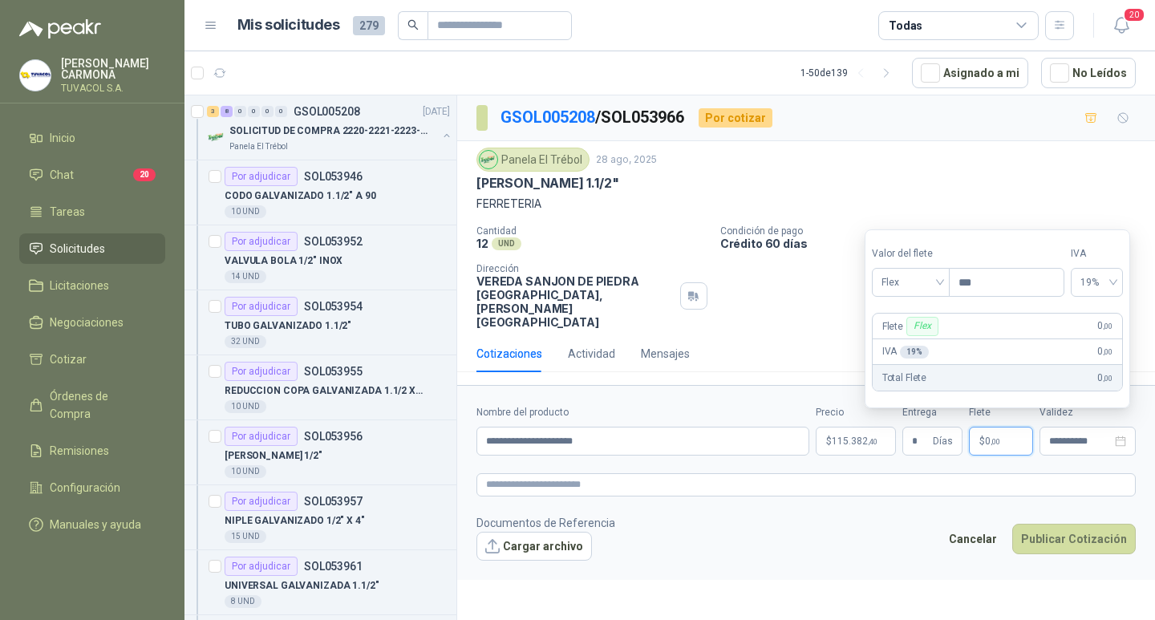
click at [910, 258] on label "Valor del flete" at bounding box center [910, 253] width 77 height 15
click at [914, 282] on span "Flex" at bounding box center [910, 282] width 59 height 24
click at [921, 334] on div "Incluido" at bounding box center [912, 342] width 55 height 18
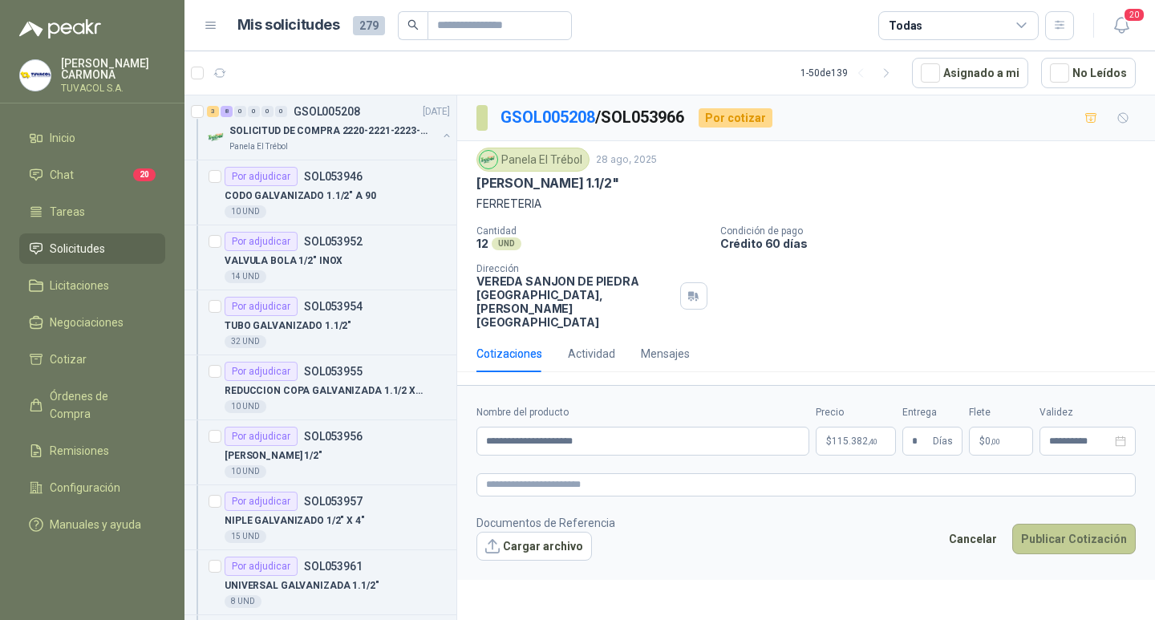
click at [1080, 554] on button "Publicar Cotización" at bounding box center [1074, 539] width 124 height 30
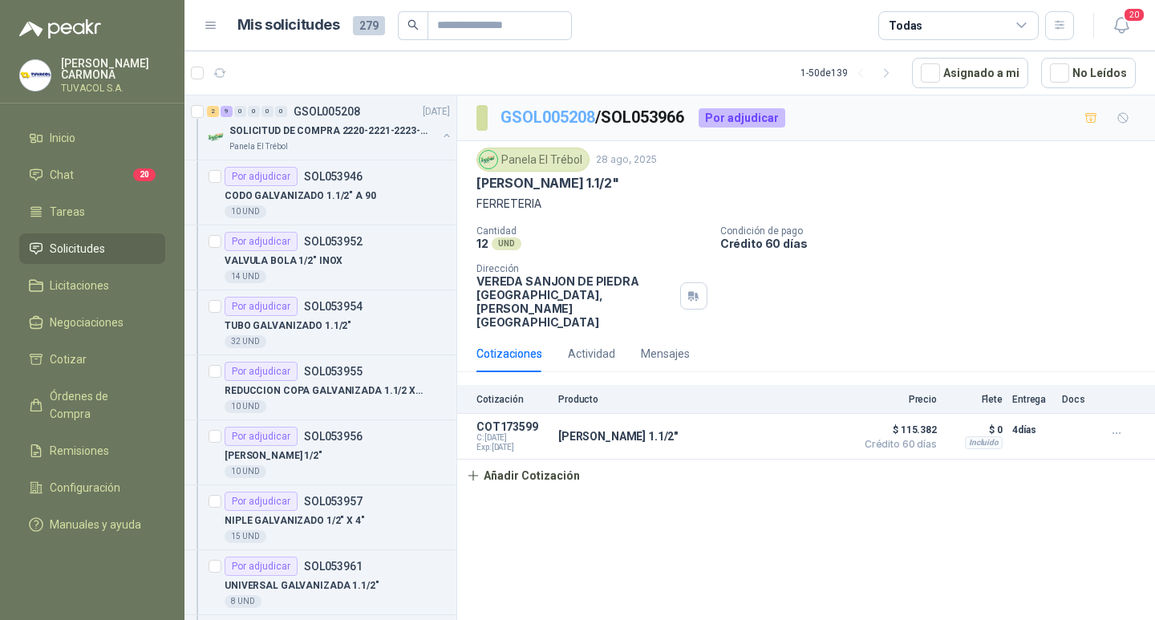
click at [570, 113] on link "GSOL005208" at bounding box center [547, 116] width 95 height 19
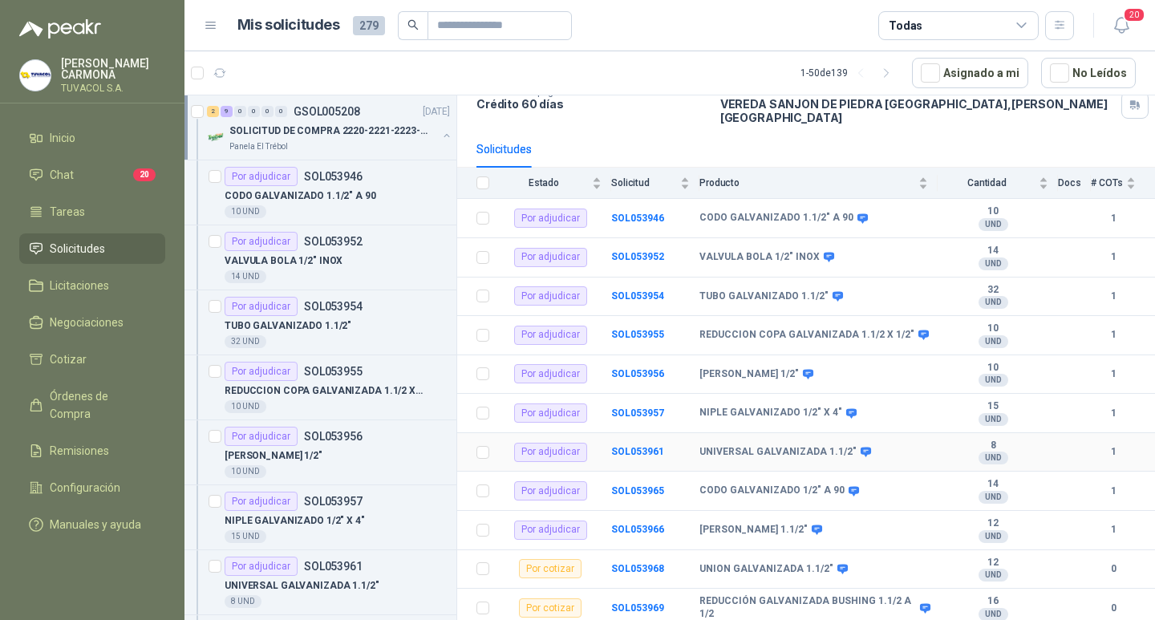
scroll to position [122, 0]
click at [655, 563] on b "SOL053968" at bounding box center [637, 568] width 53 height 11
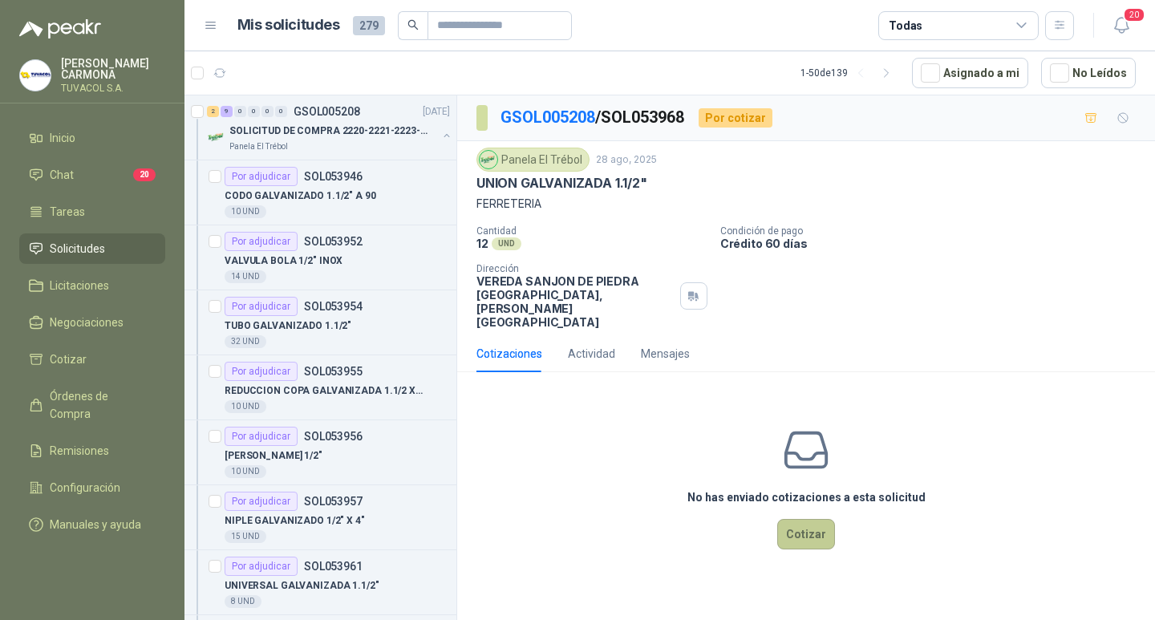
click at [797, 537] on button "Cotizar" at bounding box center [806, 534] width 58 height 30
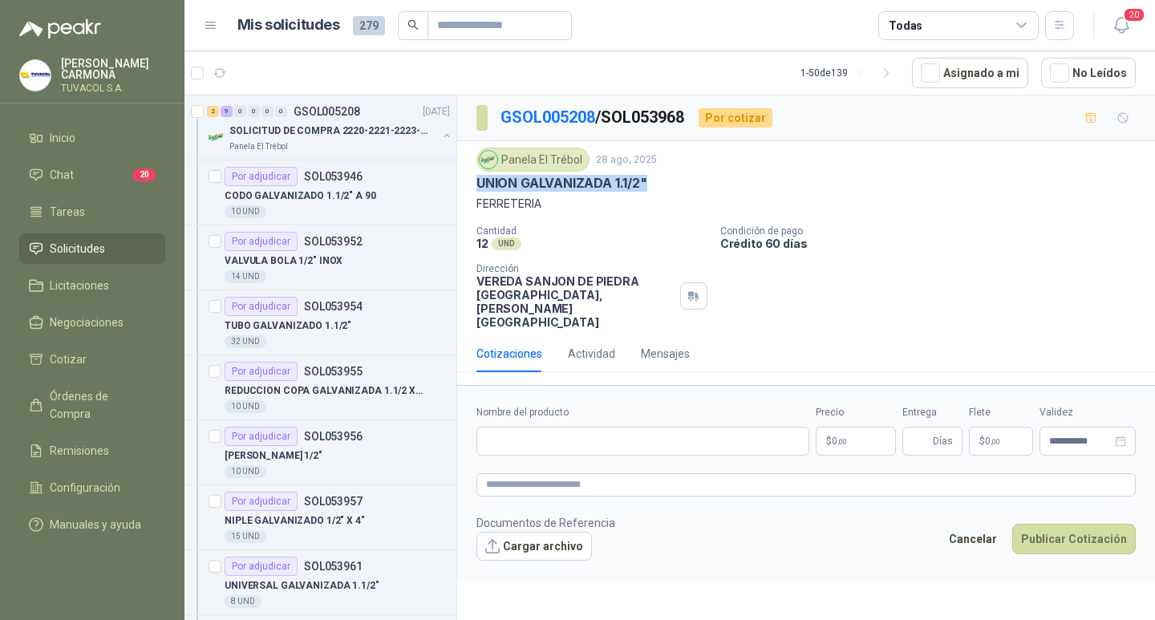
drag, startPoint x: 660, startPoint y: 180, endPoint x: 470, endPoint y: 179, distance: 190.1
click at [470, 179] on div "Panela El Trébol [DATE] UNION GALVANIZADA 1.1/2" FERRETERIA Cantidad 12 UND  C…" at bounding box center [806, 238] width 698 height 194
copy p "UNION GALVANIZADA 1.1/2""
click at [715, 469] on form "**********" at bounding box center [806, 482] width 698 height 194
click at [723, 452] on input "Nombre del producto" at bounding box center [642, 441] width 333 height 29
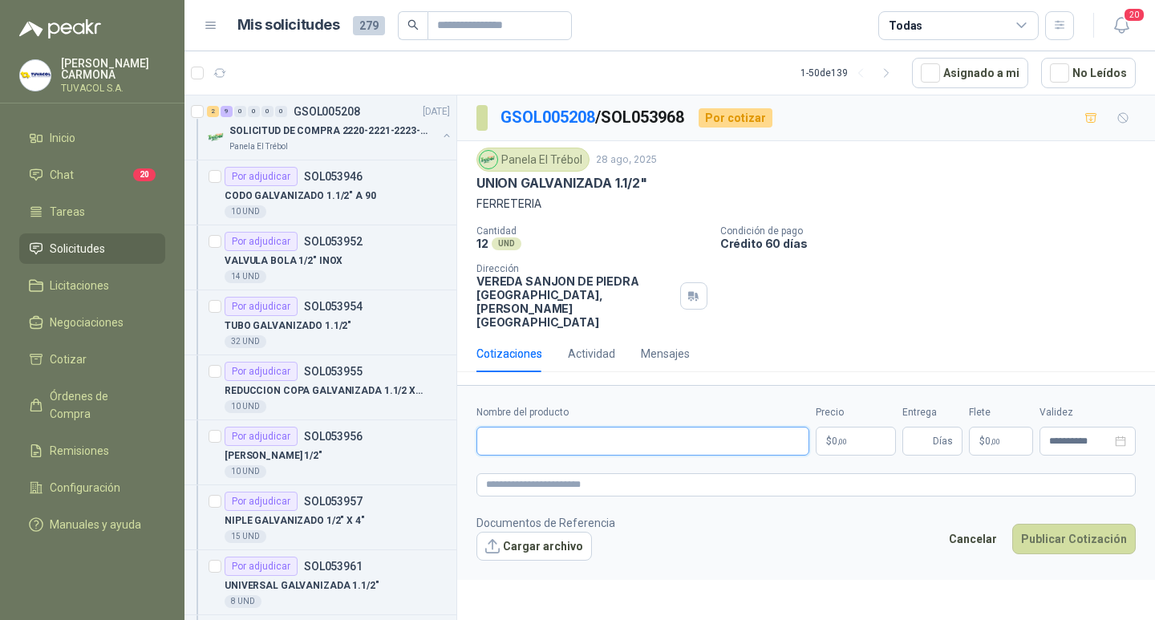
paste input "**********"
type input "**********"
click at [860, 452] on p "$ 0 ,00" at bounding box center [856, 441] width 80 height 29
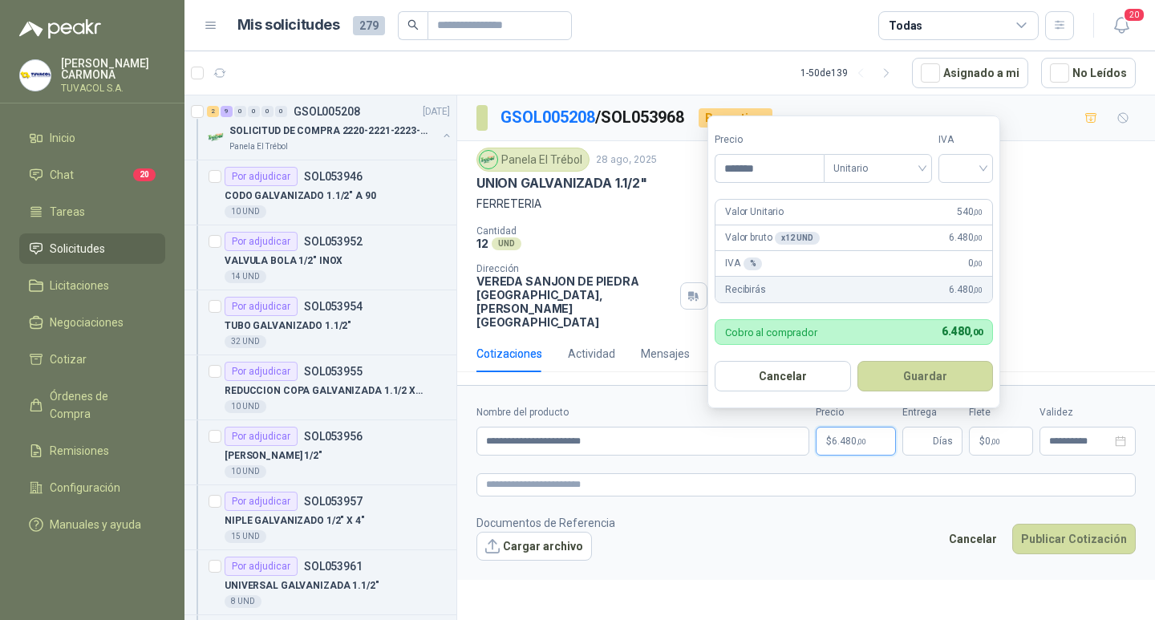
type input "*******"
click at [982, 169] on input "search" at bounding box center [965, 167] width 35 height 24
click at [970, 197] on div "19%" at bounding box center [969, 201] width 30 height 18
click at [951, 364] on button "Guardar" at bounding box center [928, 376] width 138 height 30
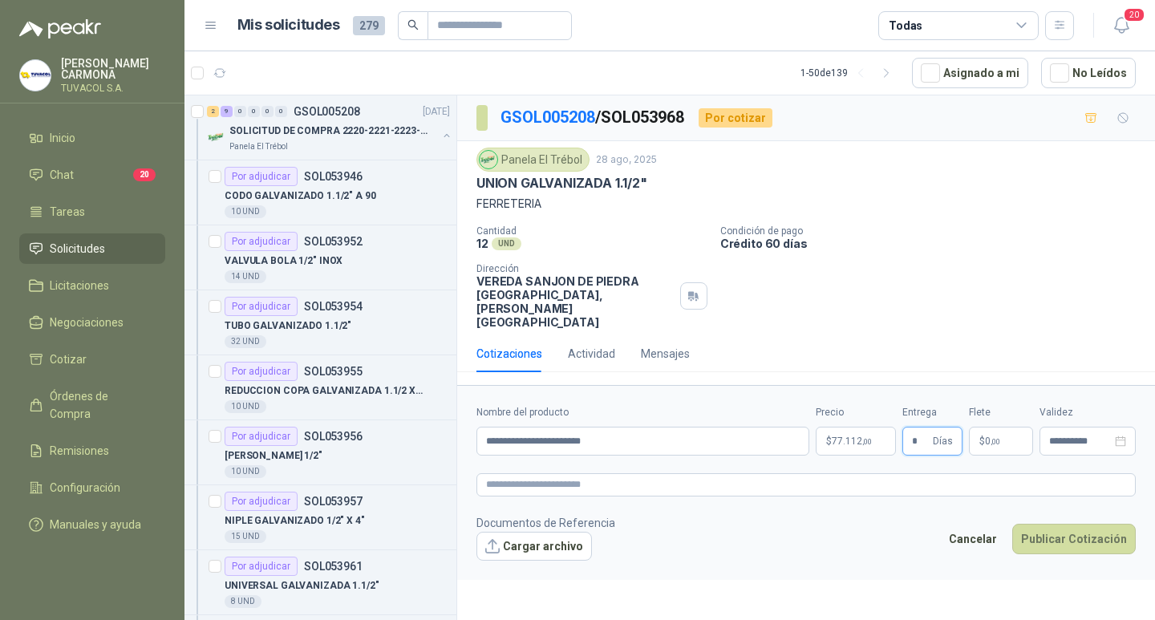
type input "*"
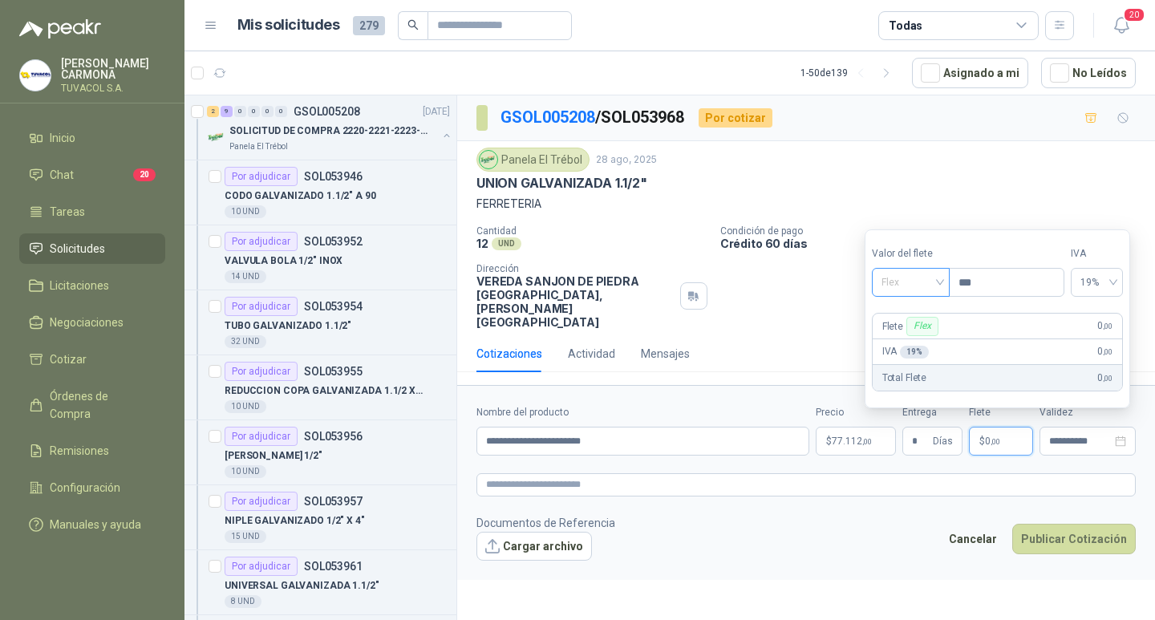
click at [915, 277] on span "Flex" at bounding box center [910, 282] width 59 height 24
click at [919, 342] on div "Incluido" at bounding box center [912, 342] width 55 height 18
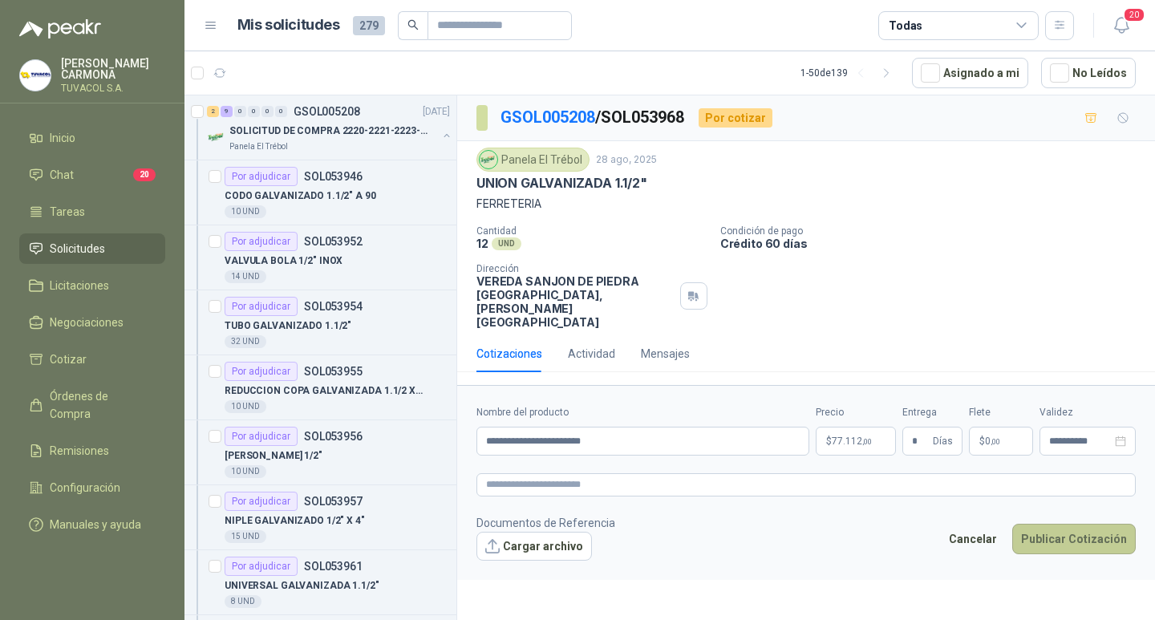
click at [1074, 539] on button "Publicar Cotización" at bounding box center [1074, 539] width 124 height 30
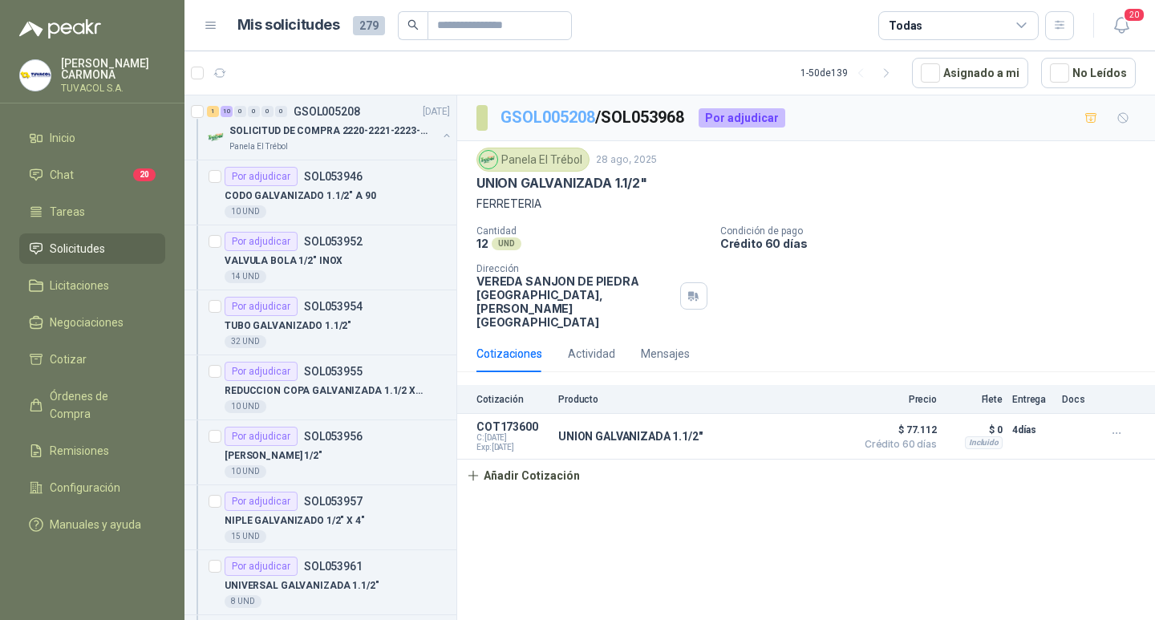
click at [551, 117] on link "GSOL005208" at bounding box center [547, 116] width 95 height 19
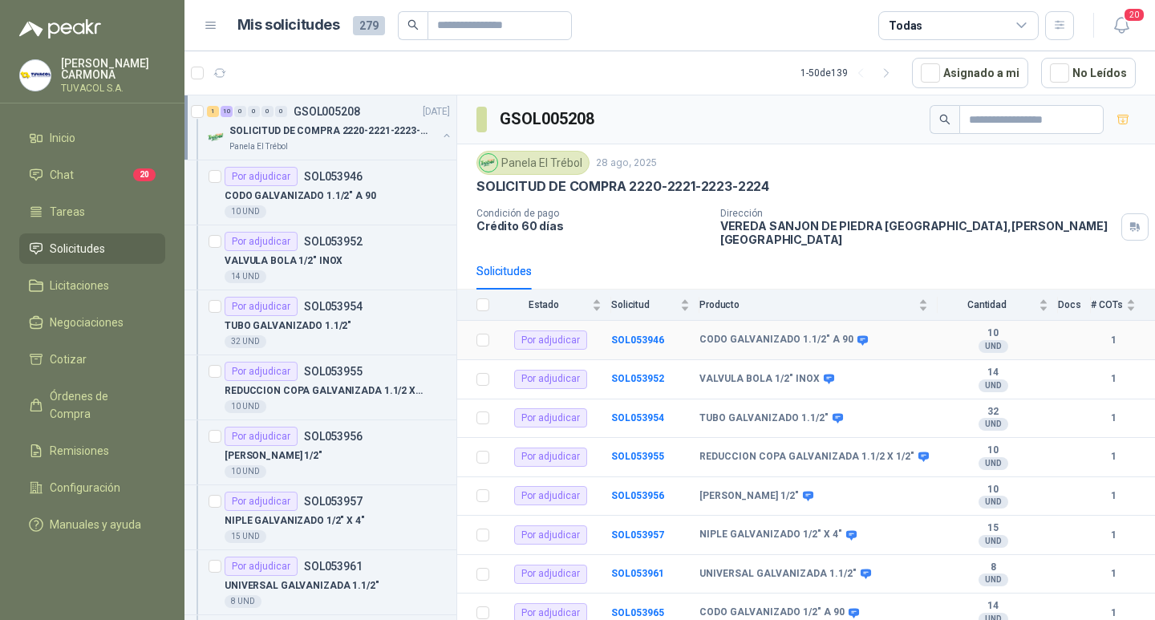
scroll to position [122, 0]
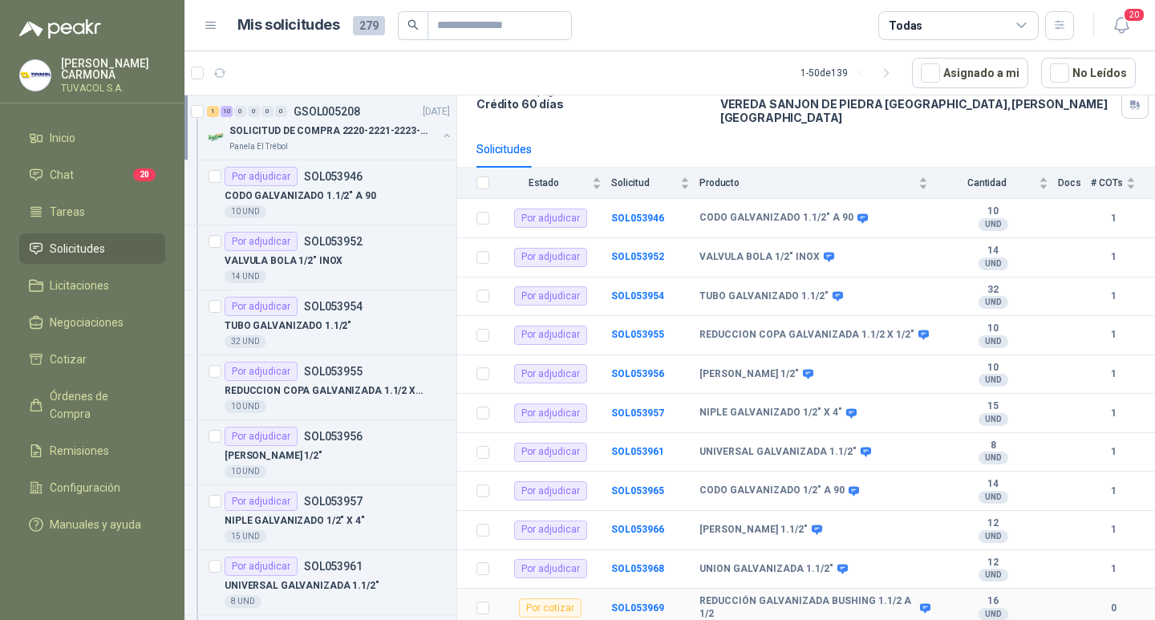
click at [650, 597] on td "SOL053969" at bounding box center [655, 608] width 88 height 39
click at [650, 603] on b "SOL053969" at bounding box center [637, 607] width 53 height 11
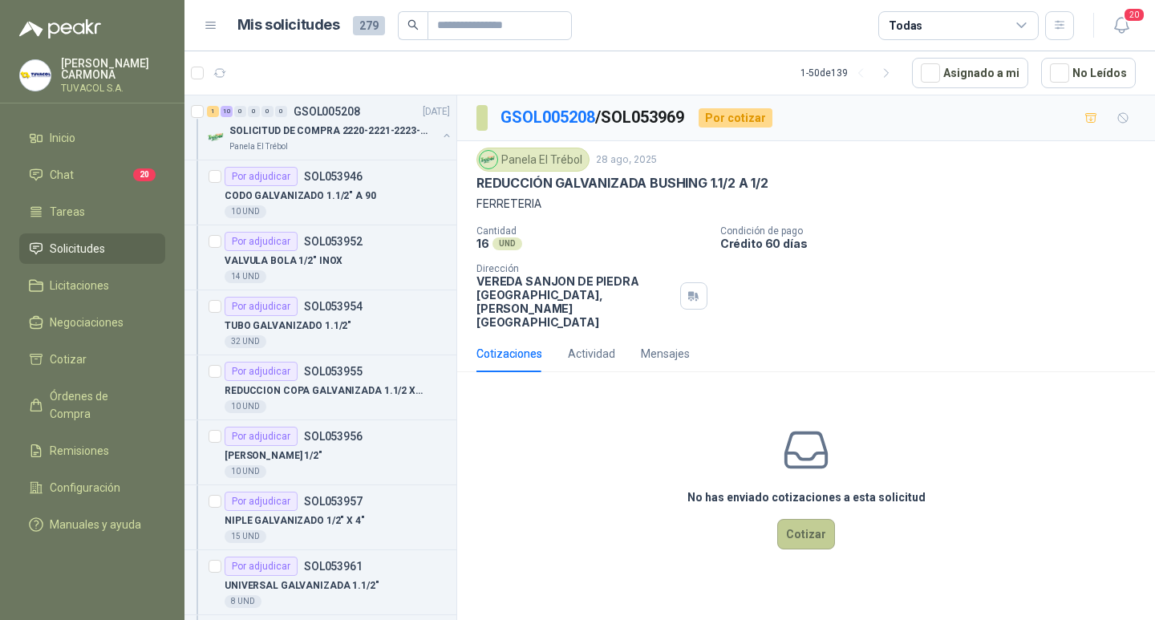
click at [817, 541] on button "Cotizar" at bounding box center [806, 534] width 58 height 30
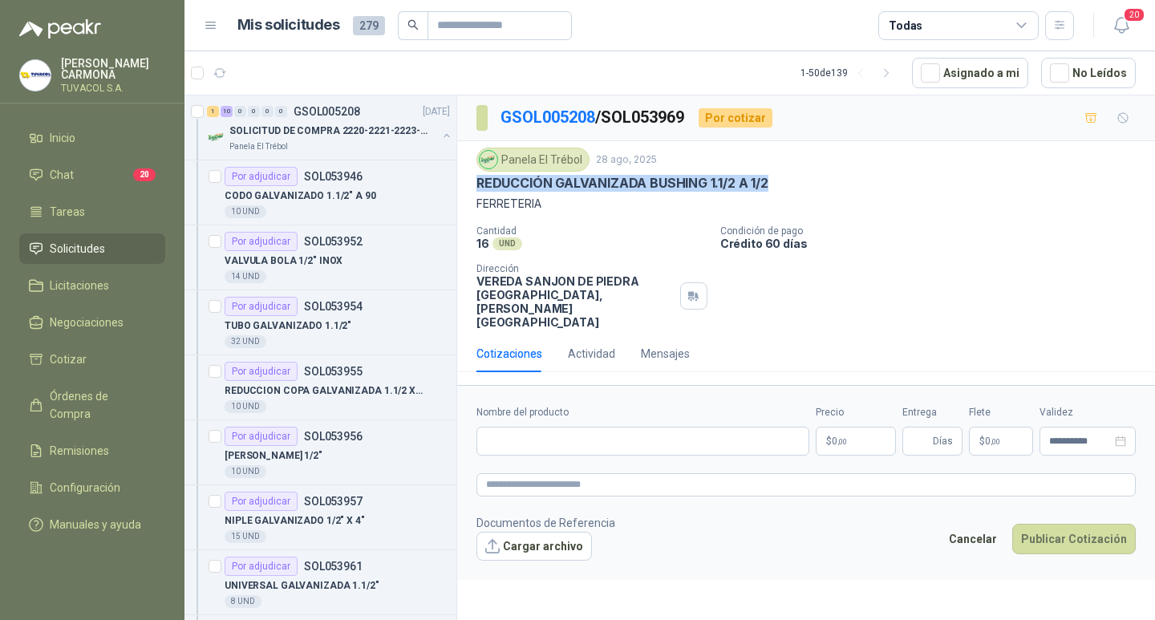
drag, startPoint x: 777, startPoint y: 185, endPoint x: 476, endPoint y: 185, distance: 301.6
click at [476, 185] on div "Panela El Trébol [DATE] REDUCCIÓN GALVANIZADA BUSHING 1.1/2 A 1/2 FERRETERIA Ca…" at bounding box center [806, 238] width 698 height 194
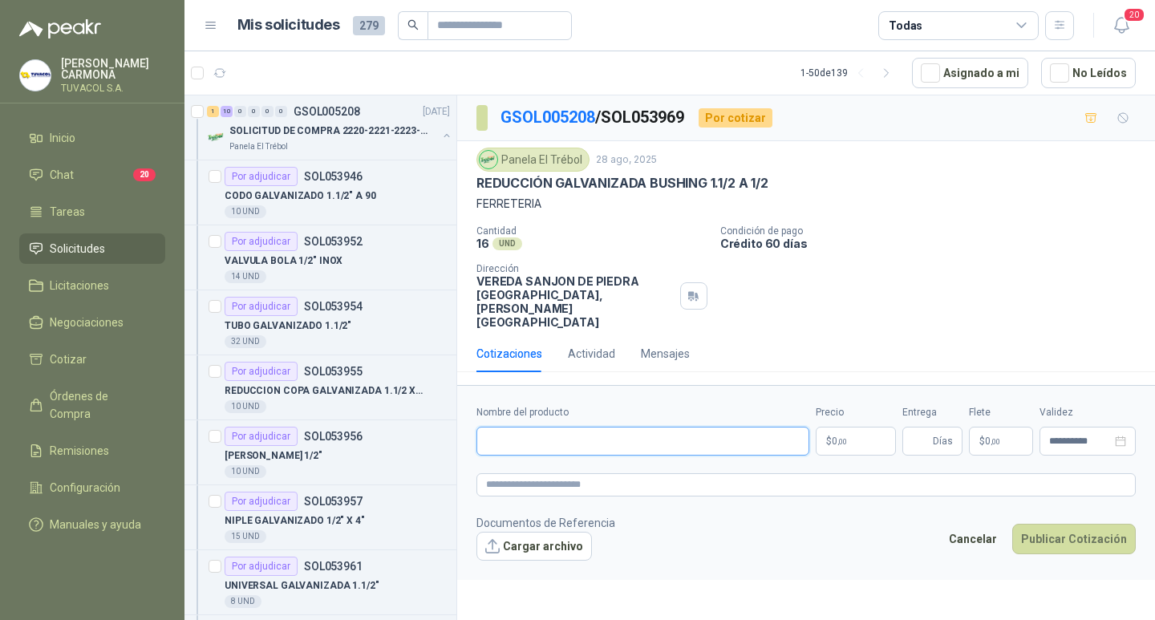
click at [673, 456] on input "Nombre del producto" at bounding box center [642, 441] width 333 height 29
paste input "**********"
type input "**********"
click at [839, 446] on span ",00" at bounding box center [842, 441] width 10 height 9
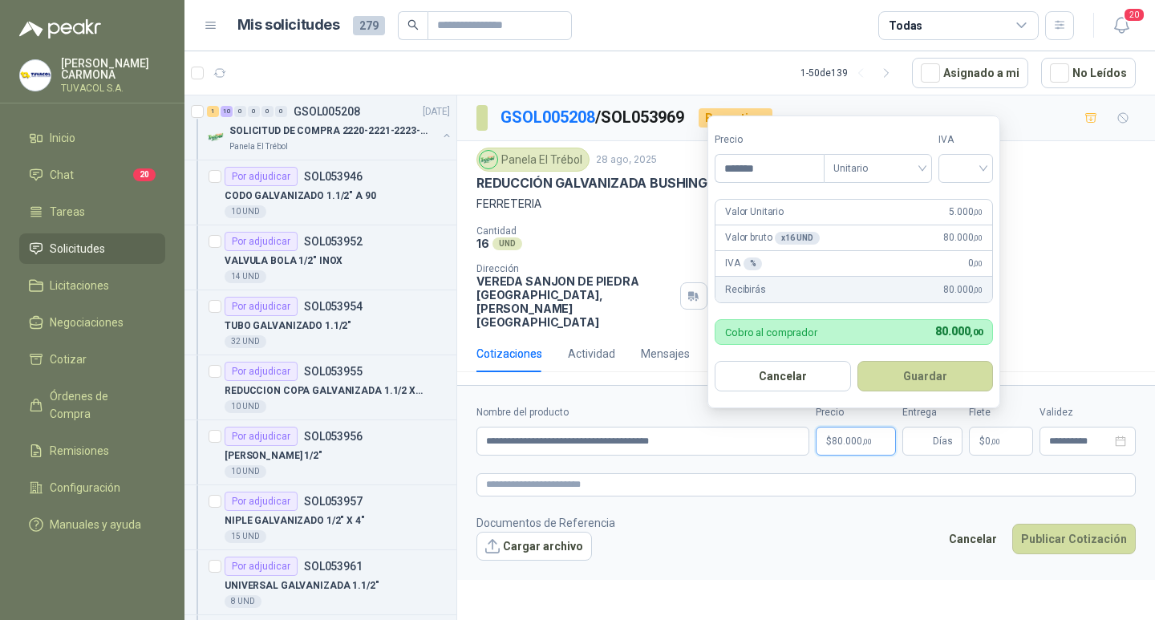
type input "*******"
click at [949, 172] on div at bounding box center [965, 168] width 55 height 29
click at [954, 190] on div "19%" at bounding box center [969, 201] width 49 height 26
click at [955, 197] on form "Precio ******* Tipo Unitario IVA 19% 19% Valor Unitario 5.000 ,00 Valor bruto x…" at bounding box center [855, 261] width 297 height 293
click at [933, 377] on button "Guardar" at bounding box center [928, 376] width 138 height 30
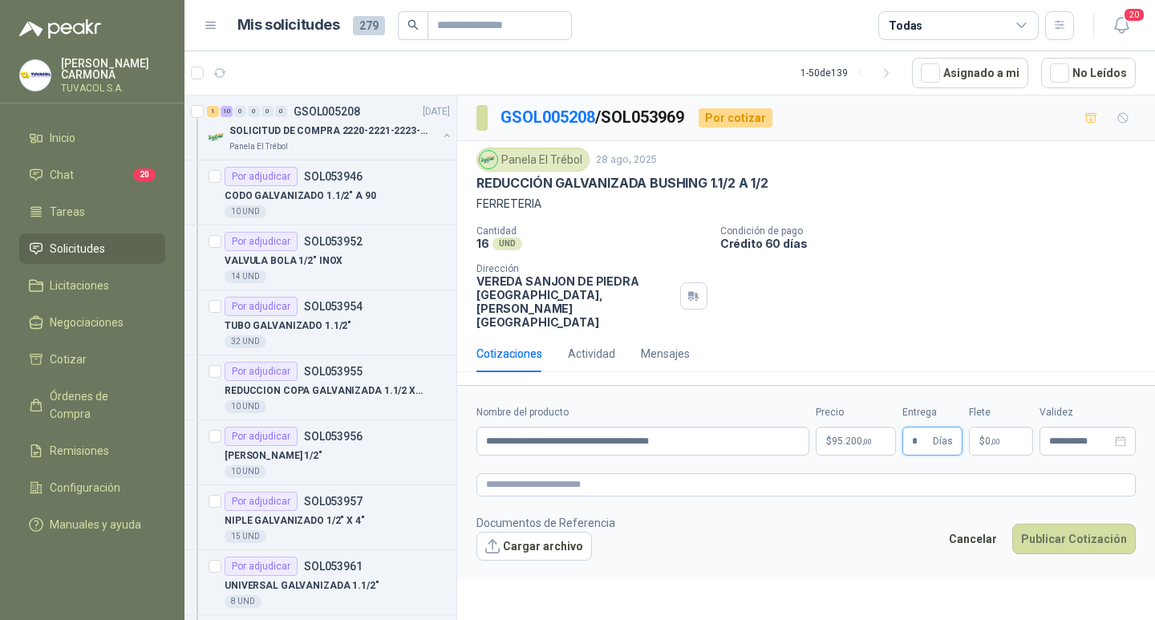
type input "*"
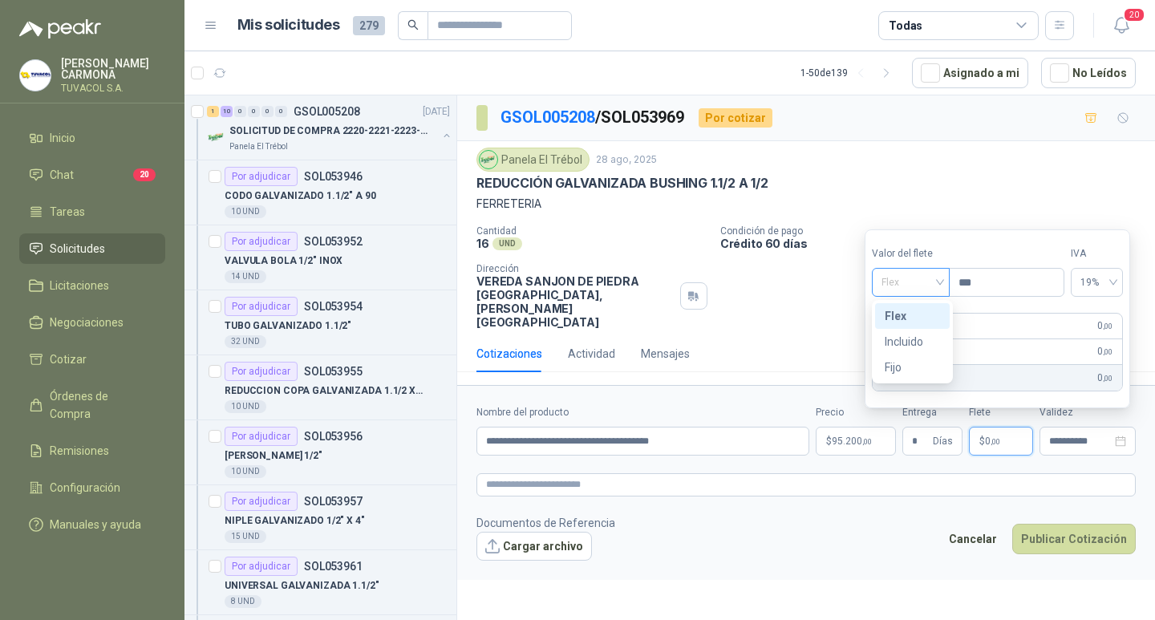
click at [899, 288] on span "Flex" at bounding box center [910, 282] width 59 height 24
click at [910, 341] on div "Incluido" at bounding box center [912, 342] width 55 height 18
click at [1073, 543] on button "Publicar Cotización" at bounding box center [1074, 539] width 124 height 30
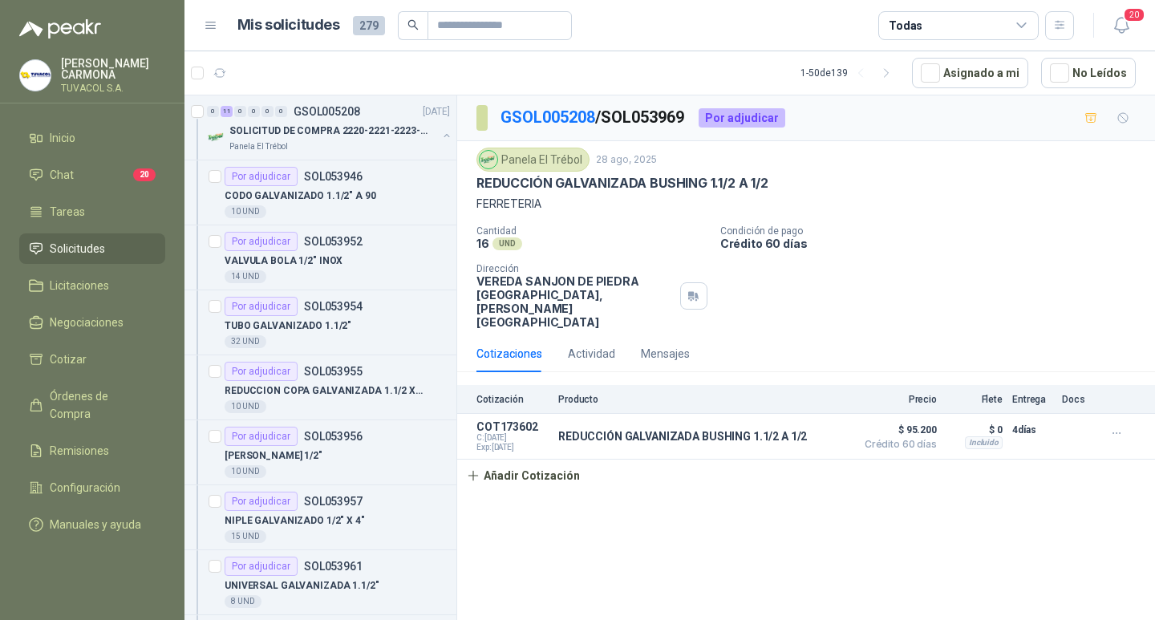
click at [113, 66] on p "[PERSON_NAME]" at bounding box center [113, 69] width 104 height 22
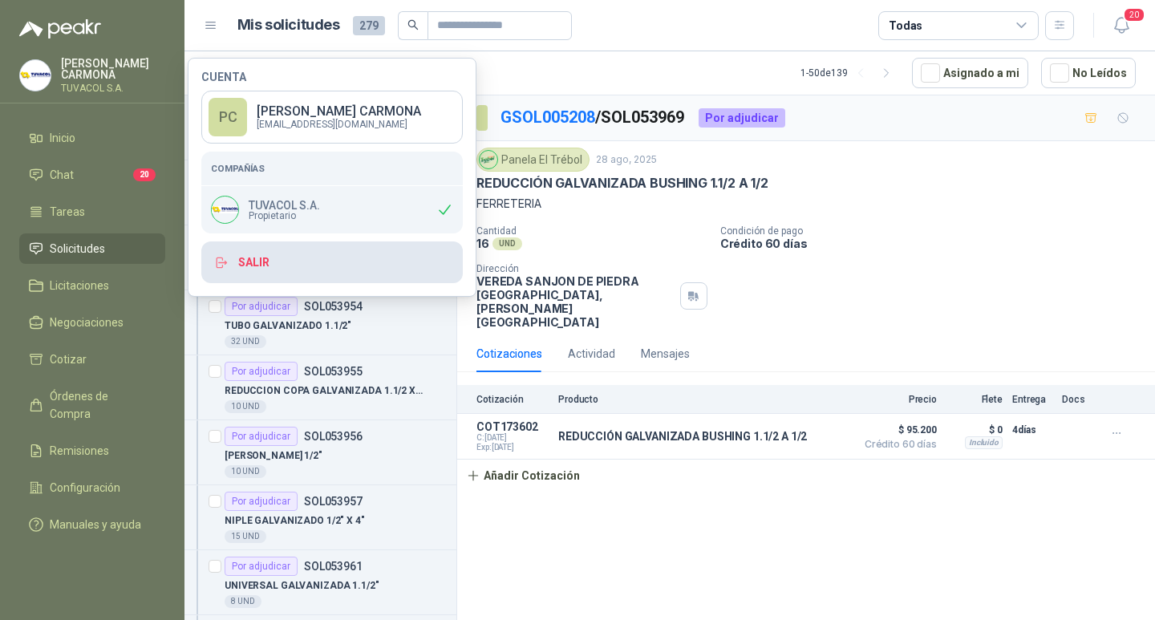
click at [240, 261] on button "Salir" at bounding box center [331, 262] width 261 height 42
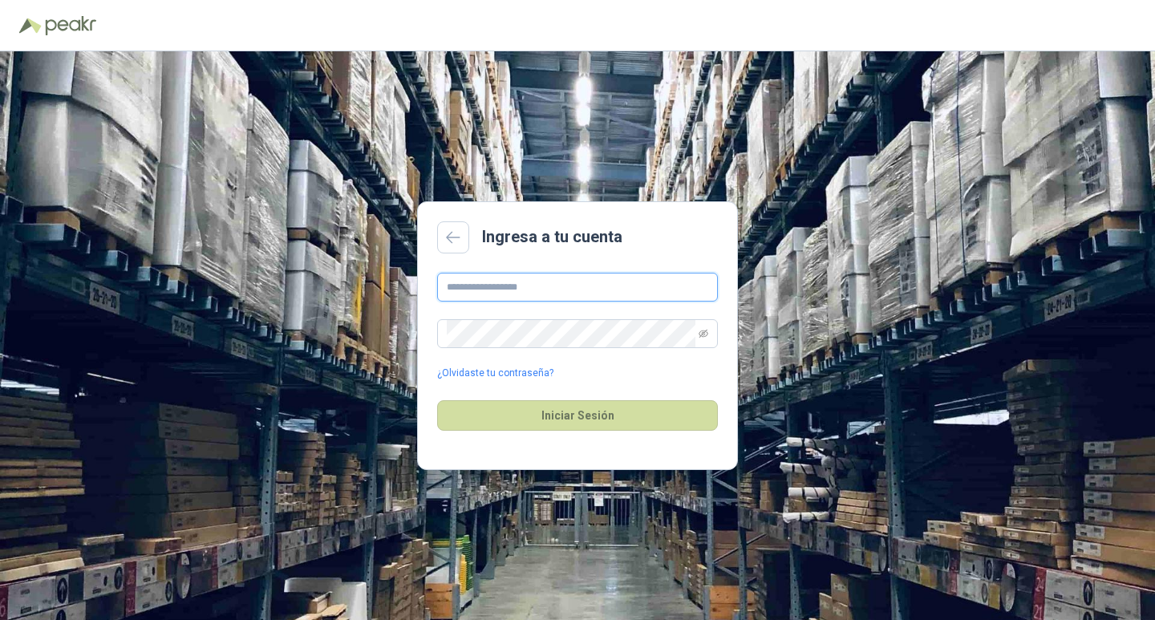
type input "**********"
